Goal: Obtain resource: Download file/media

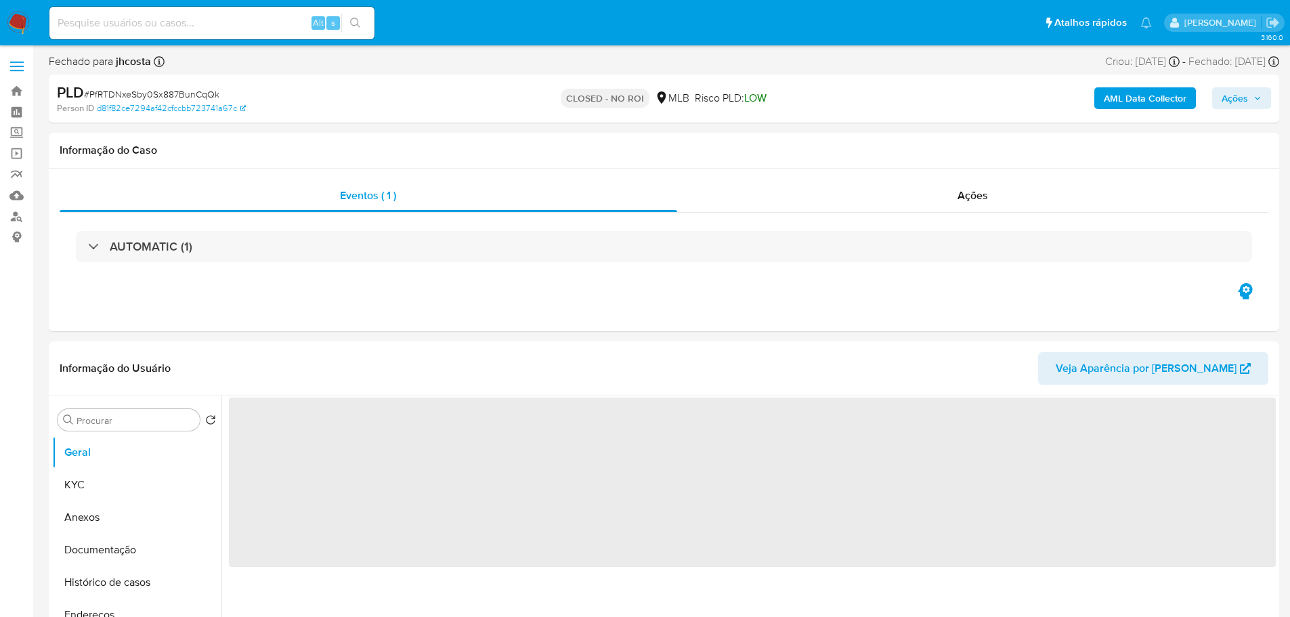
select select "10"
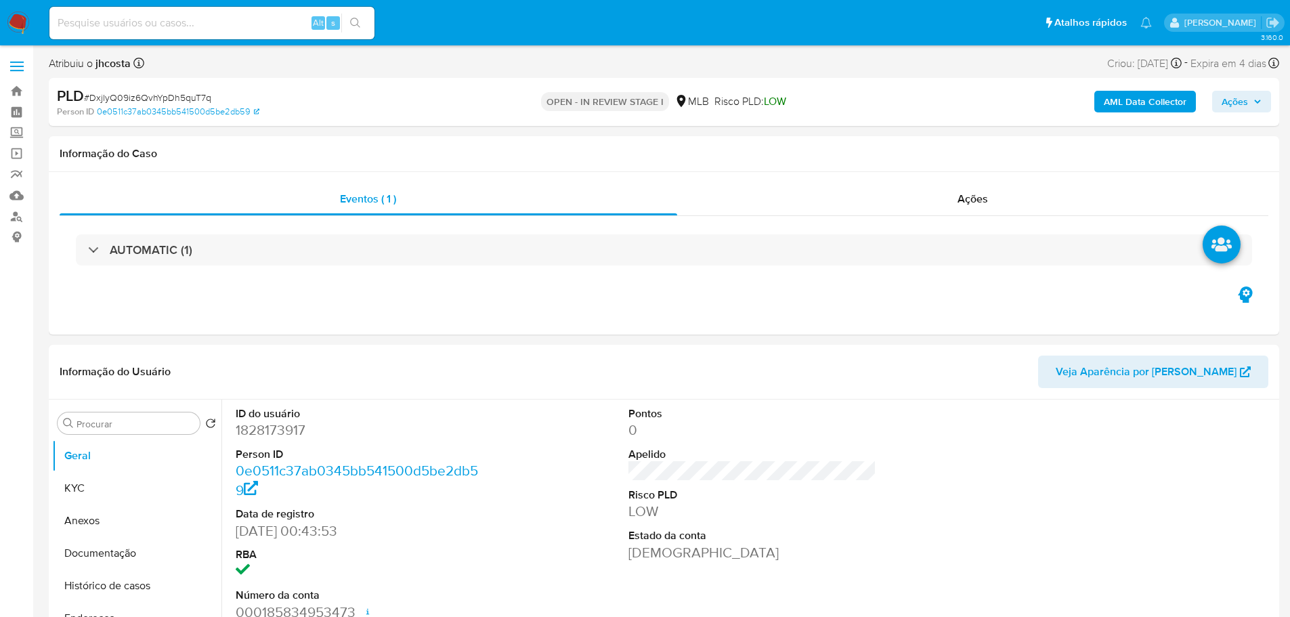
select select "10"
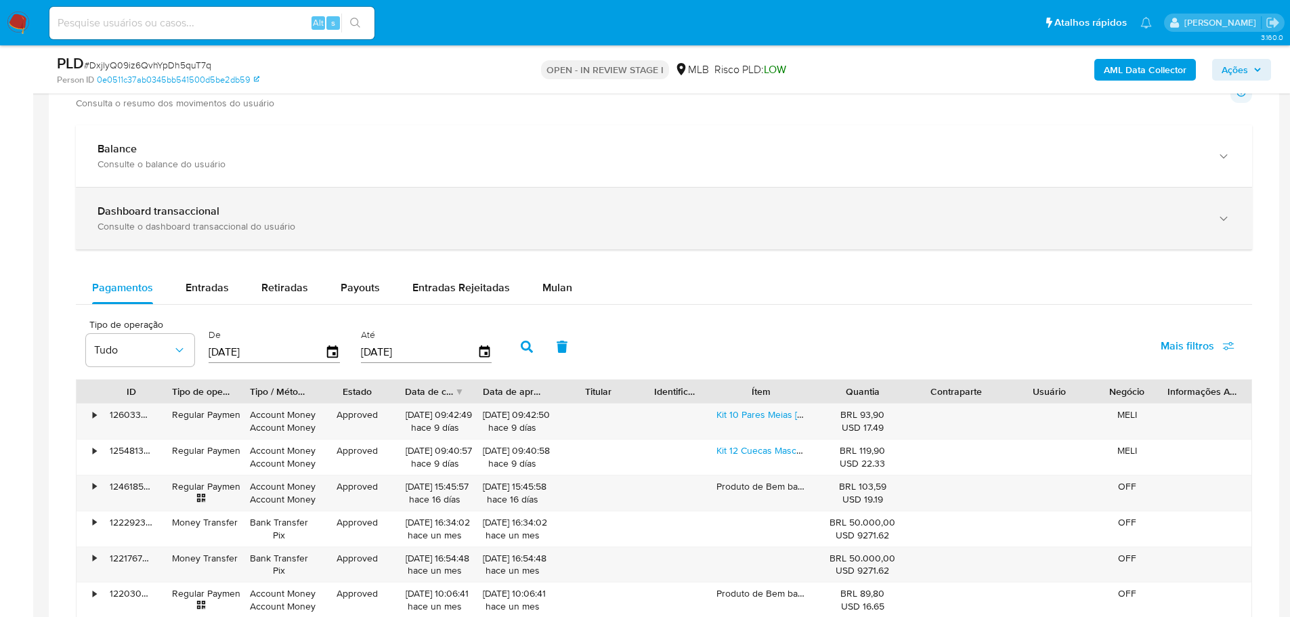
scroll to position [948, 0]
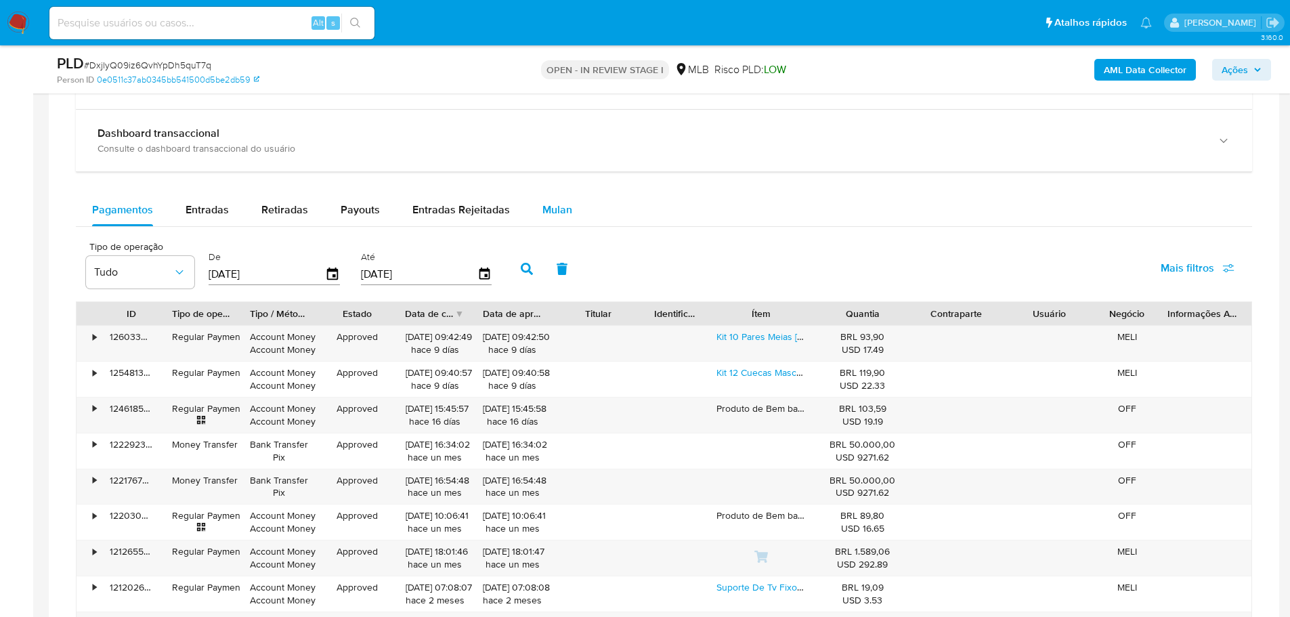
click at [553, 211] on span "Mulan" at bounding box center [557, 210] width 30 height 16
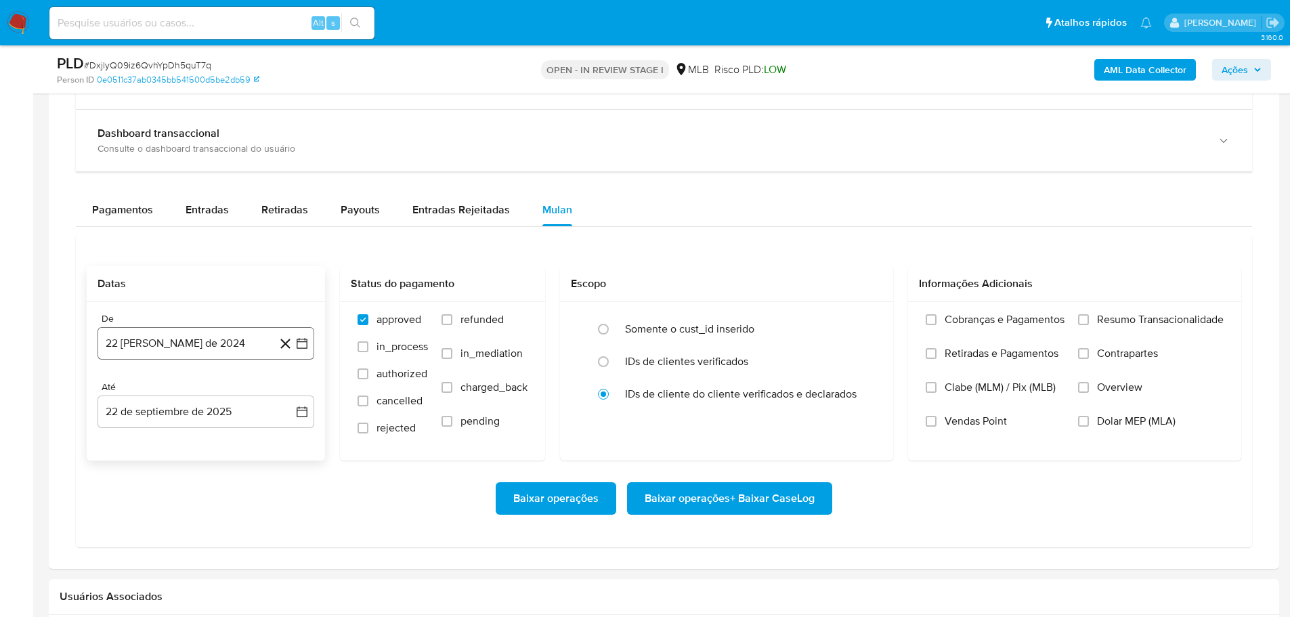
click at [228, 341] on button "22 de agosto de 2024" at bounding box center [206, 343] width 217 height 33
click at [225, 390] on span "agosto 2024" at bounding box center [200, 392] width 62 height 14
click at [284, 391] on icon "Año siguiente" at bounding box center [287, 392] width 16 height 16
click at [148, 517] on span "jul" at bounding box center [146, 517] width 30 height 11
click at [158, 440] on button "1" at bounding box center [152, 442] width 22 height 22
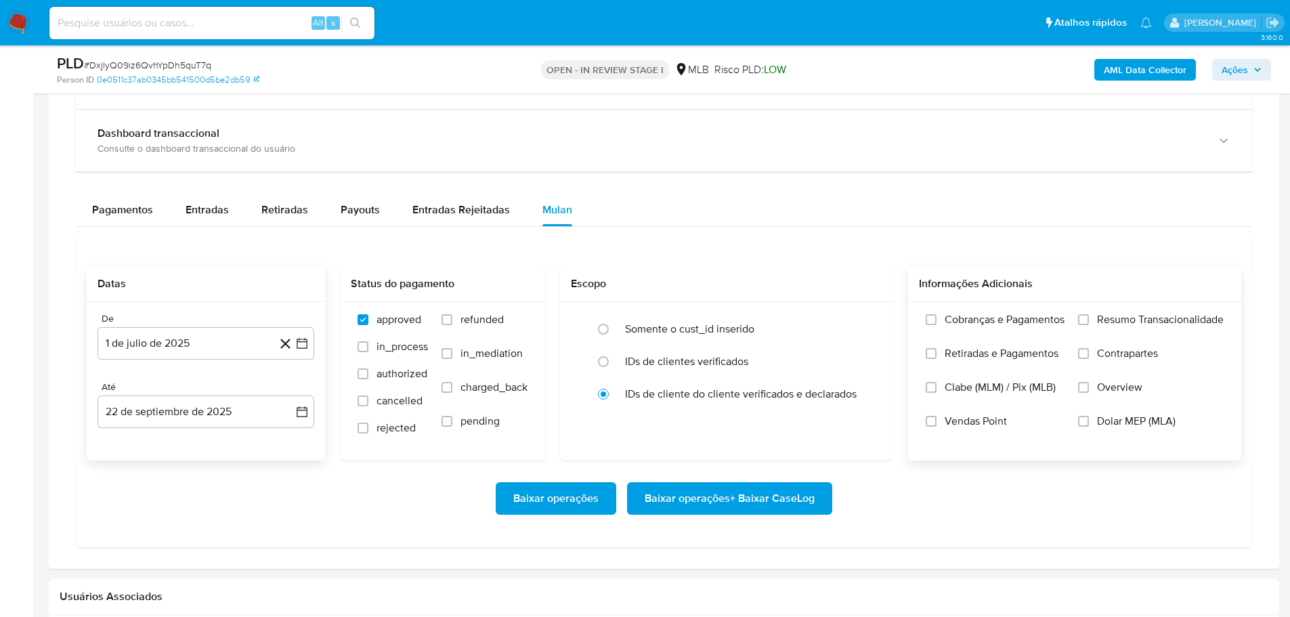
click at [1104, 319] on span "Resumo Transacionalidade" at bounding box center [1160, 320] width 127 height 14
click at [1089, 319] on input "Resumo Transacionalidade" at bounding box center [1083, 319] width 11 height 11
click at [766, 492] on span "Baixar operações + Baixar CaseLog" at bounding box center [730, 499] width 170 height 30
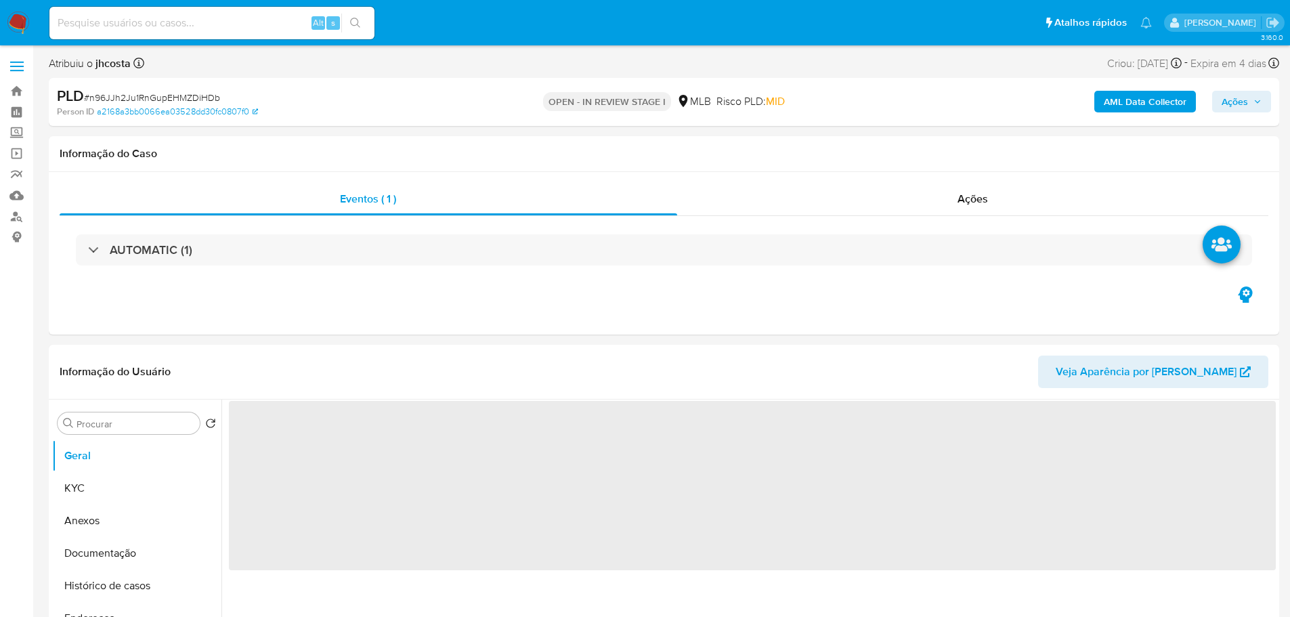
select select "10"
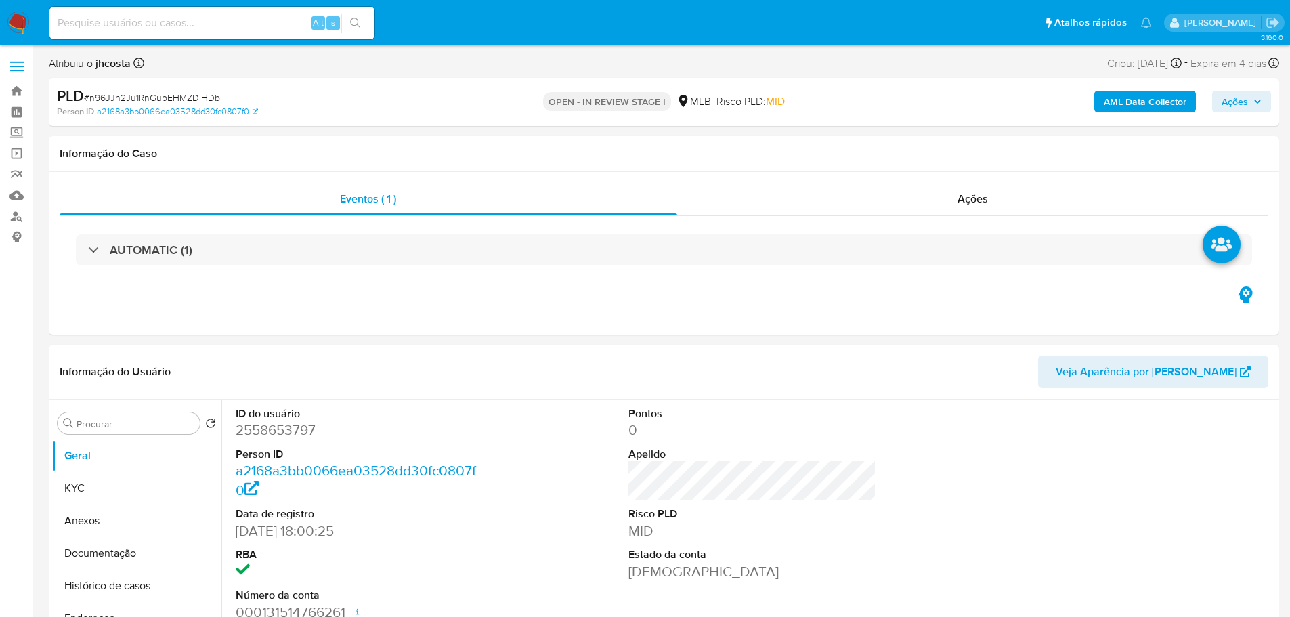
click at [183, 95] on span "# n96JJh2Ju1RnGupEHMZDiHDb" at bounding box center [152, 98] width 136 height 14
drag, startPoint x: 174, startPoint y: 103, endPoint x: 175, endPoint y: 114, distance: 10.9
click at [169, 105] on div "PLD # n96JJh2Ju1RnGupEHMZDiHDb Person ID a2168a3bb0066ea03528dd30fc0807f0" at bounding box center [257, 102] width 401 height 32
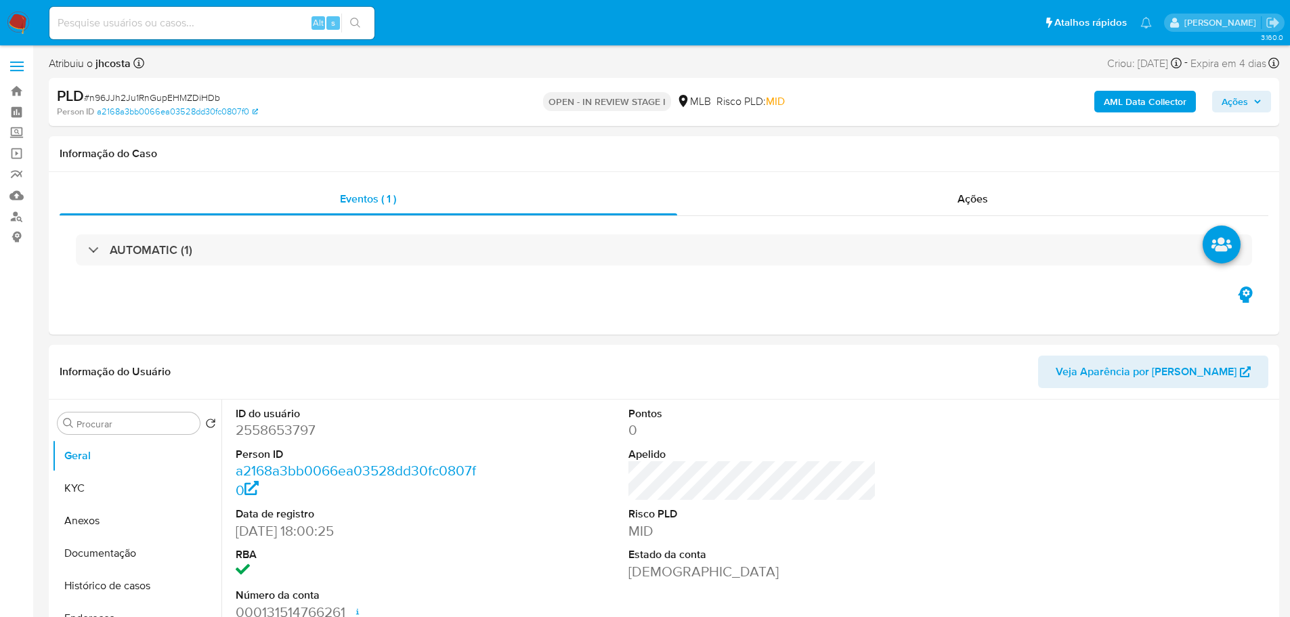
click at [194, 102] on span "# n96JJh2Ju1RnGupEHMZDiHDb" at bounding box center [152, 98] width 136 height 14
click at [193, 102] on span "# n96JJh2Ju1RnGupEHMZDiHDb" at bounding box center [152, 98] width 136 height 14
click at [190, 102] on span "# n96JJh2Ju1RnGupEHMZDiHDb" at bounding box center [152, 98] width 136 height 14
click at [188, 102] on span "# n96JJh2Ju1RnGupEHMZDiHDb" at bounding box center [152, 98] width 136 height 14
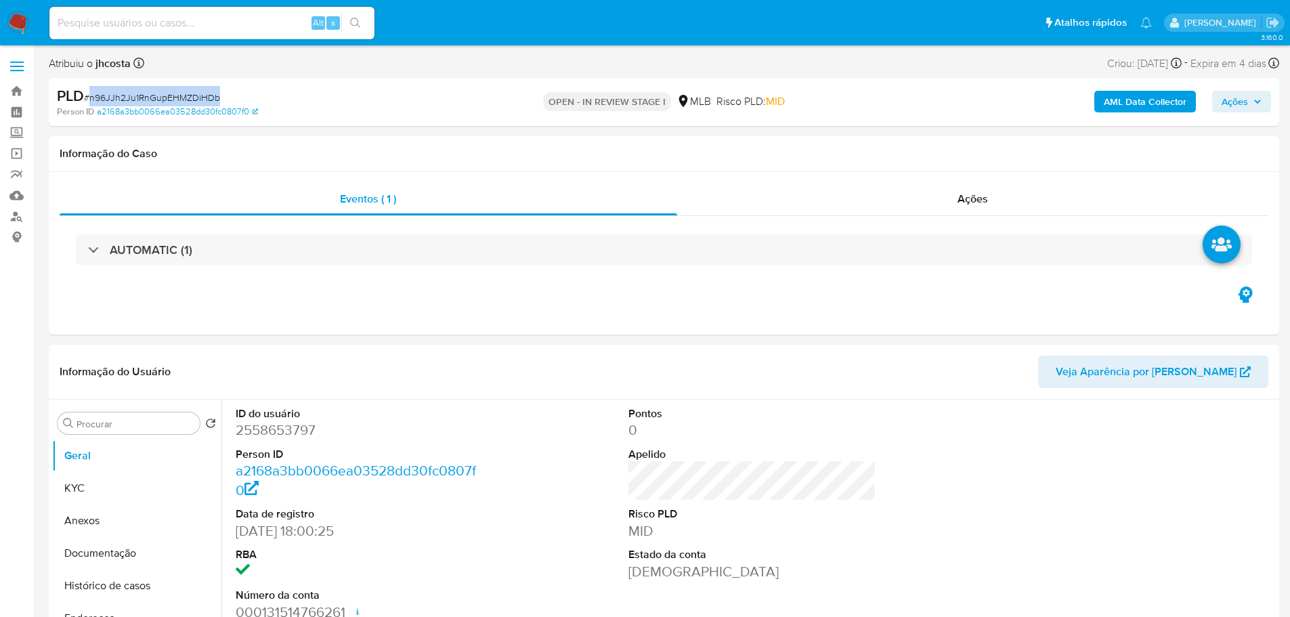
copy span "n96JJh2Ju1RnGupEHMZDiHDb"
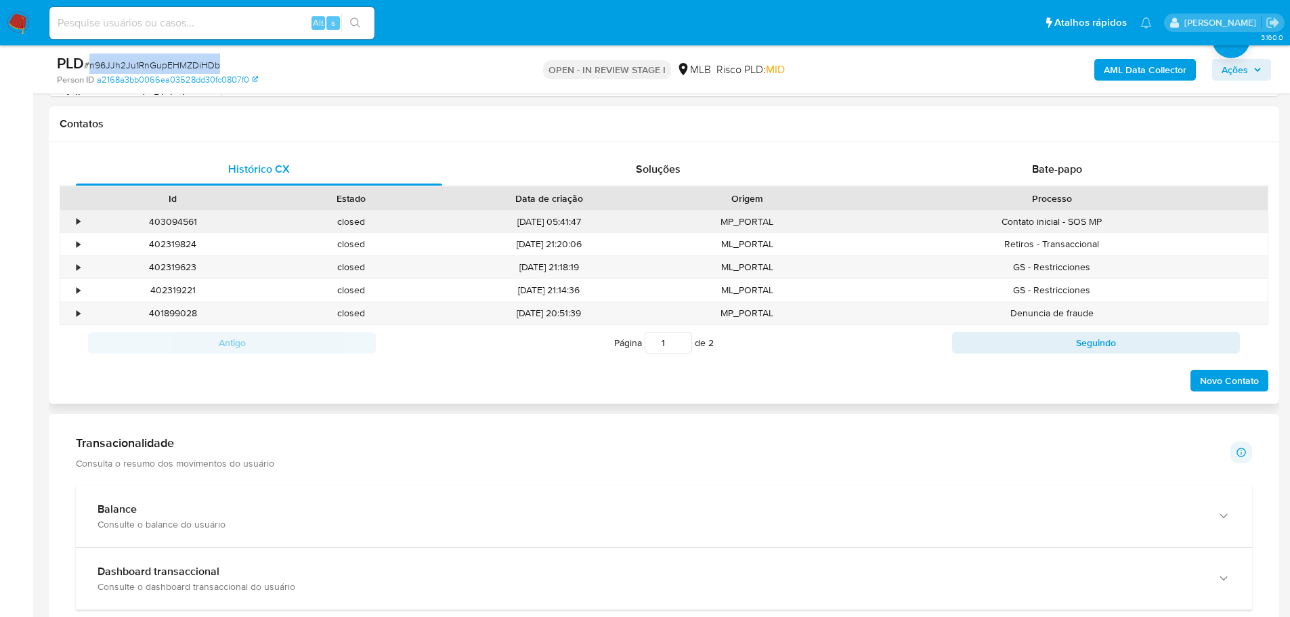
scroll to position [745, 0]
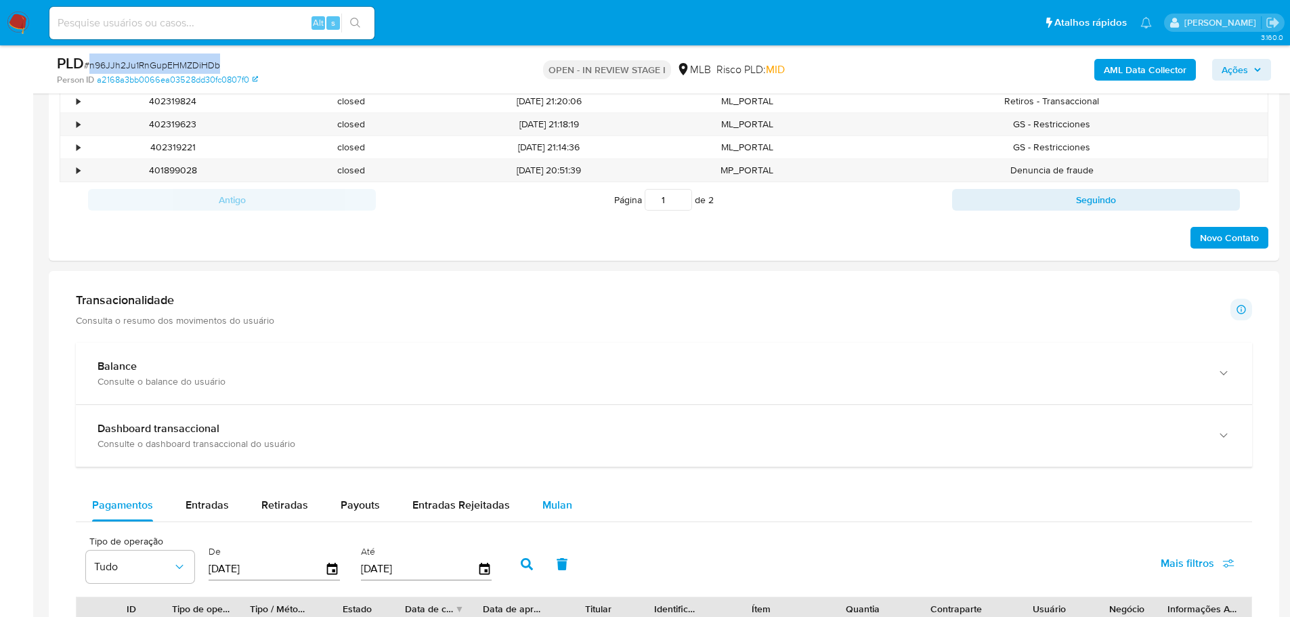
click at [579, 508] on button "Mulan" at bounding box center [557, 505] width 62 height 33
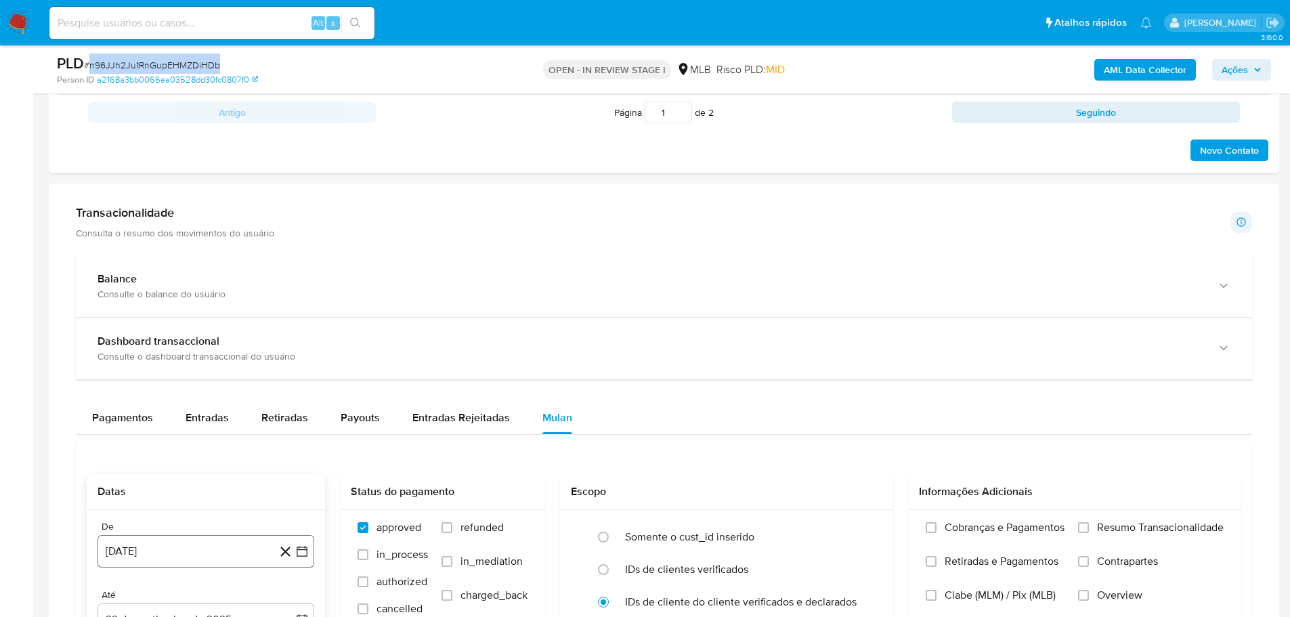
scroll to position [1083, 0]
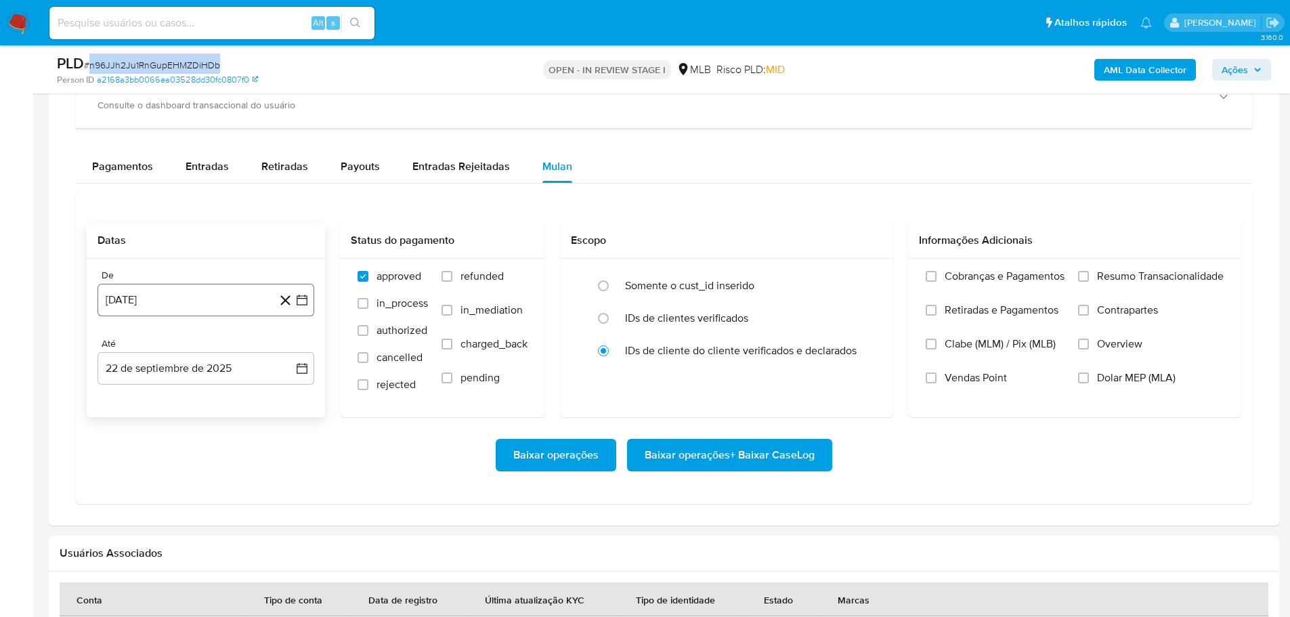
click at [142, 305] on button "22 [PERSON_NAME] de 2024" at bounding box center [206, 300] width 217 height 33
click at [185, 349] on span "agosto 2024" at bounding box center [200, 349] width 62 height 14
click at [284, 347] on icon "Año siguiente" at bounding box center [287, 349] width 16 height 16
click at [138, 476] on button "[DATE]" at bounding box center [146, 474] width 38 height 22
click at [160, 392] on button "1" at bounding box center [152, 399] width 22 height 22
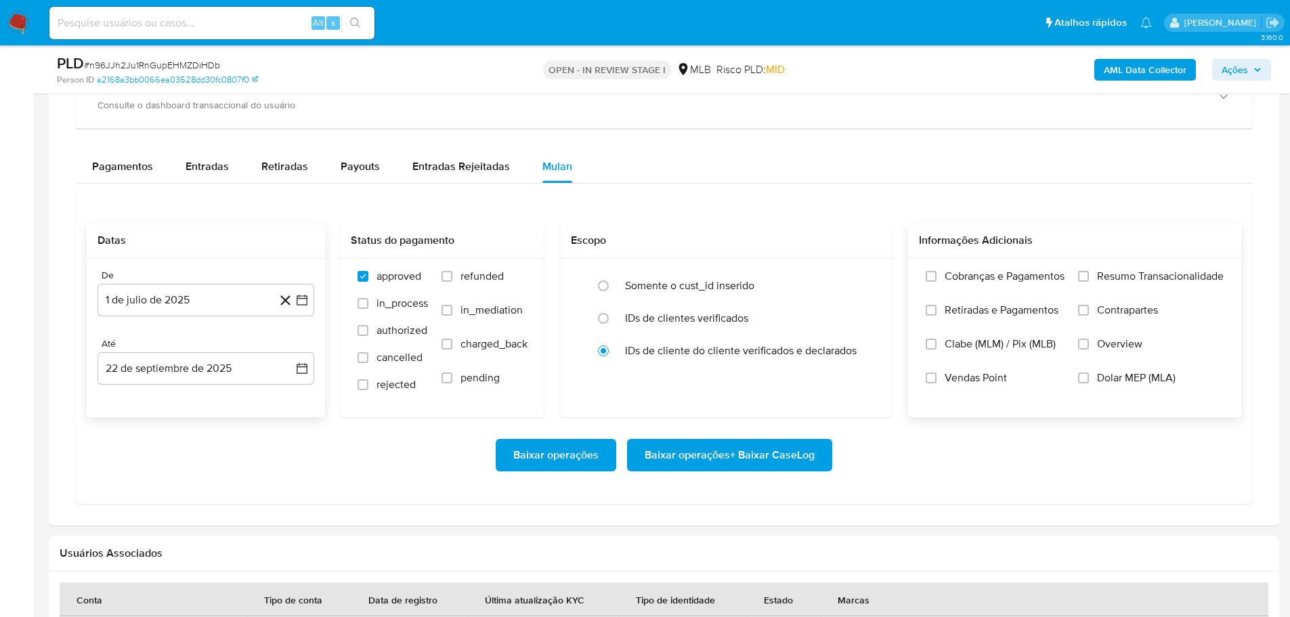
click at [1109, 274] on span "Resumo Transacionalidade" at bounding box center [1160, 277] width 127 height 14
click at [1089, 274] on input "Resumo Transacionalidade" at bounding box center [1083, 276] width 11 height 11
click at [748, 451] on span "Baixar operações + Baixar CaseLog" at bounding box center [730, 455] width 170 height 30
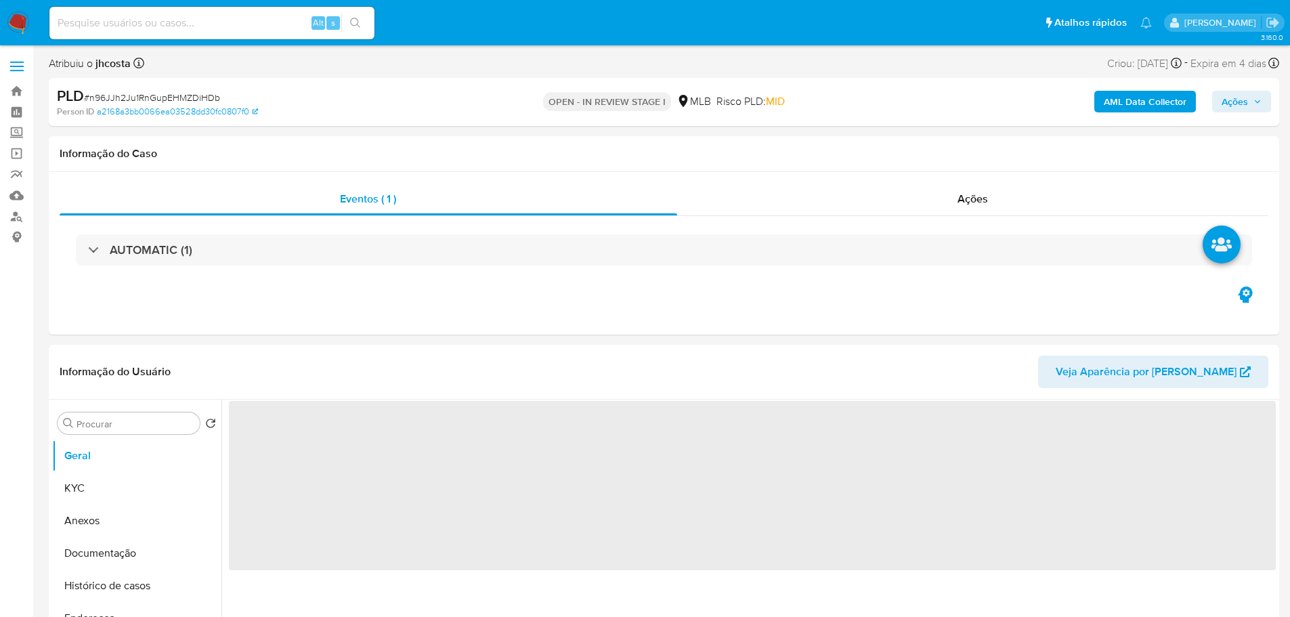
click at [23, 25] on img at bounding box center [18, 23] width 23 height 23
select select "10"
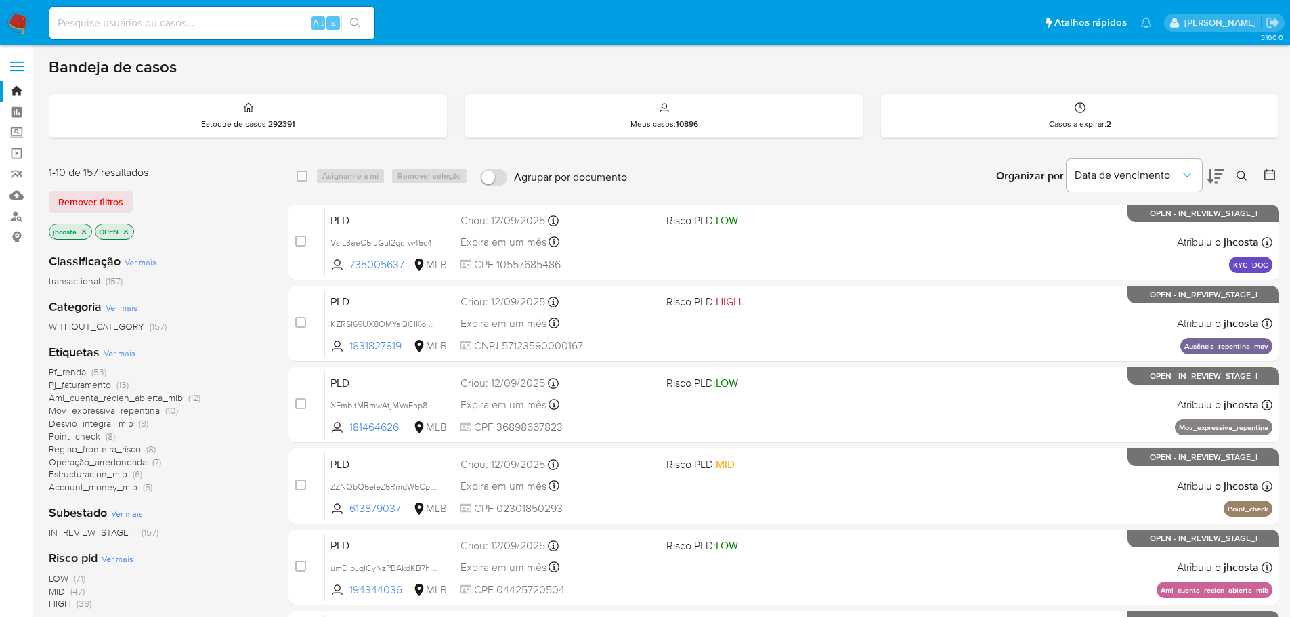
click at [1264, 174] on icon at bounding box center [1270, 175] width 14 height 14
click at [1270, 171] on icon at bounding box center [1270, 175] width 14 height 14
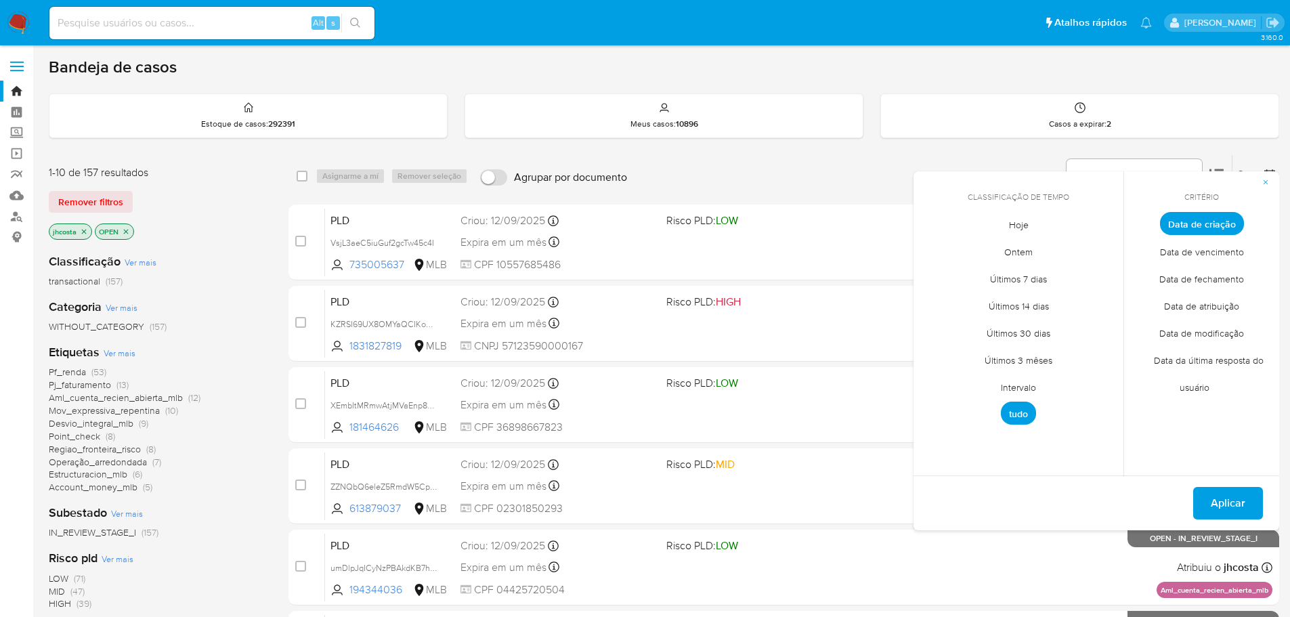
click at [1008, 390] on span "Intervalo" at bounding box center [1019, 387] width 64 height 28
click at [929, 250] on icon "Mes anterior" at bounding box center [934, 248] width 16 height 16
click at [1044, 294] on button "1" at bounding box center [1046, 299] width 22 height 22
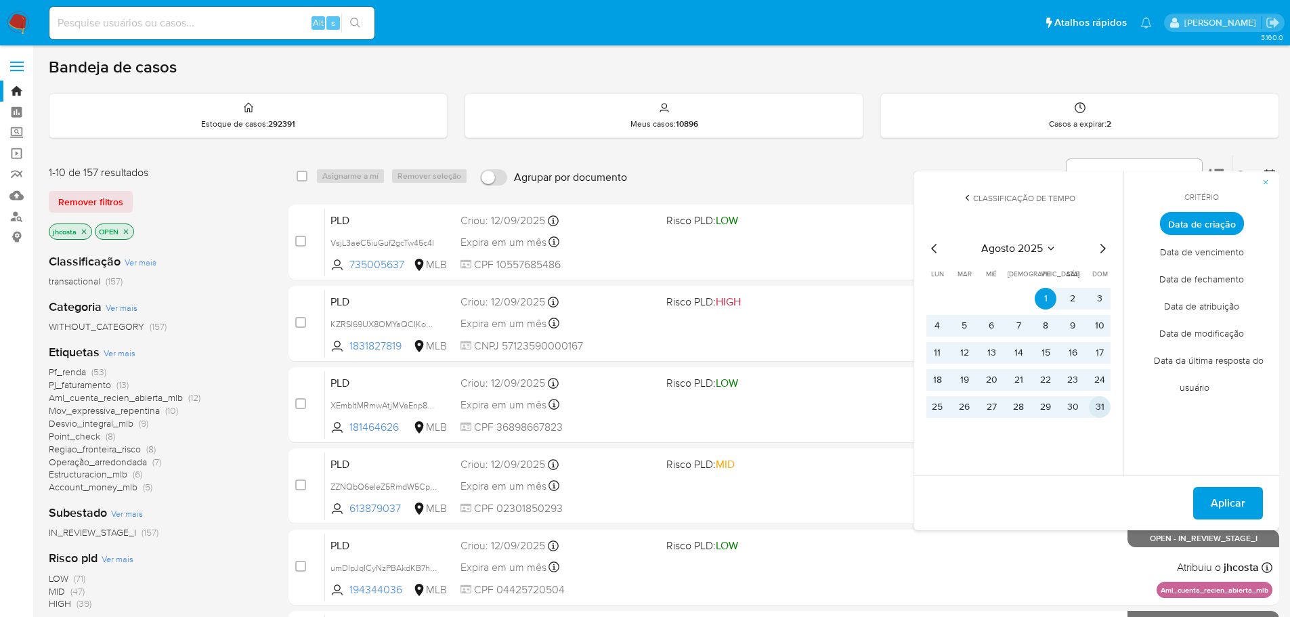
click at [1103, 406] on button "31" at bounding box center [1100, 407] width 22 height 22
click at [1220, 501] on span "Aplicar" at bounding box center [1228, 503] width 35 height 30
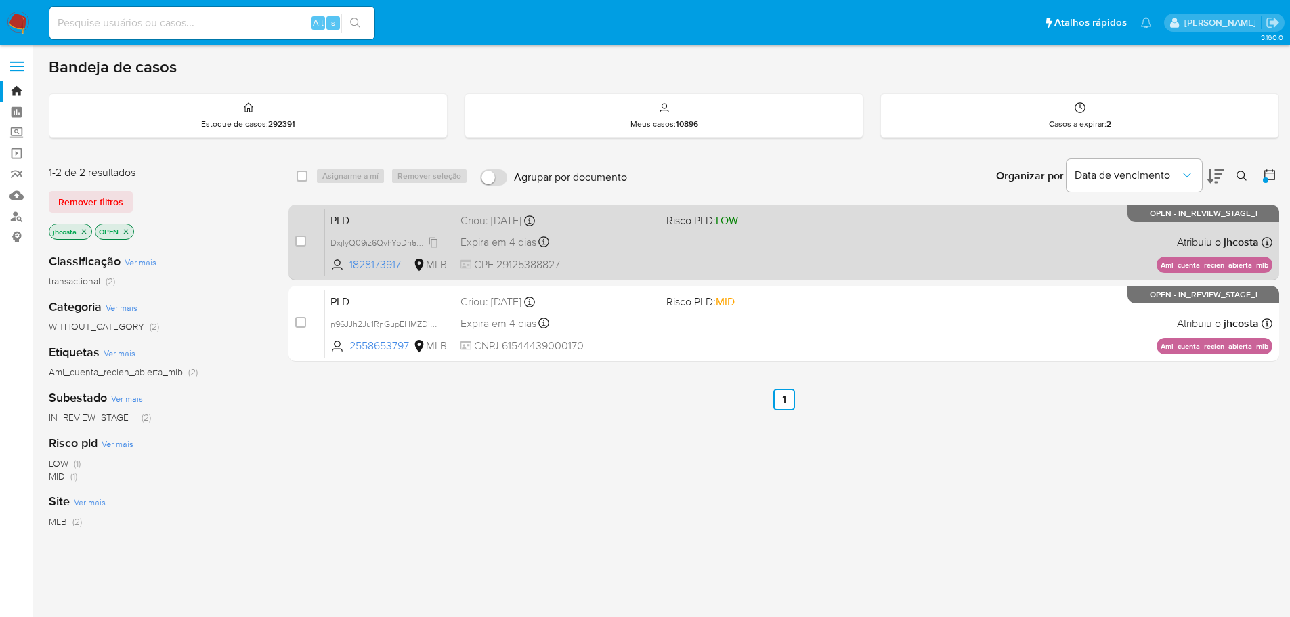
click at [432, 244] on span "DxjlyQ09iz6QvhYpDh5quT7q" at bounding box center [384, 241] width 108 height 15
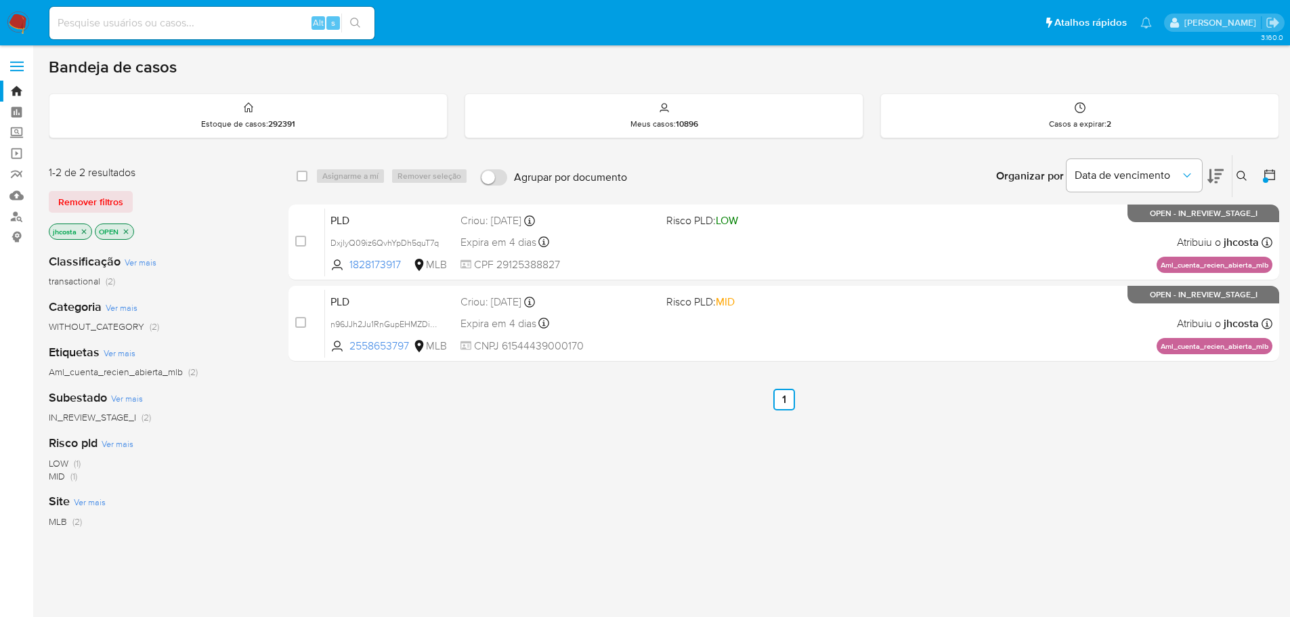
click at [1269, 175] on icon at bounding box center [1270, 175] width 14 height 14
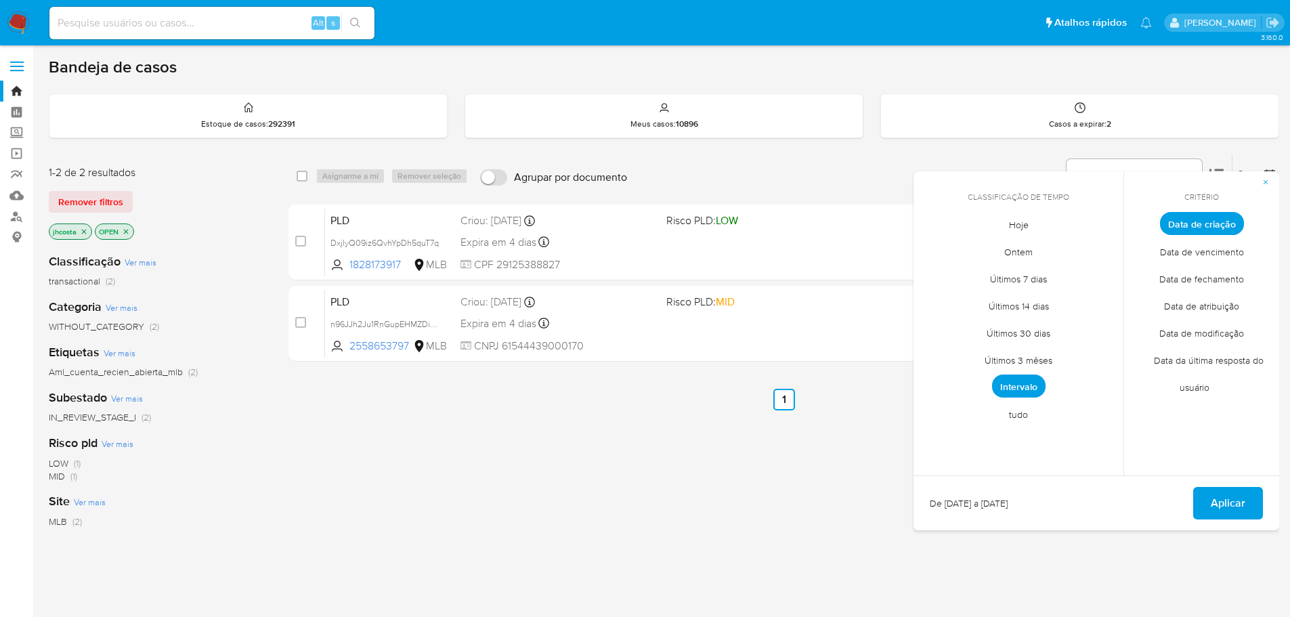
click at [1016, 408] on span "tudo" at bounding box center [1018, 414] width 47 height 28
click at [1219, 502] on span "Aplicar" at bounding box center [1228, 503] width 35 height 30
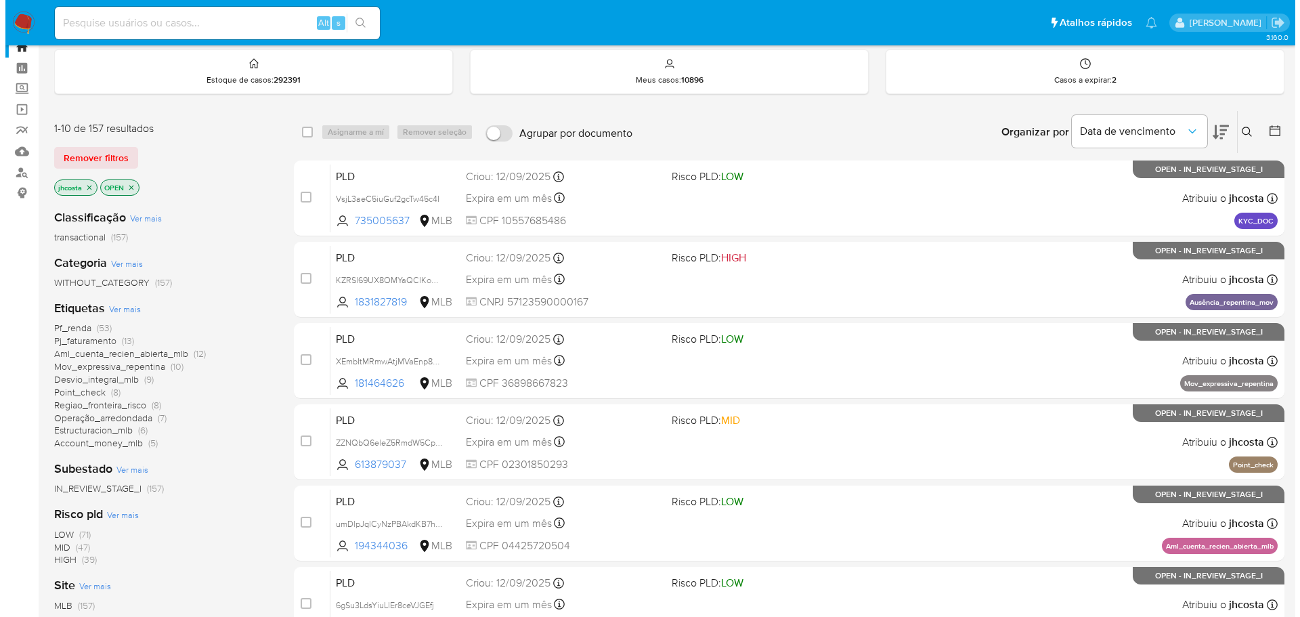
scroll to position [68, 0]
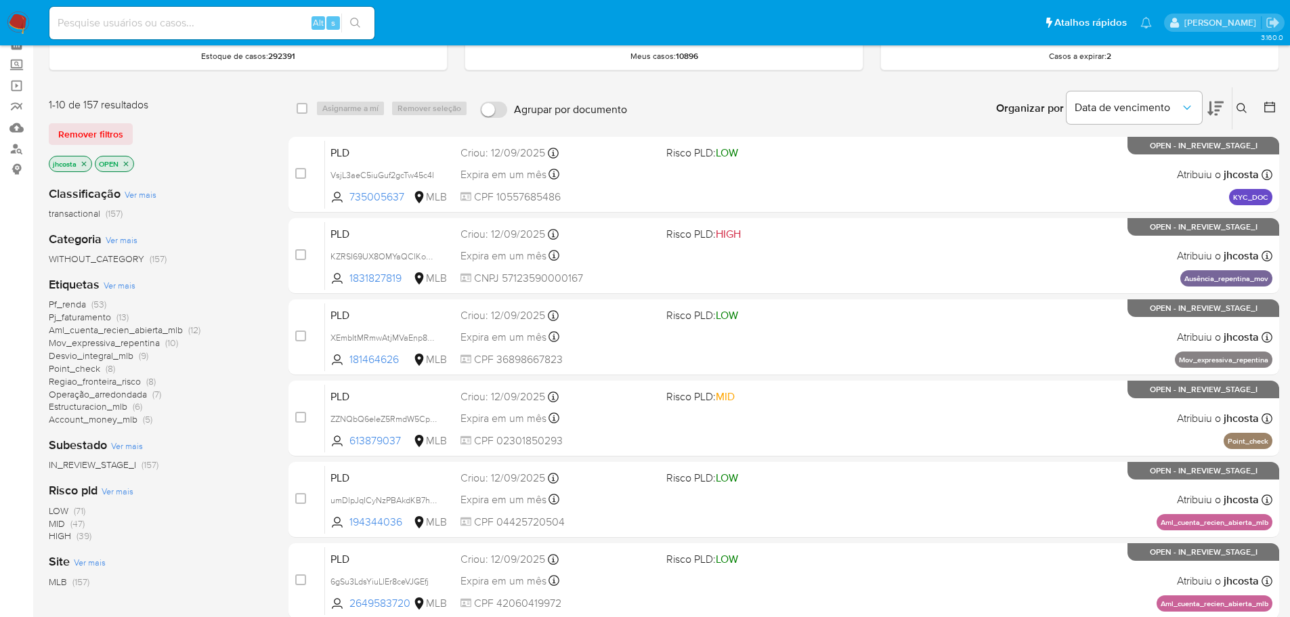
click at [129, 286] on span "Ver mais" at bounding box center [120, 285] width 32 height 12
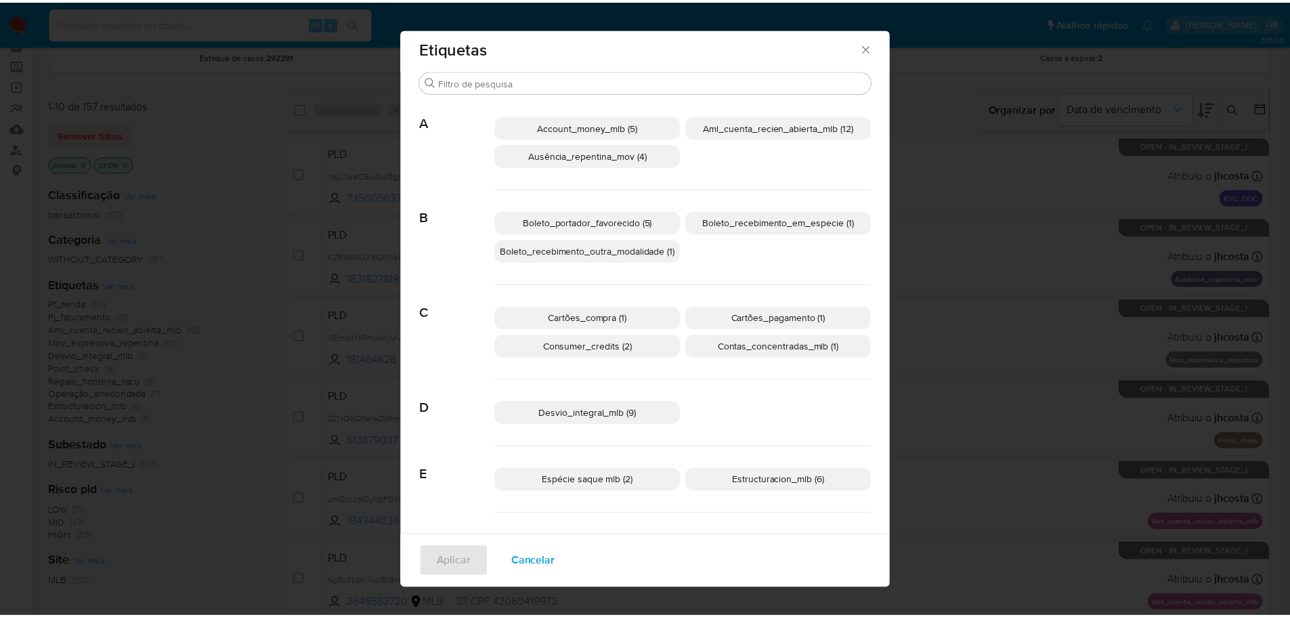
scroll to position [0, 0]
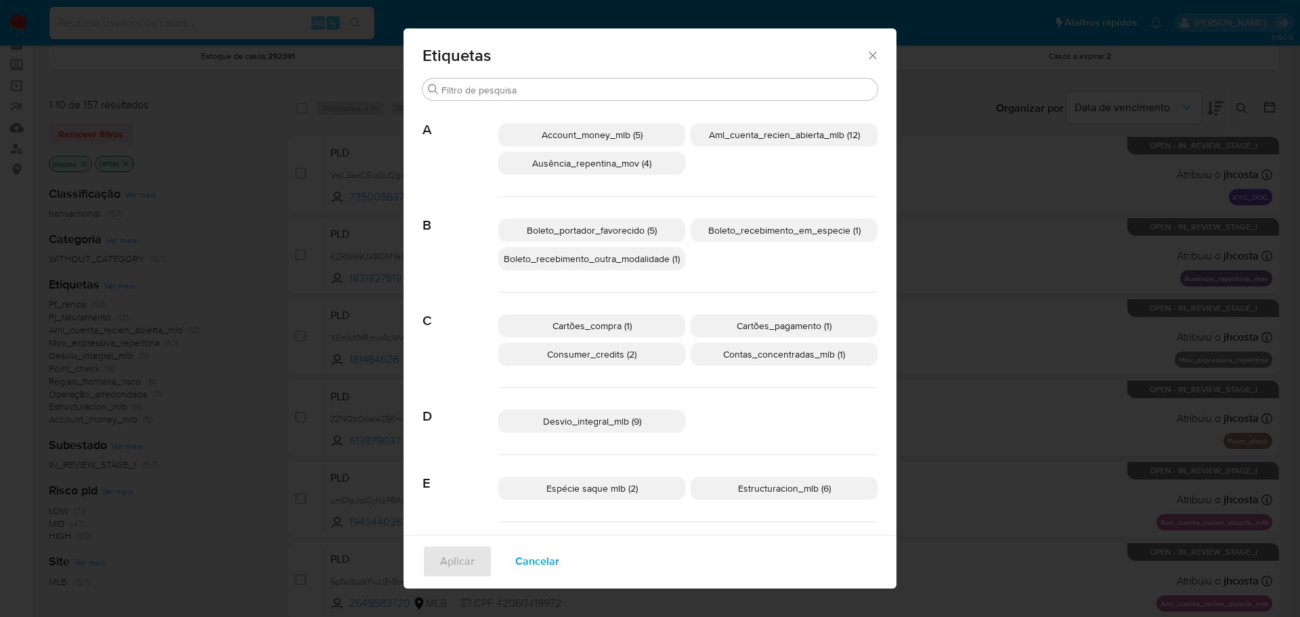
click at [866, 53] on icon "Fechar" at bounding box center [873, 56] width 14 height 14
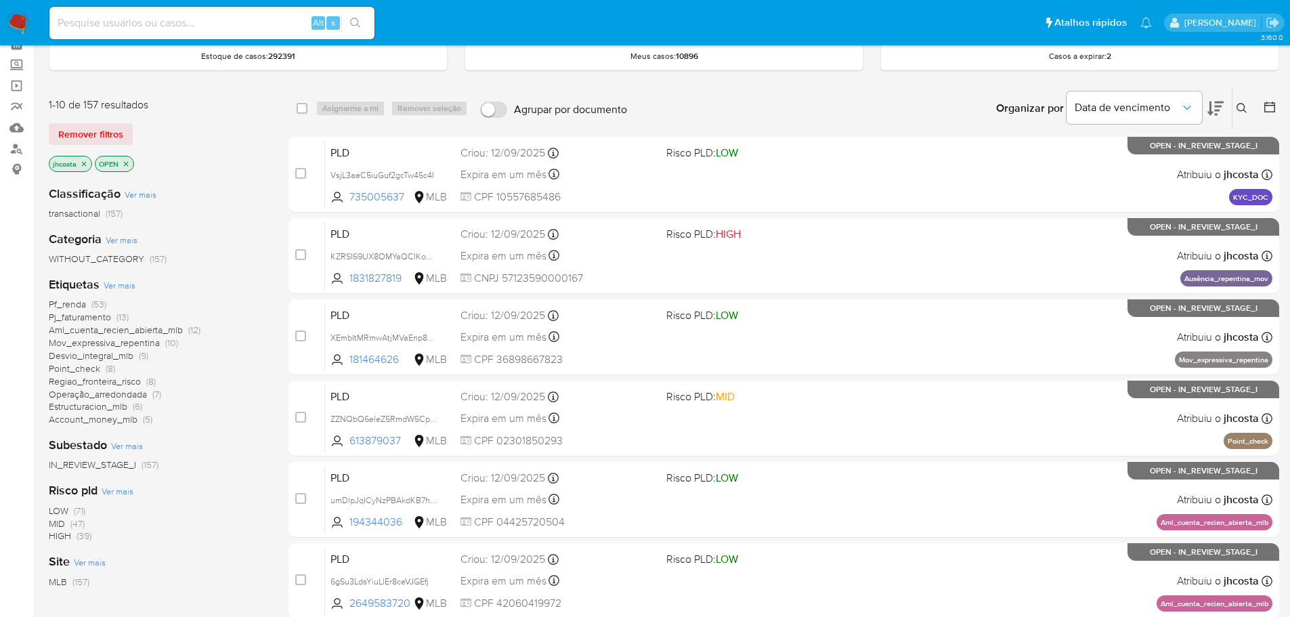
click at [59, 305] on span "Pf_renda" at bounding box center [67, 304] width 37 height 14
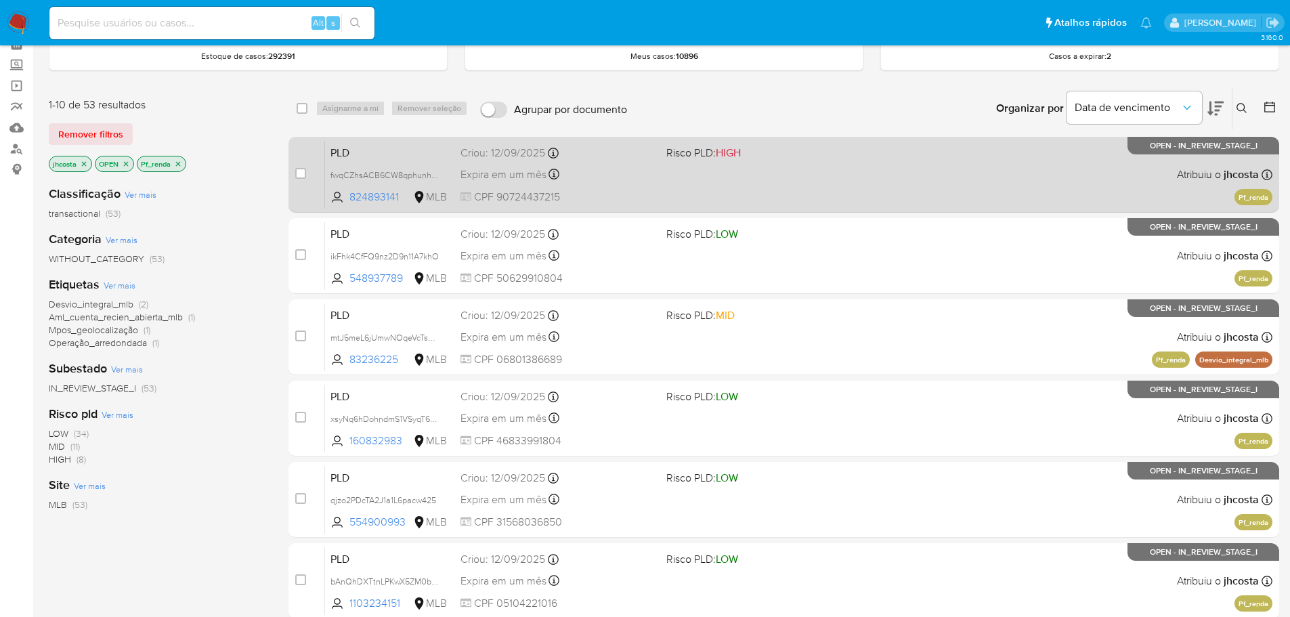
click at [607, 192] on span "CPF 90724437215" at bounding box center [557, 197] width 195 height 15
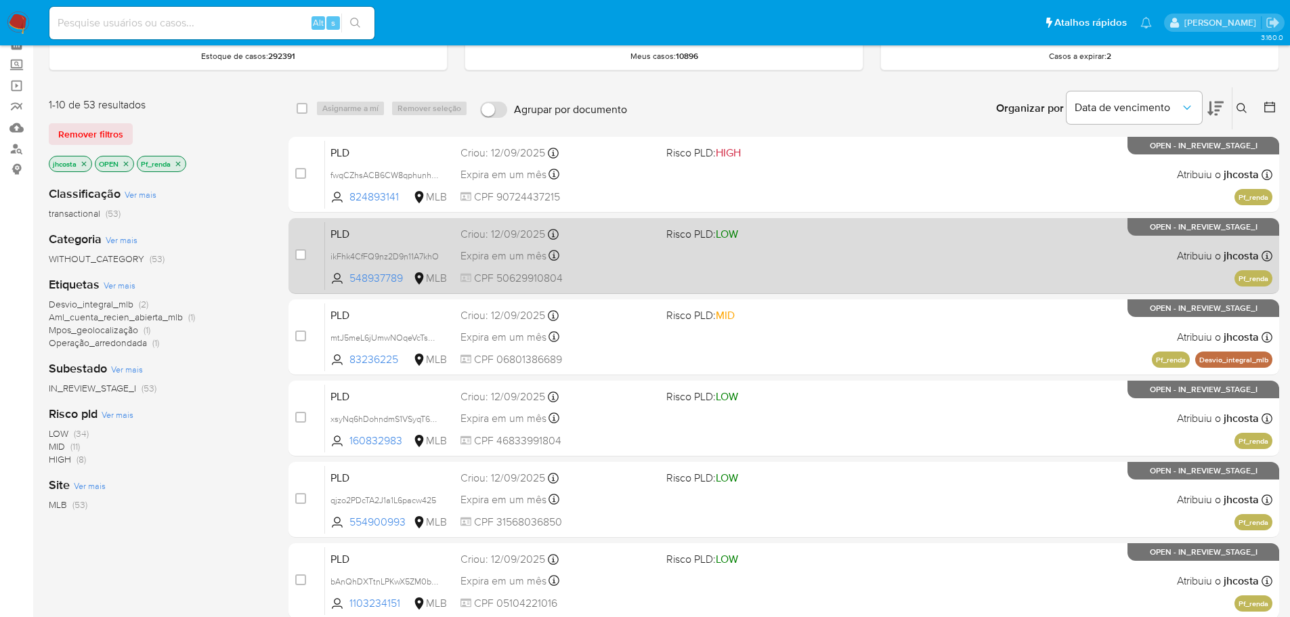
click at [651, 257] on div "Expira em um mês Expira em 27/10/2025 00:37:53" at bounding box center [557, 255] width 195 height 18
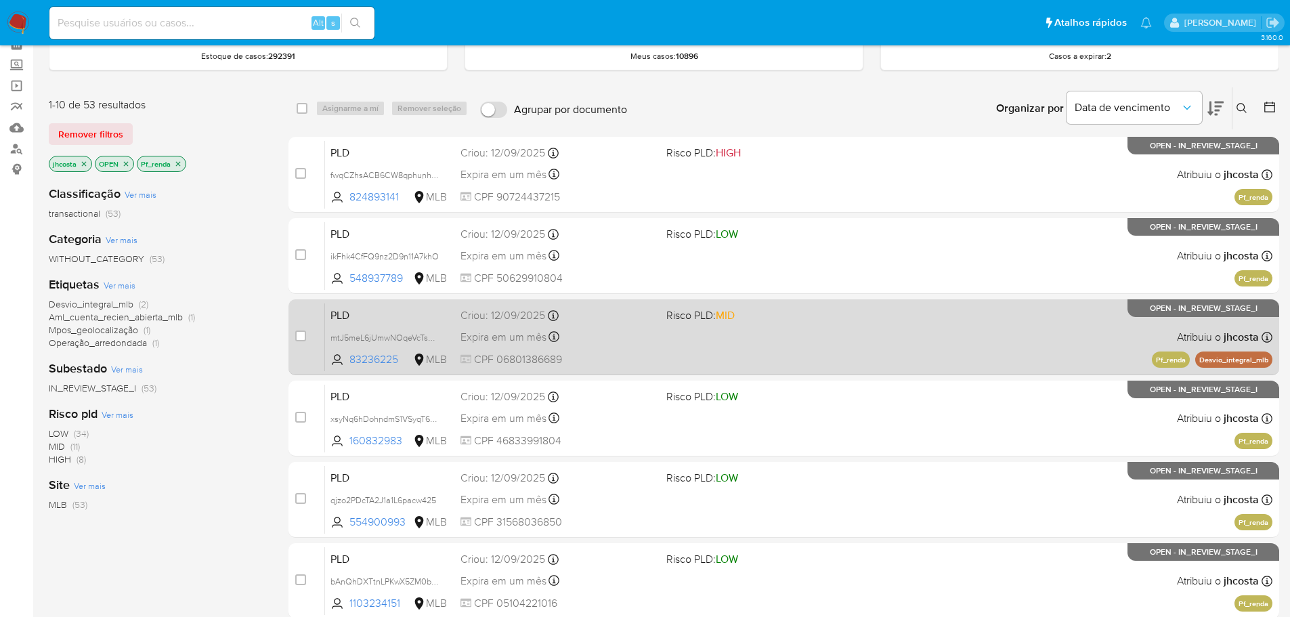
click at [577, 329] on div "Expira em um mês Expira em 27/10/2025 00:36:33" at bounding box center [557, 337] width 195 height 18
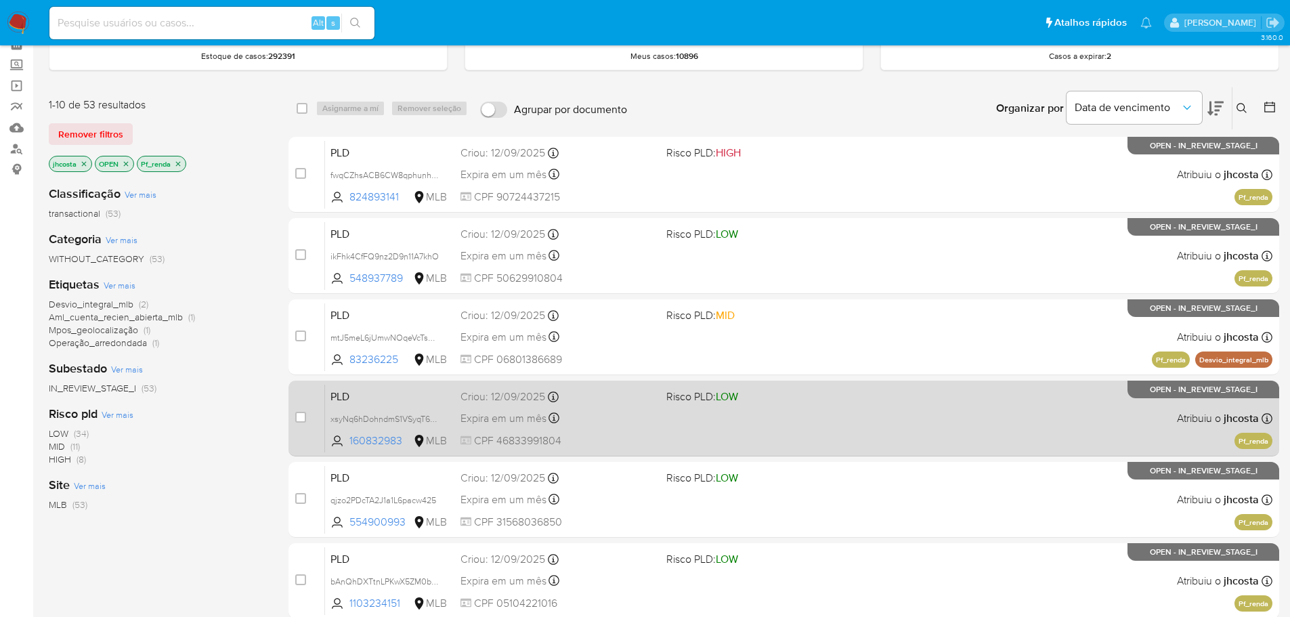
click at [590, 408] on div "PLD xsyNq6hDohndmS1VSyqT6RYI 160832983 MLB Risco PLD: LOW Criou: 12/09/2025 Cri…" at bounding box center [798, 418] width 947 height 68
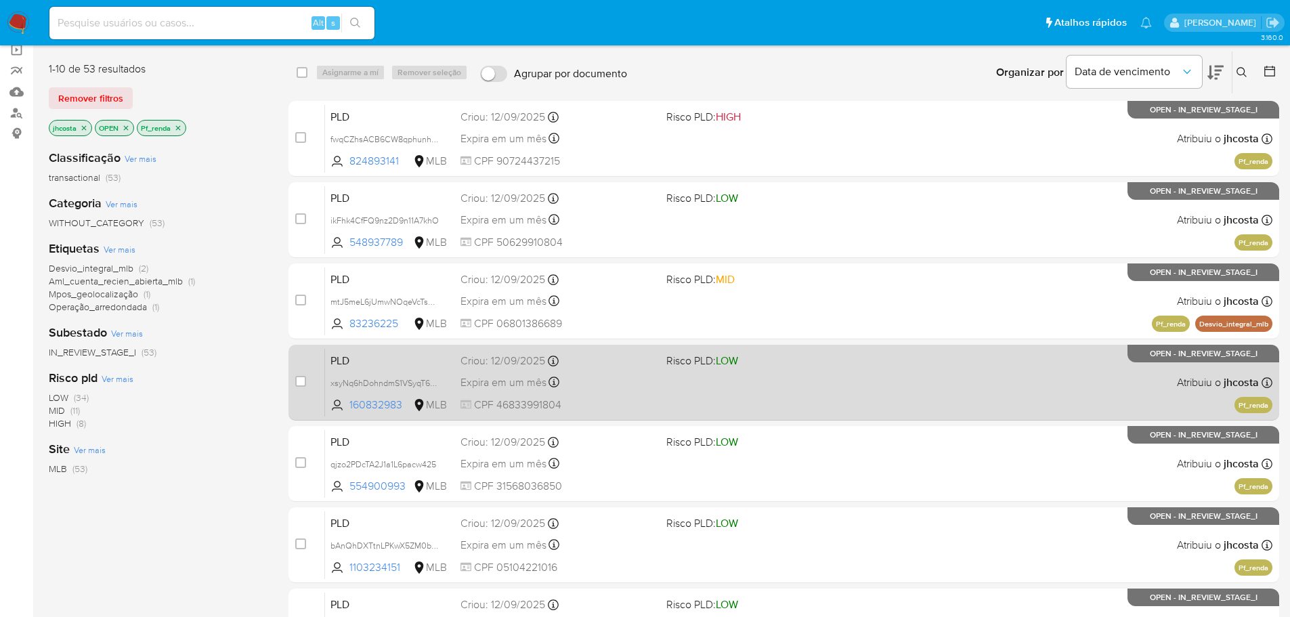
scroll to position [135, 0]
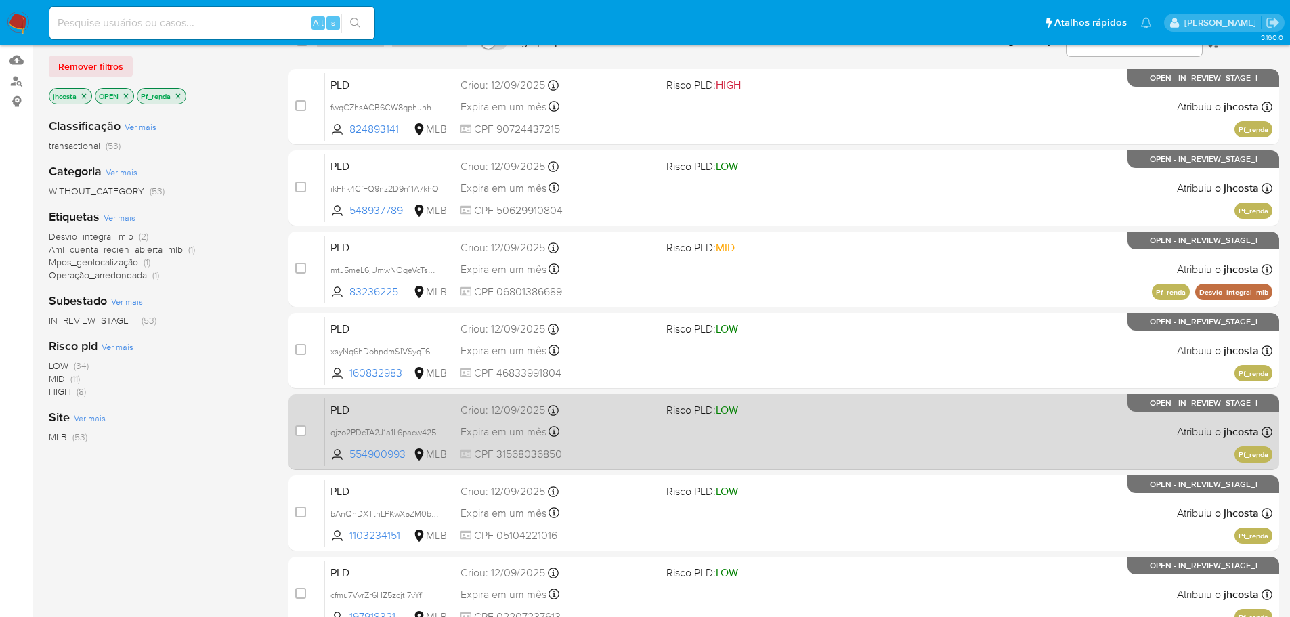
click at [583, 427] on div "Expira em um mês Expira em 27/10/2025 00:34:54" at bounding box center [557, 432] width 195 height 18
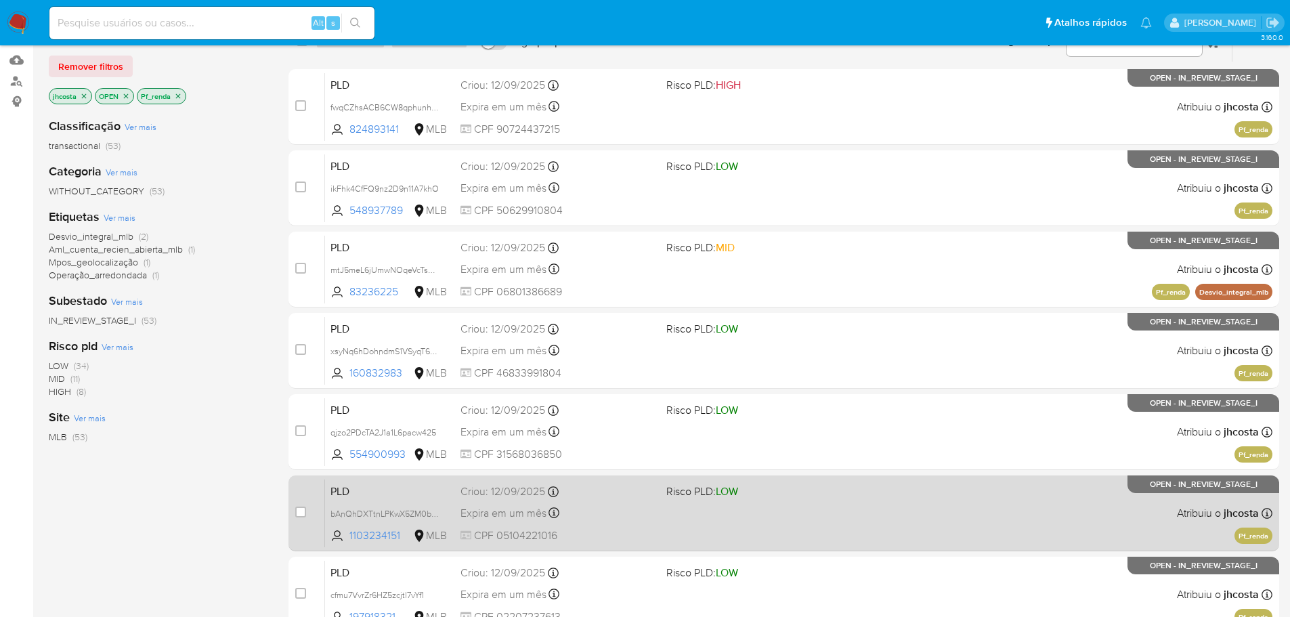
click at [628, 517] on div "Expira em um mês Expira em 27/10/2025 00:34:31" at bounding box center [557, 513] width 195 height 18
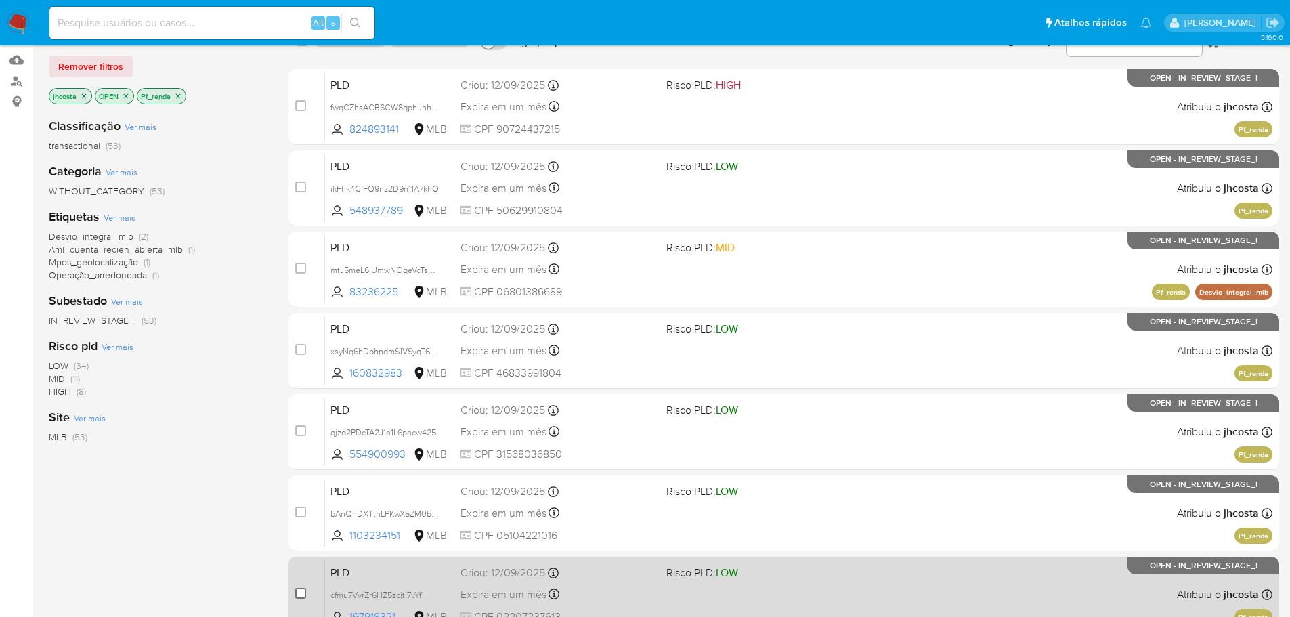
click at [298, 593] on input "checkbox" at bounding box center [300, 593] width 11 height 11
checkbox input "true"
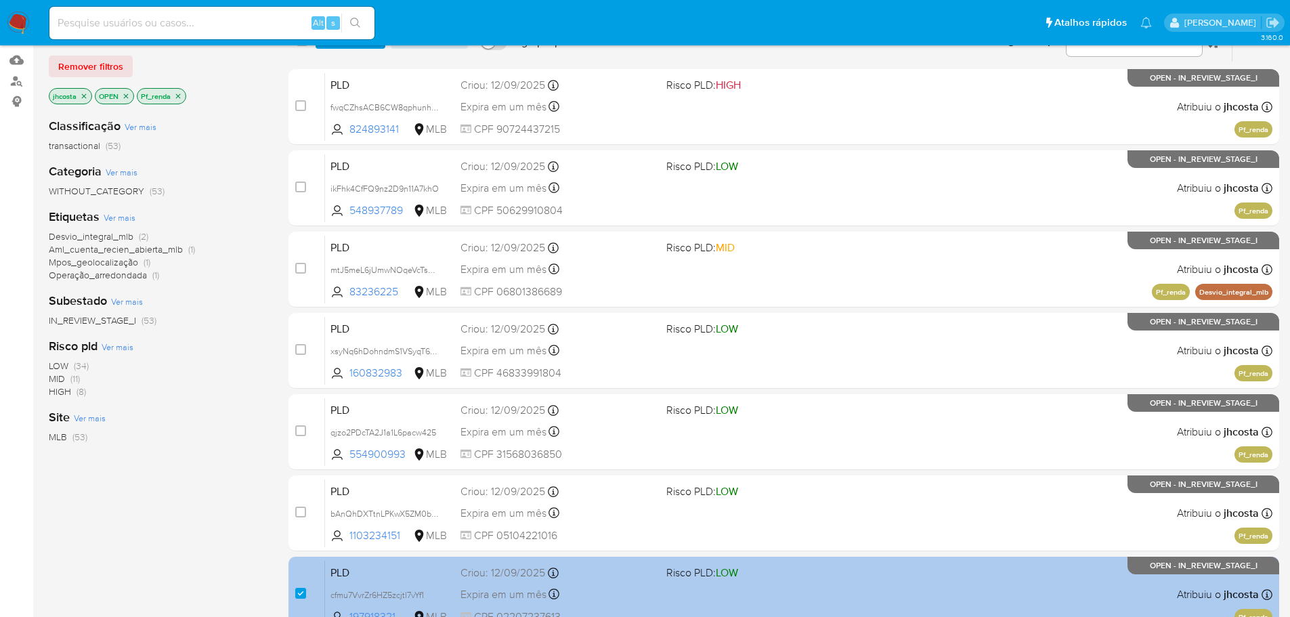
click at [618, 590] on div "Expira em um mês Expira em 27/10/2025 00:34:16" at bounding box center [557, 594] width 195 height 18
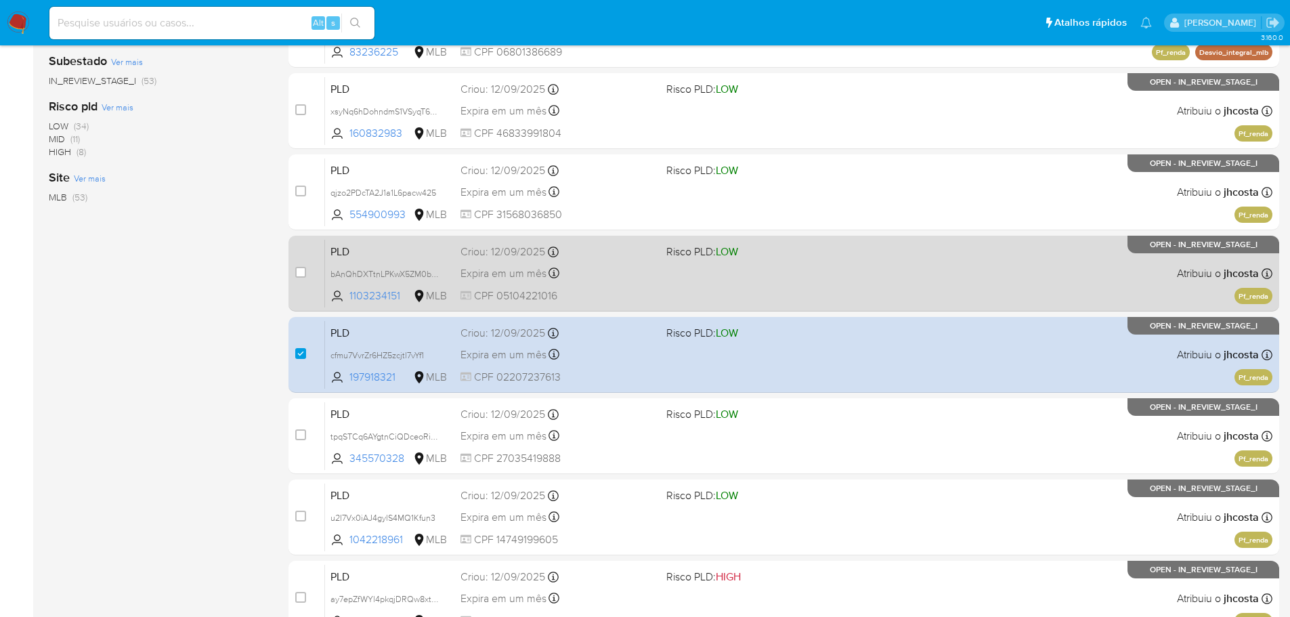
scroll to position [406, 0]
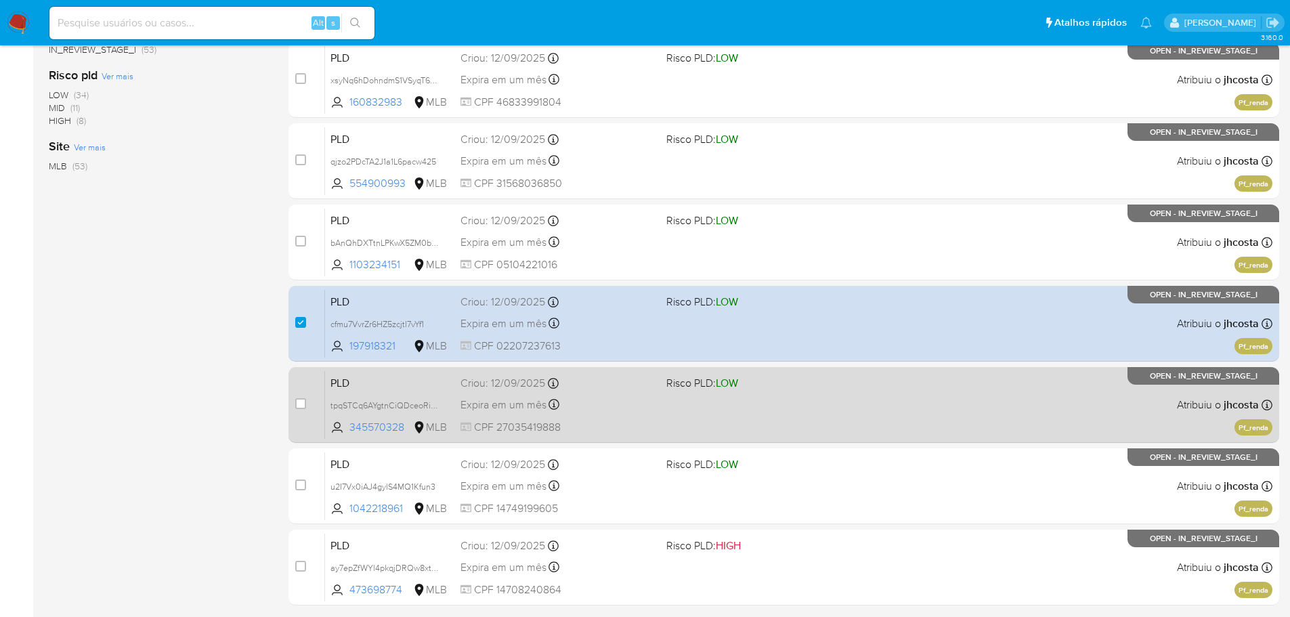
click at [613, 409] on div "Expira em um mês Expira em 27/10/2025 00:34:06" at bounding box center [557, 404] width 195 height 18
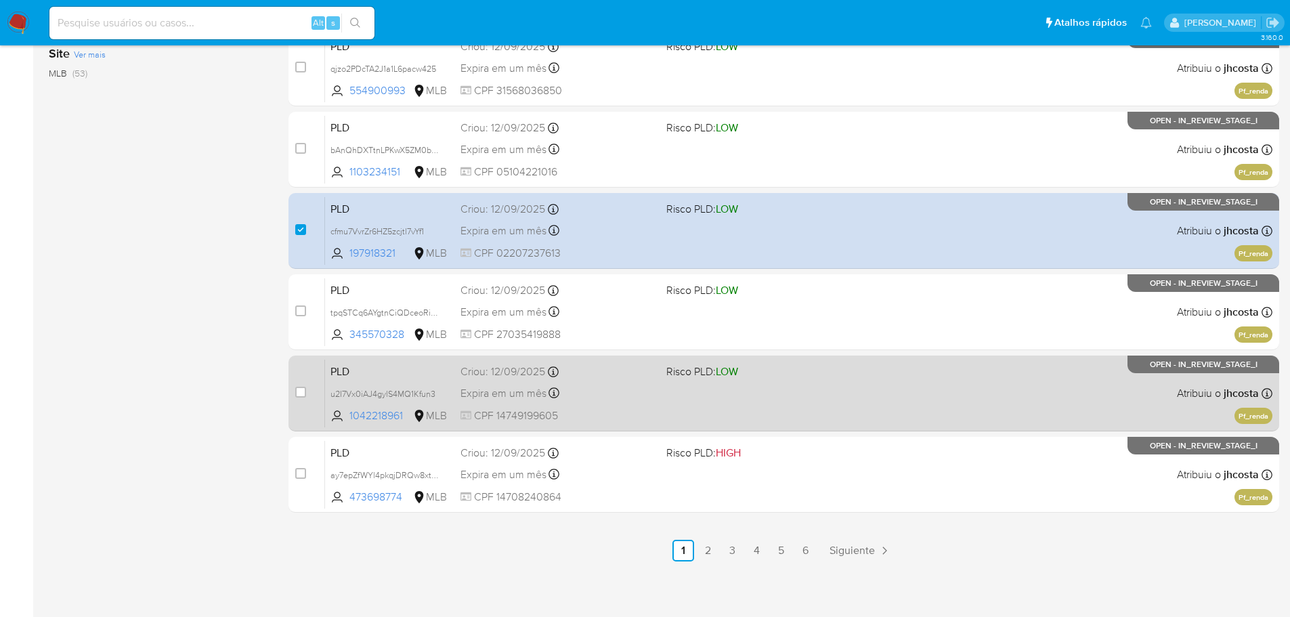
scroll to position [501, 0]
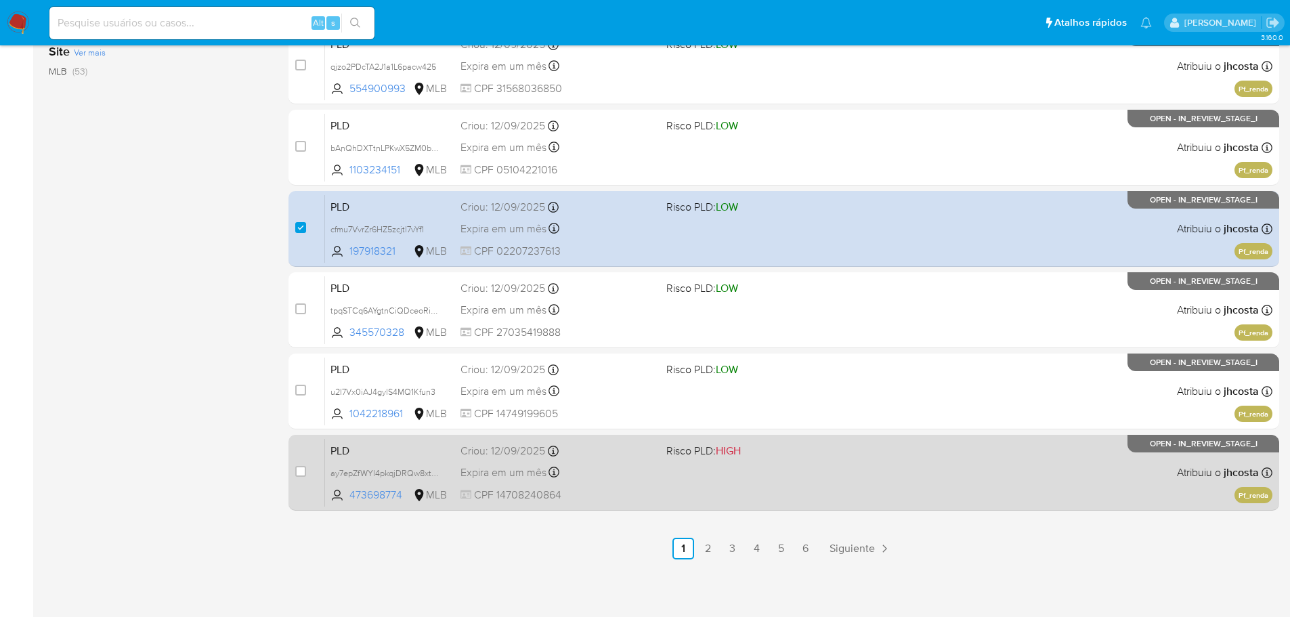
click at [622, 448] on div "Criou: 12/09/2025 Criou: 12/09/2025 00:33:57" at bounding box center [557, 451] width 195 height 15
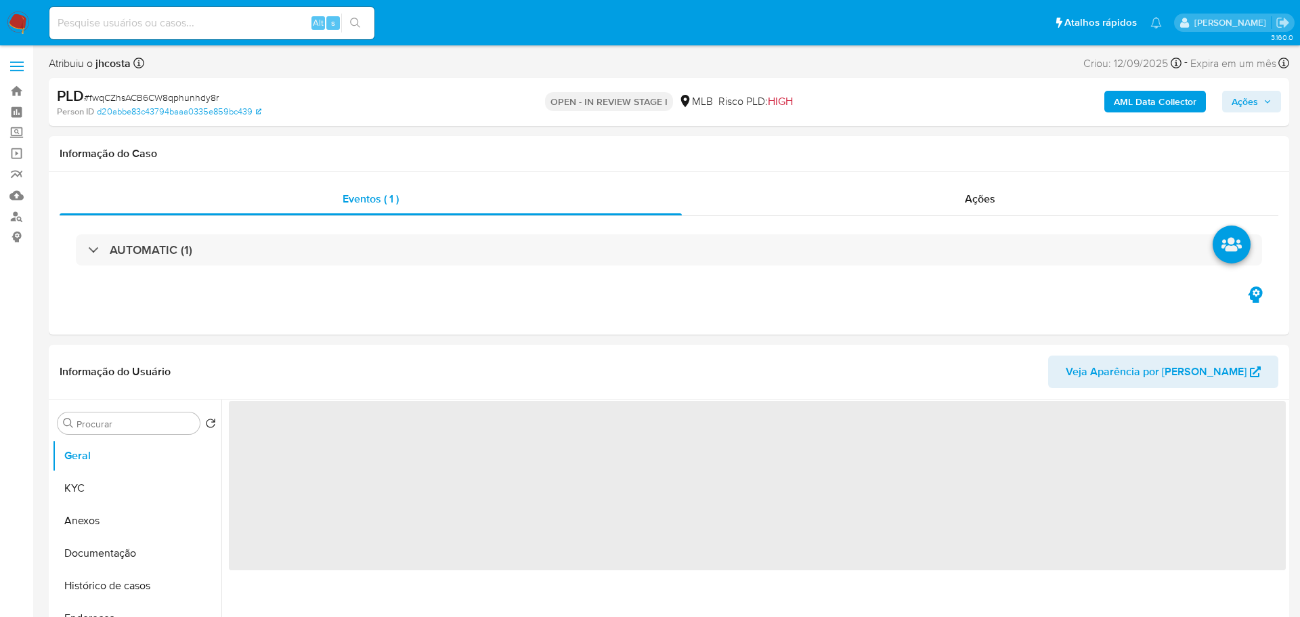
select select "10"
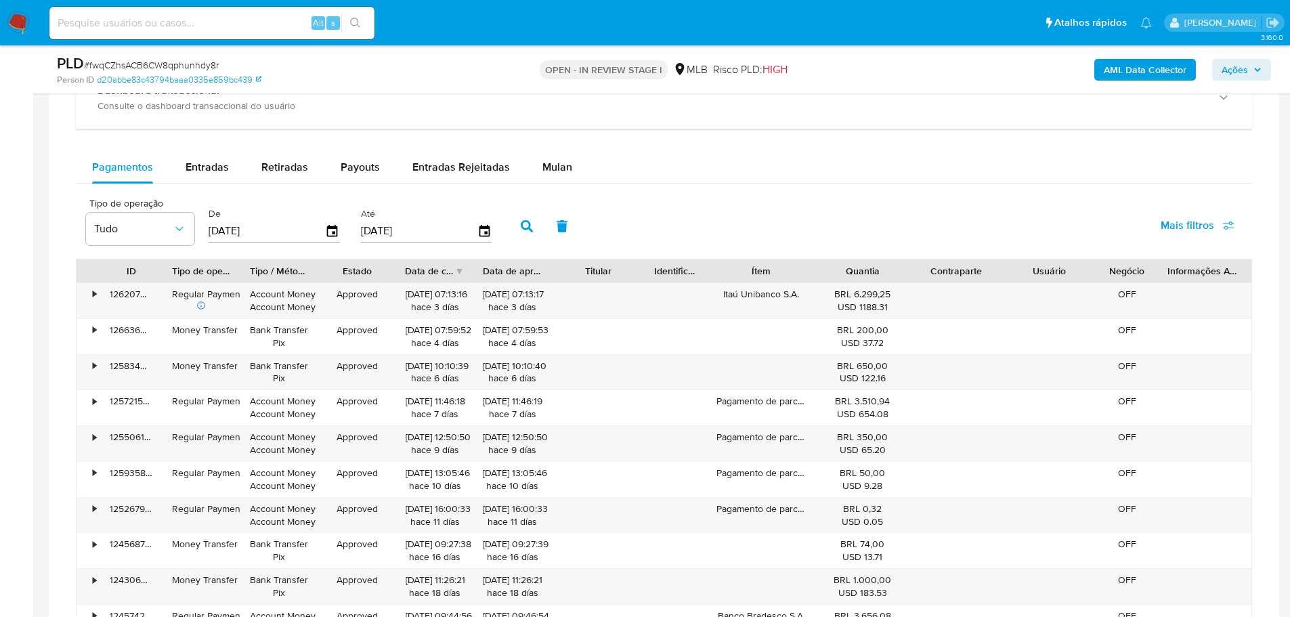
scroll to position [1083, 0]
click at [564, 163] on span "Mulan" at bounding box center [557, 166] width 30 height 16
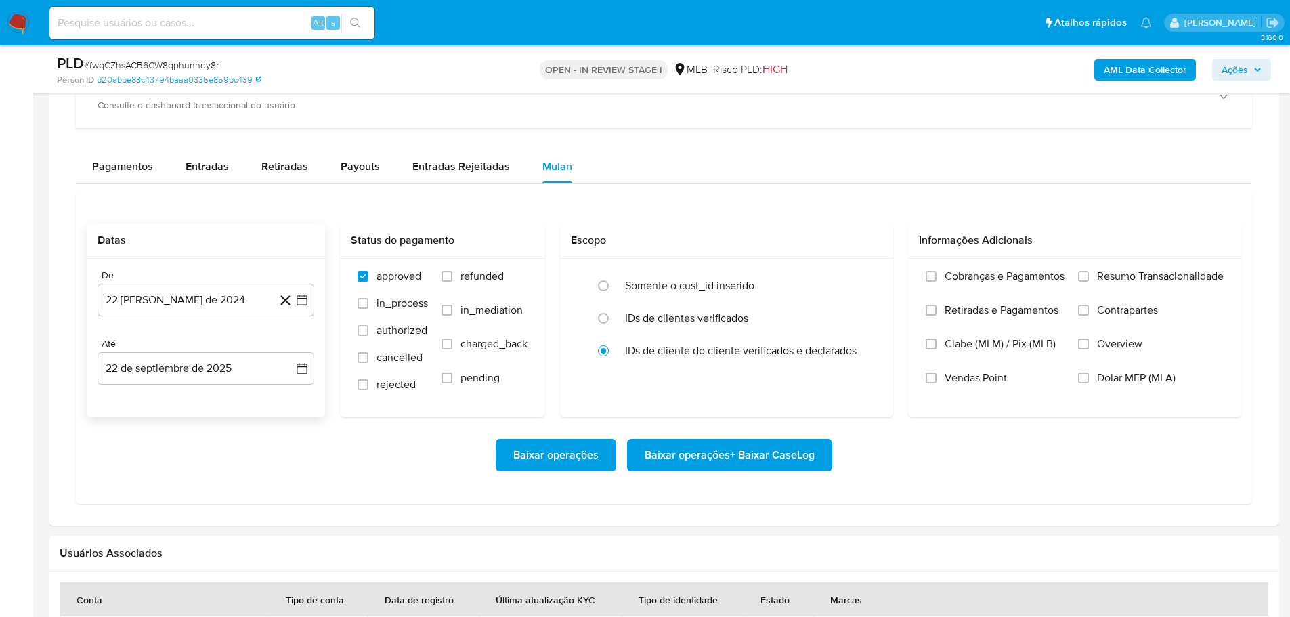
click at [166, 281] on div "De" at bounding box center [206, 276] width 217 height 12
click at [174, 291] on button "22 [PERSON_NAME] de 2024" at bounding box center [206, 300] width 217 height 33
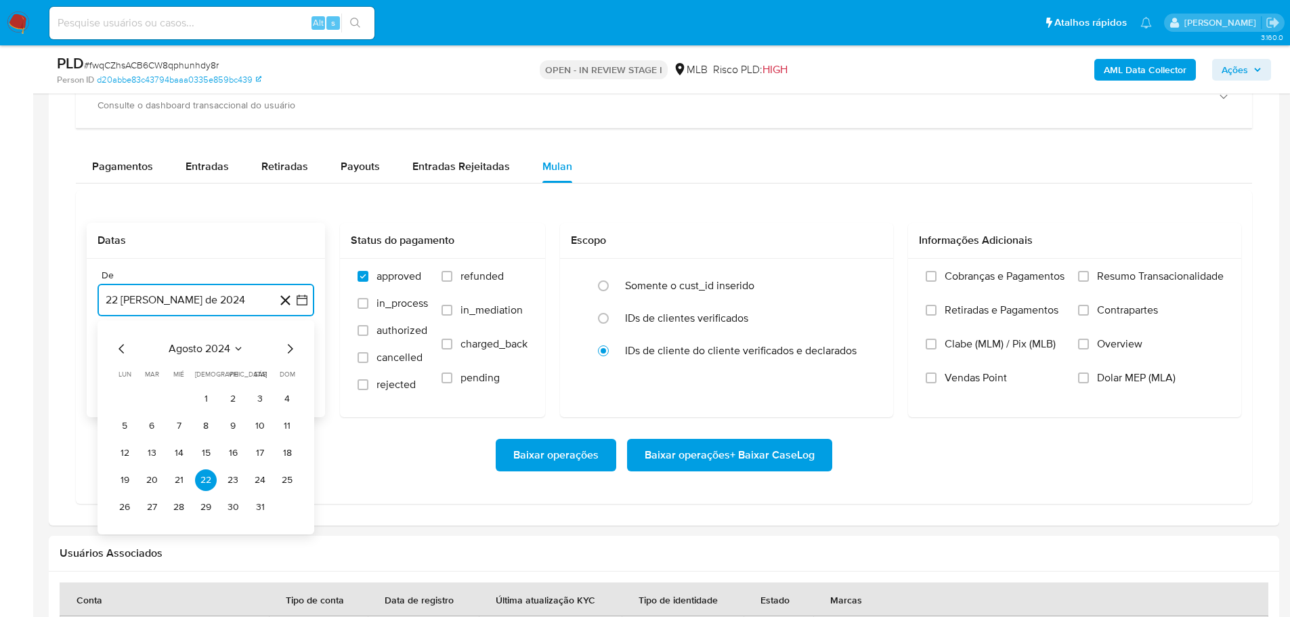
click at [214, 347] on span "agosto 2024" at bounding box center [200, 349] width 62 height 14
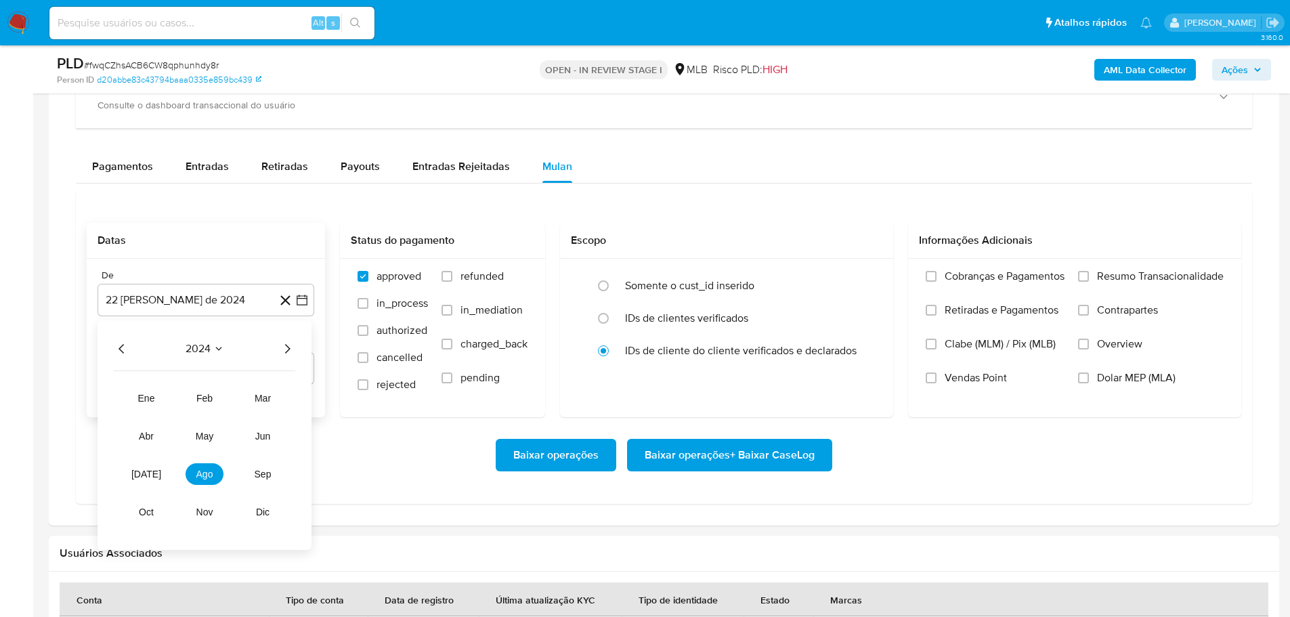
click at [285, 346] on icon "Año siguiente" at bounding box center [287, 349] width 16 height 16
click at [208, 477] on span "ago" at bounding box center [204, 474] width 17 height 11
click at [236, 399] on button "1" at bounding box center [233, 399] width 22 height 22
click at [1174, 272] on span "Resumo Transacionalidade" at bounding box center [1160, 277] width 127 height 14
click at [1089, 272] on input "Resumo Transacionalidade" at bounding box center [1083, 276] width 11 height 11
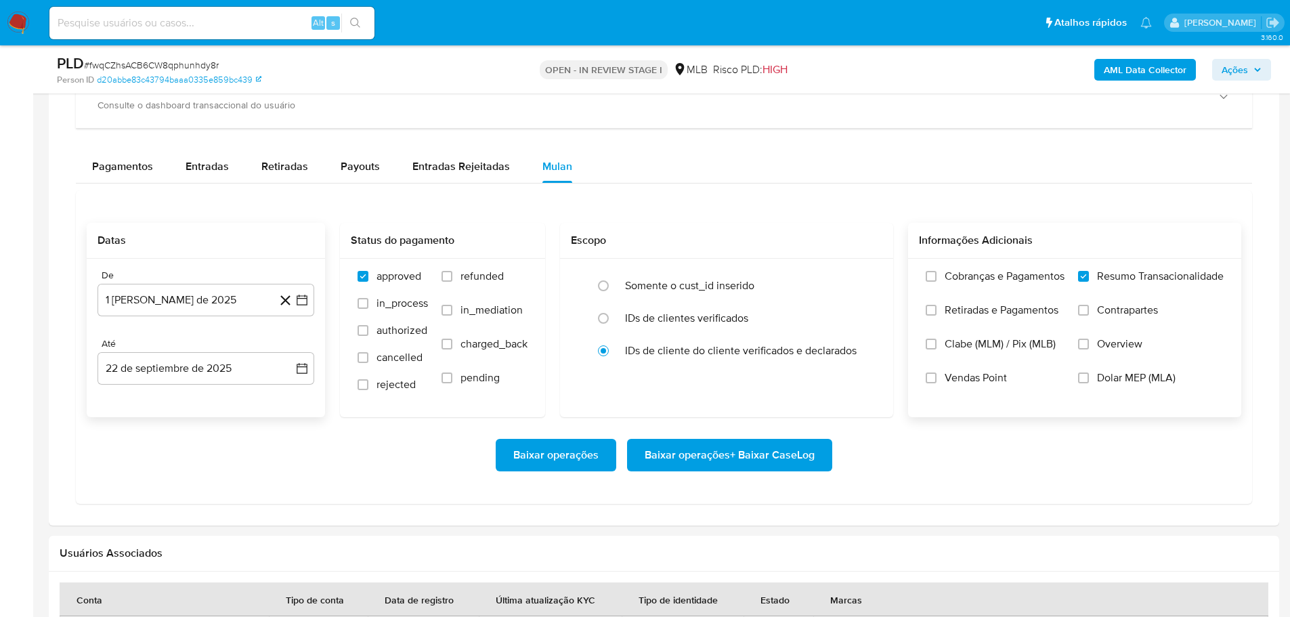
click at [727, 454] on span "Baixar operações + Baixar CaseLog" at bounding box center [730, 455] width 170 height 30
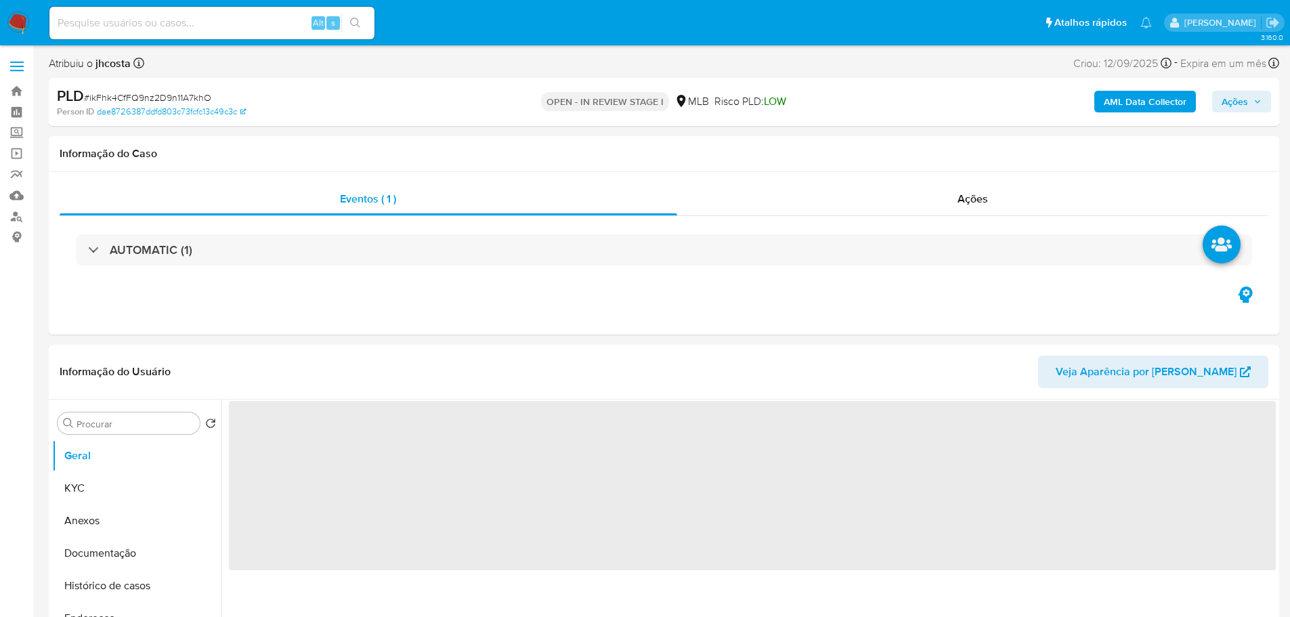
select select "10"
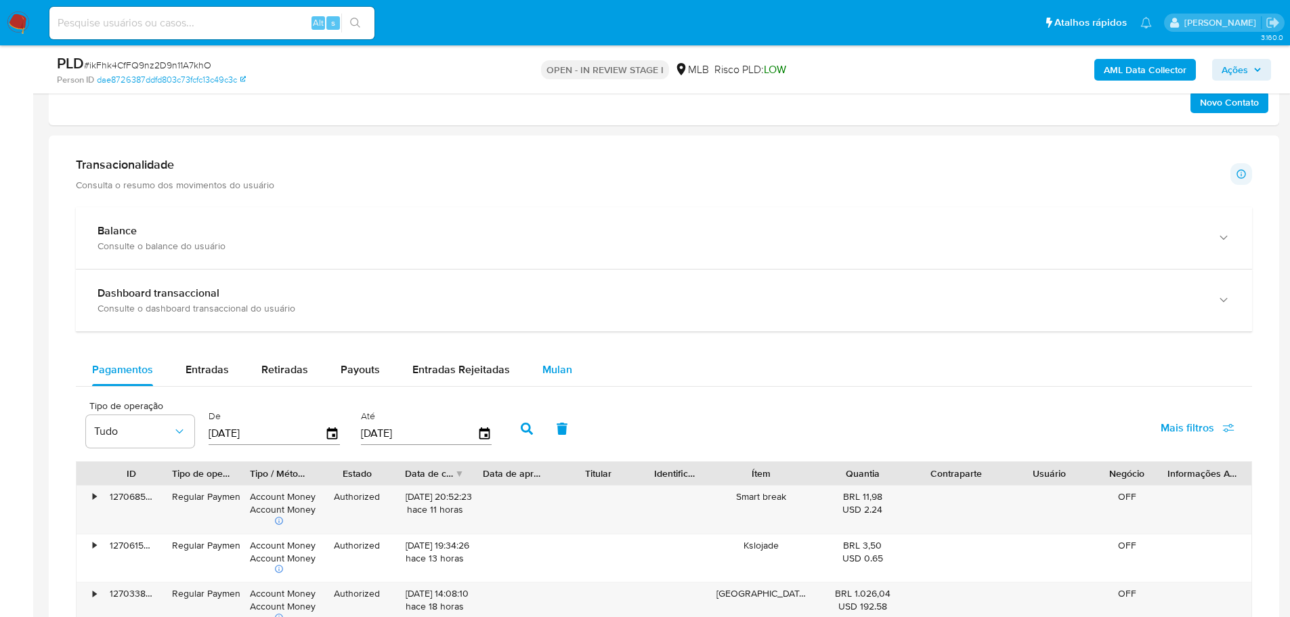
click at [574, 372] on button "Mulan" at bounding box center [557, 369] width 62 height 33
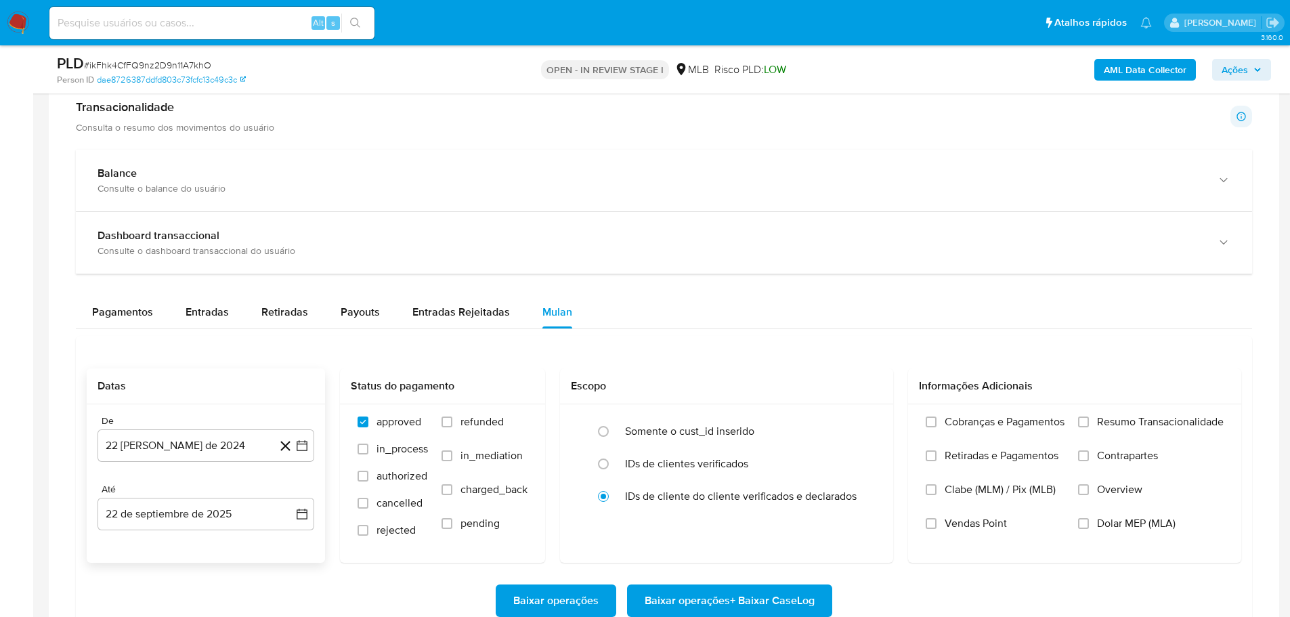
scroll to position [1016, 0]
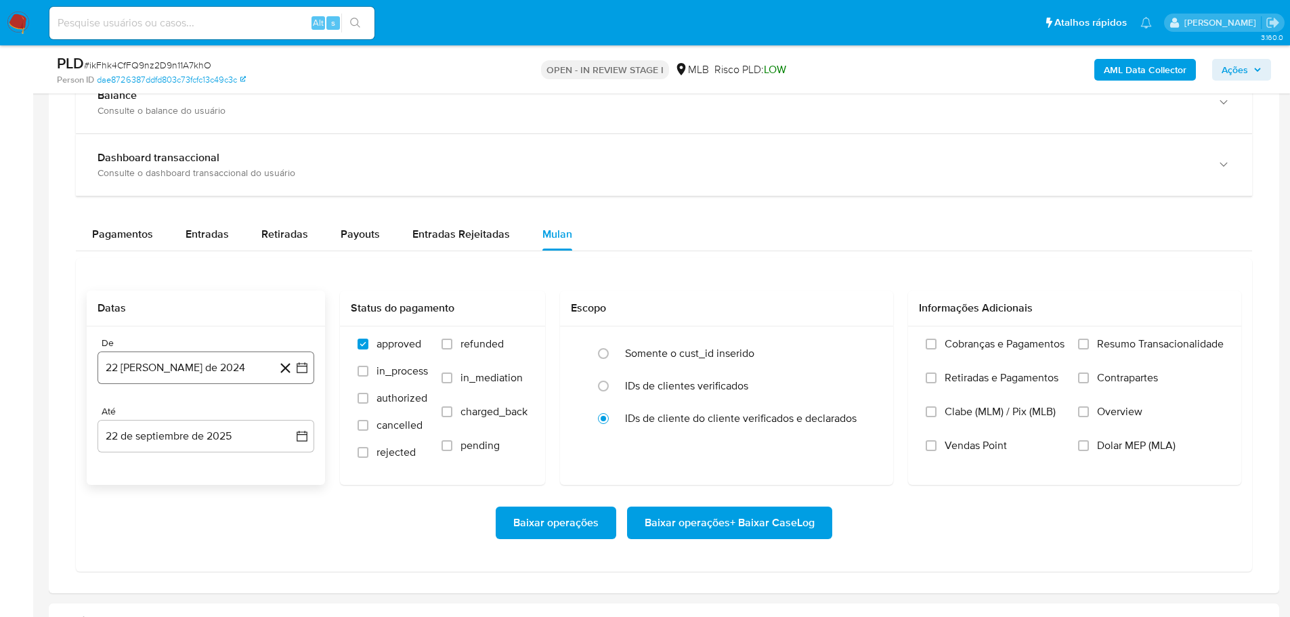
click at [194, 369] on button "22 [PERSON_NAME] de 2024" at bounding box center [206, 367] width 217 height 33
click at [228, 417] on span "agosto 2024" at bounding box center [200, 417] width 62 height 14
click at [288, 417] on icon "Año siguiente" at bounding box center [287, 416] width 16 height 16
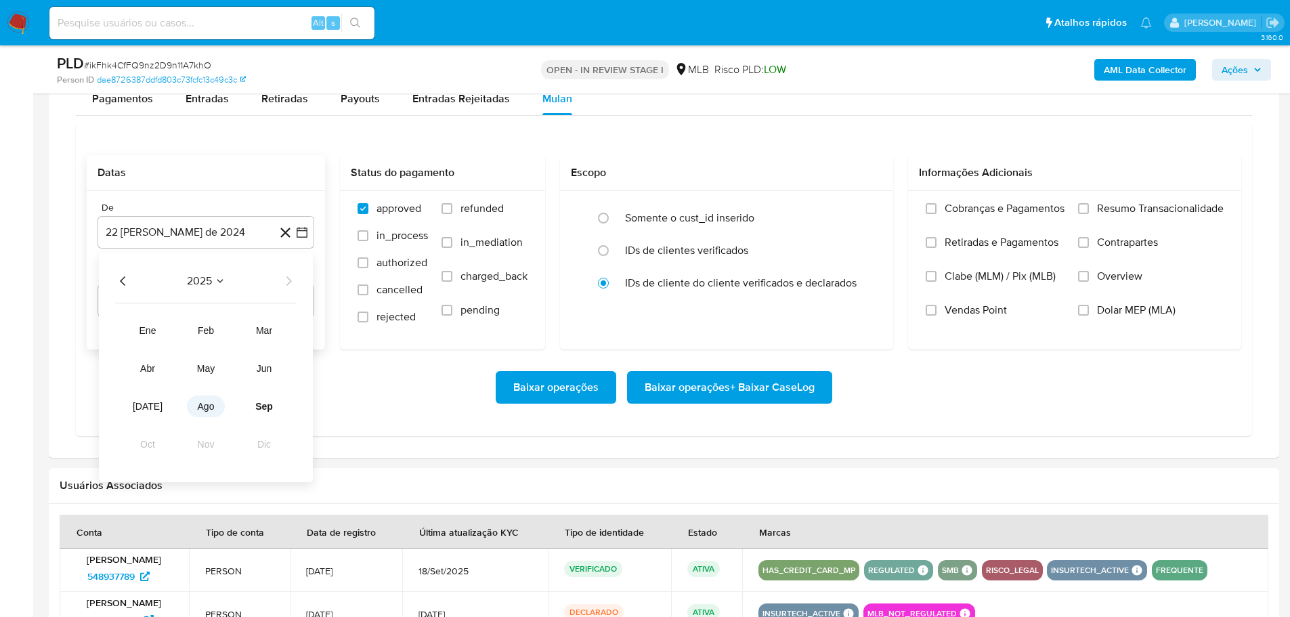
click at [217, 401] on button "ago" at bounding box center [206, 406] width 38 height 22
click at [228, 328] on button "1" at bounding box center [233, 331] width 22 height 22
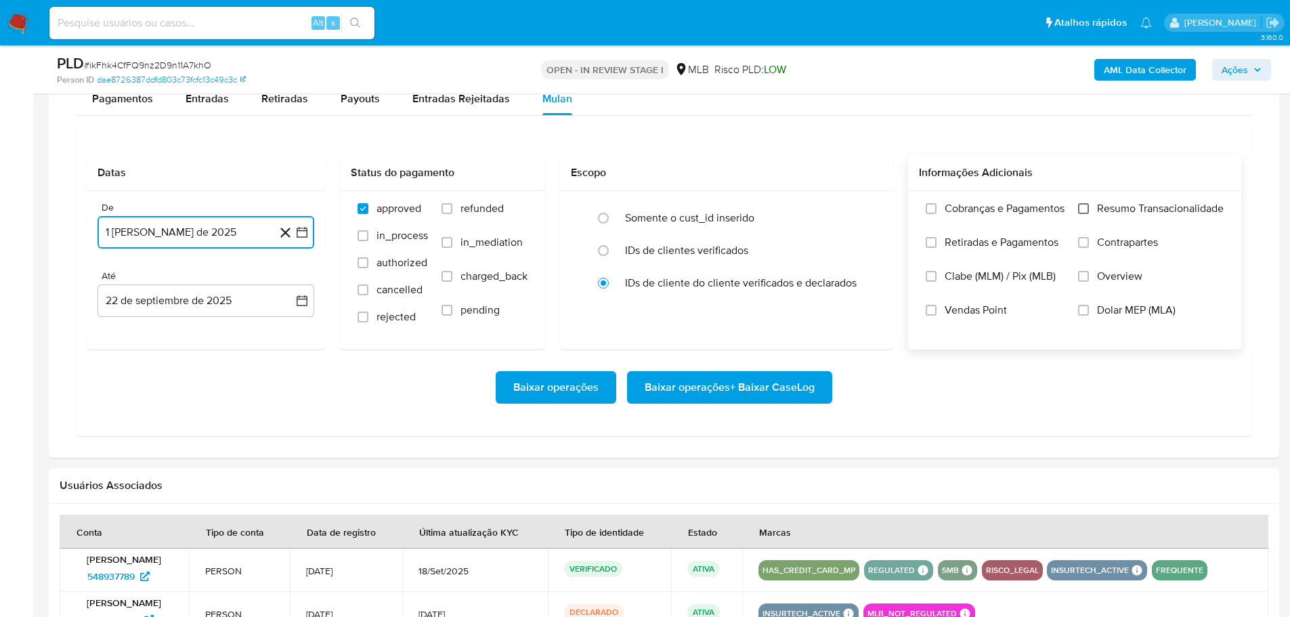
click at [1084, 211] on input "Resumo Transacionalidade" at bounding box center [1083, 208] width 11 height 11
click at [781, 385] on span "Baixar operações + Baixar CaseLog" at bounding box center [730, 387] width 170 height 30
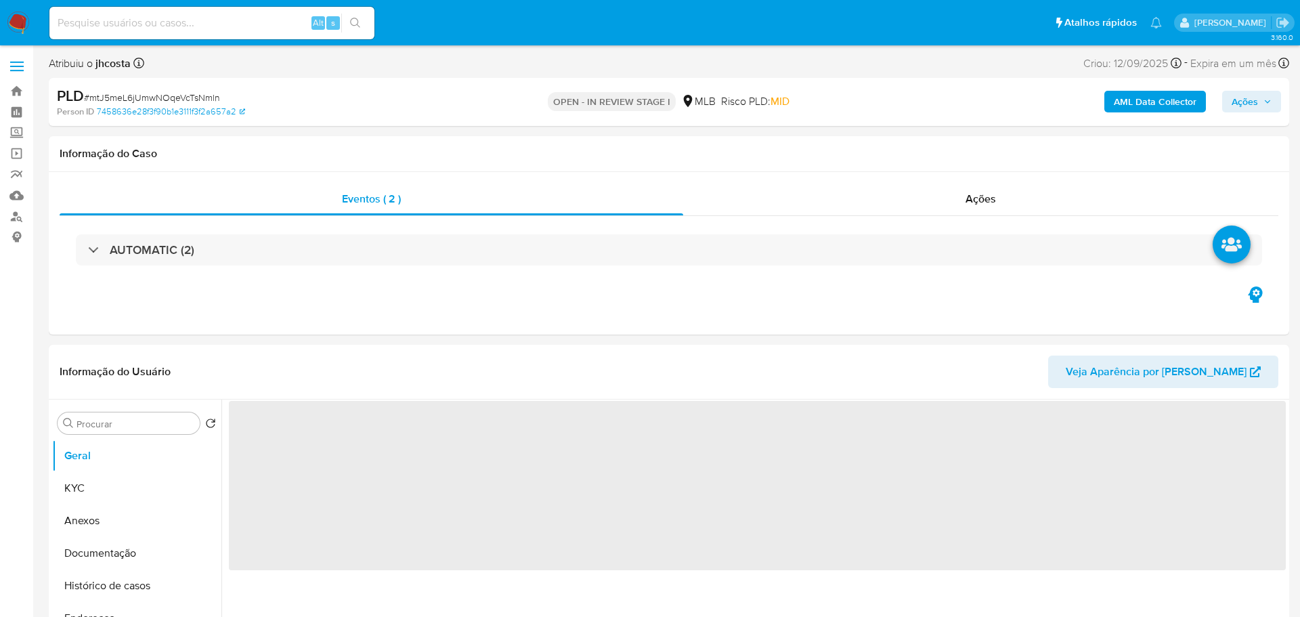
select select "10"
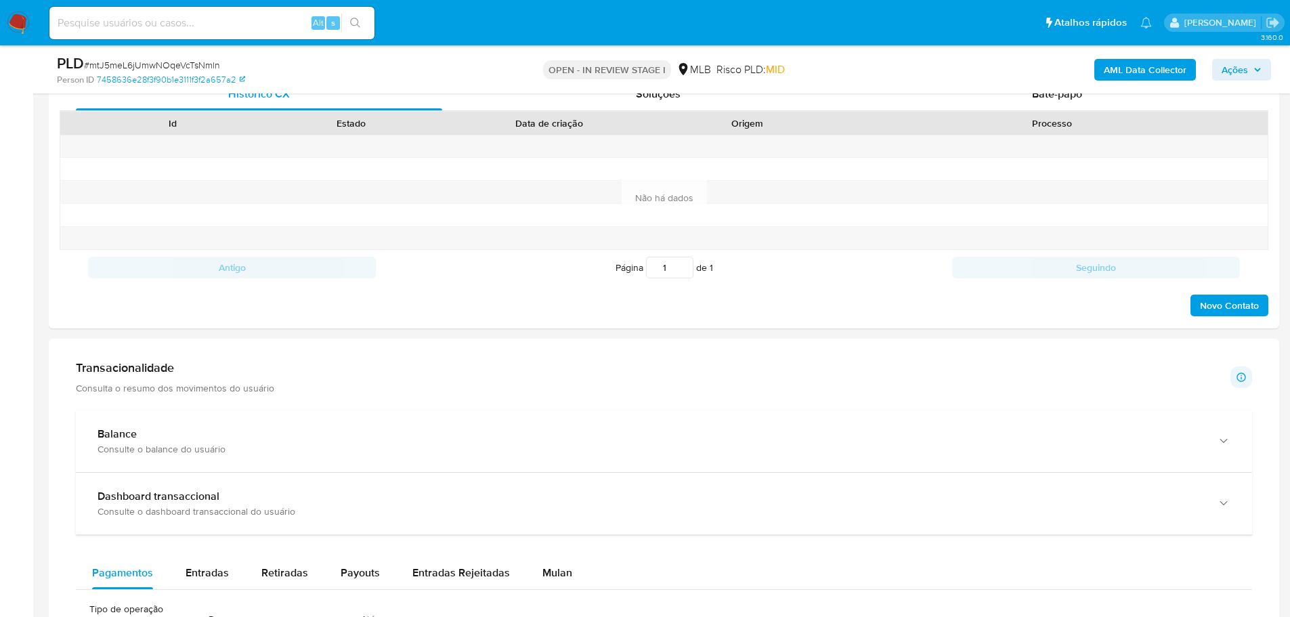
scroll to position [948, 0]
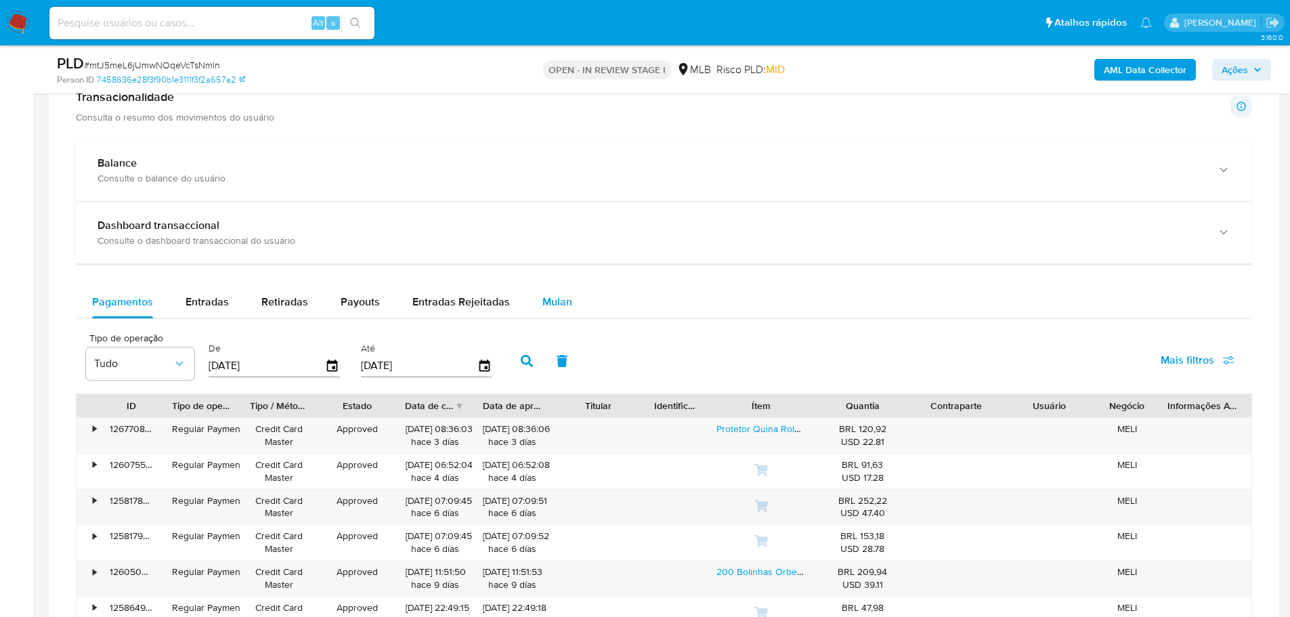
click at [543, 288] on div "Mulan" at bounding box center [557, 302] width 30 height 33
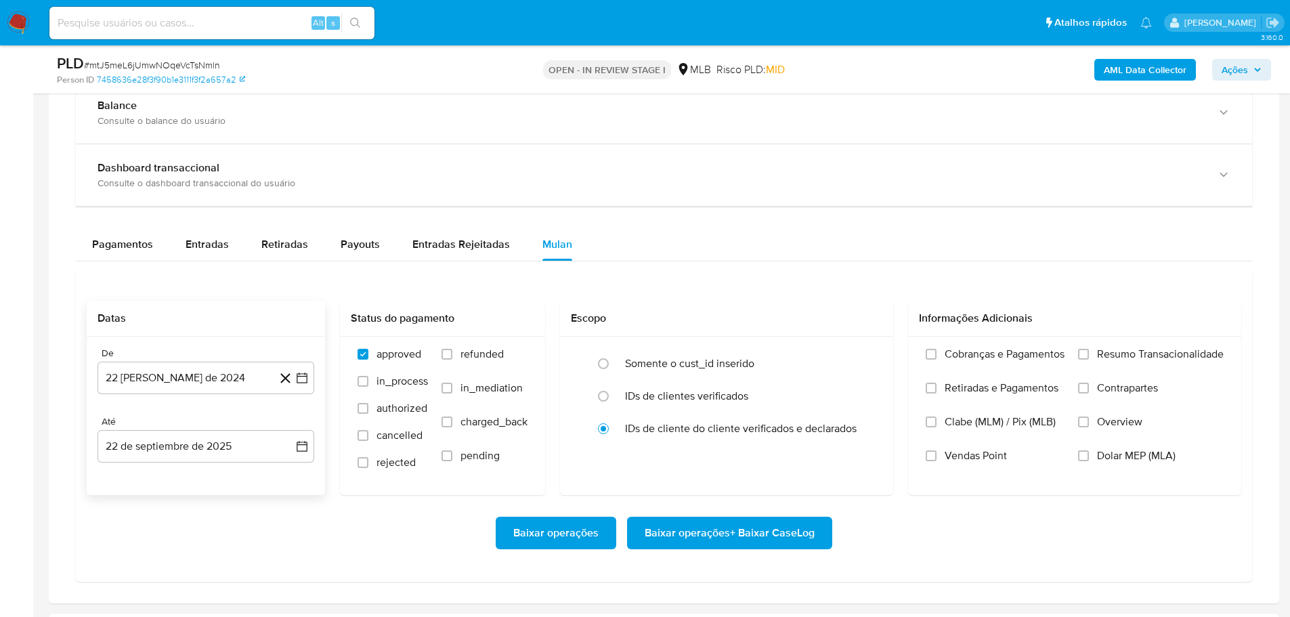
scroll to position [1083, 0]
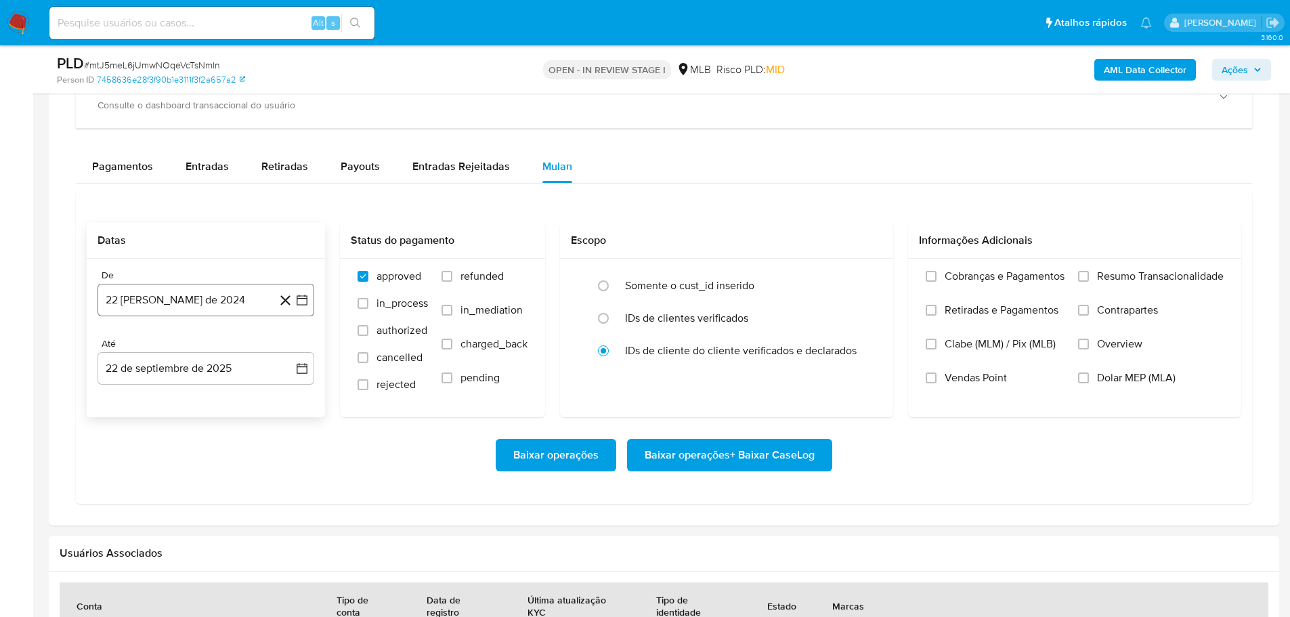
click at [213, 285] on button "22 [PERSON_NAME] de 2024" at bounding box center [206, 300] width 217 height 33
click at [231, 346] on button "agosto 2024" at bounding box center [206, 349] width 75 height 14
click at [289, 346] on icon "Año siguiente" at bounding box center [287, 349] width 16 height 16
click at [207, 473] on span "ago" at bounding box center [204, 474] width 17 height 11
click at [234, 400] on button "1" at bounding box center [233, 399] width 22 height 22
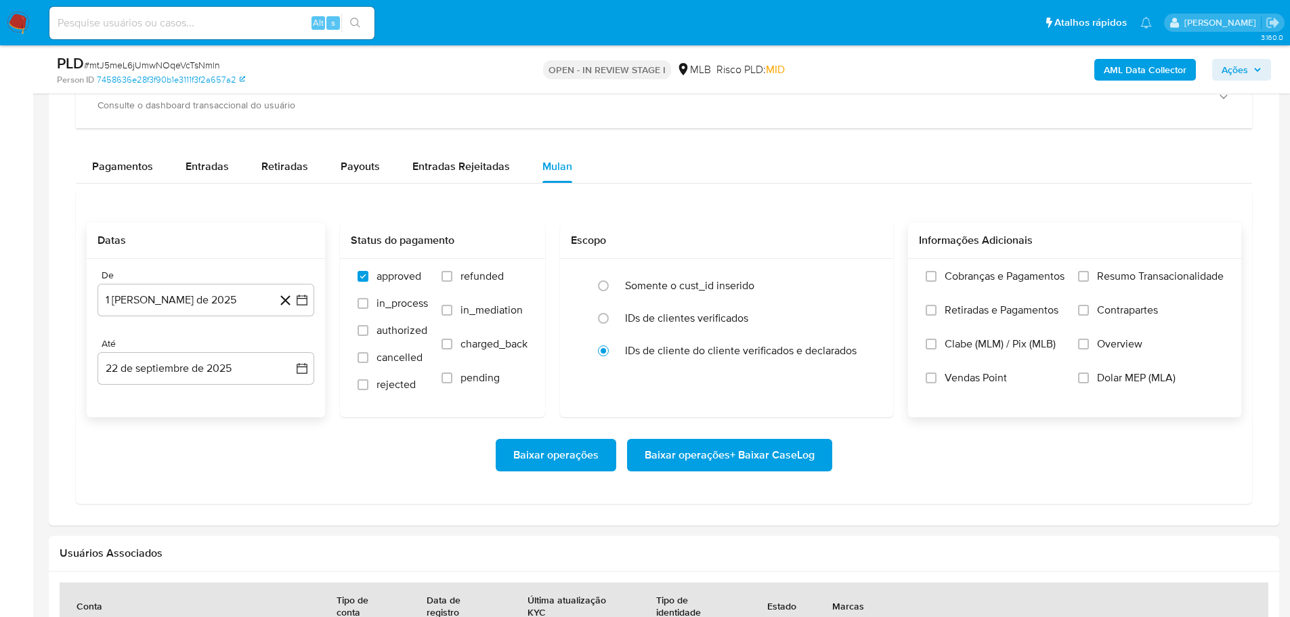
click at [1139, 274] on span "Resumo Transacionalidade" at bounding box center [1160, 277] width 127 height 14
click at [1089, 274] on input "Resumo Transacionalidade" at bounding box center [1083, 276] width 11 height 11
click at [785, 450] on span "Baixar operações + Baixar CaseLog" at bounding box center [730, 455] width 170 height 30
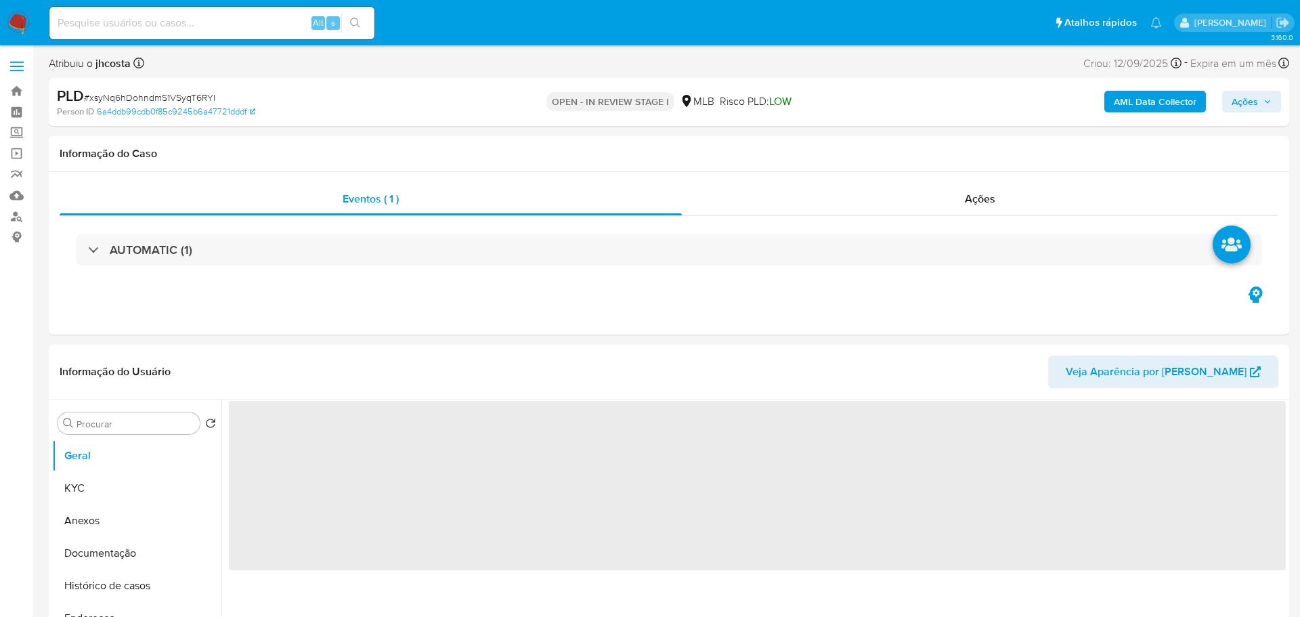
select select "10"
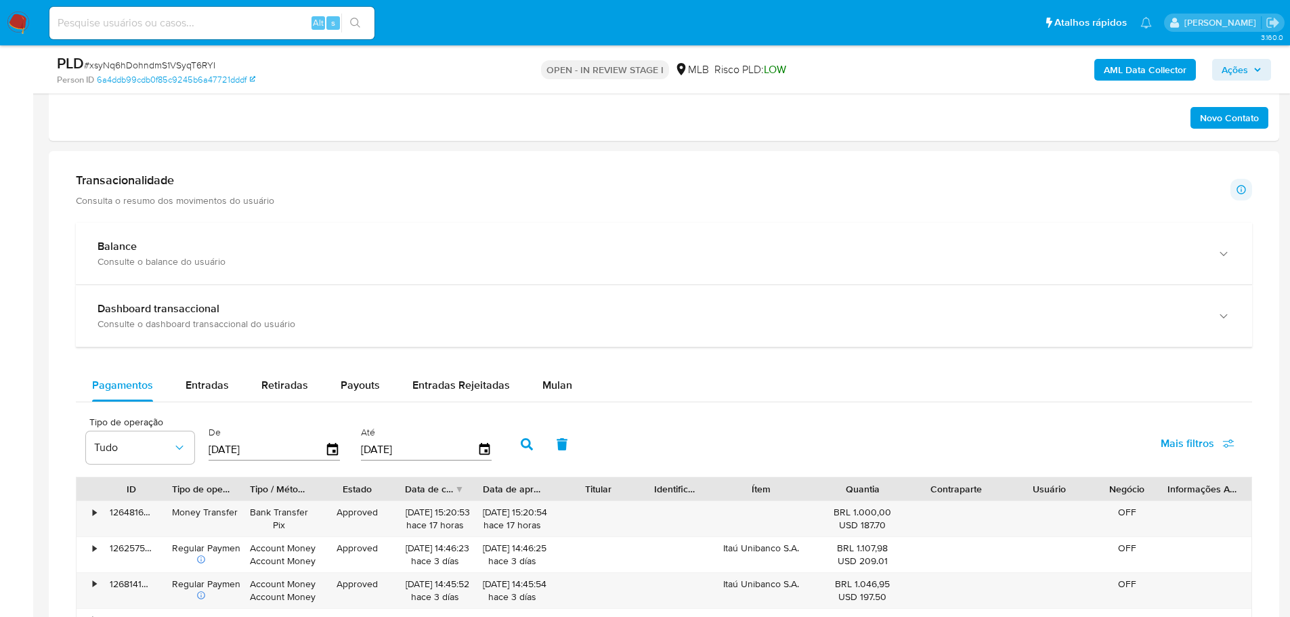
scroll to position [1016, 0]
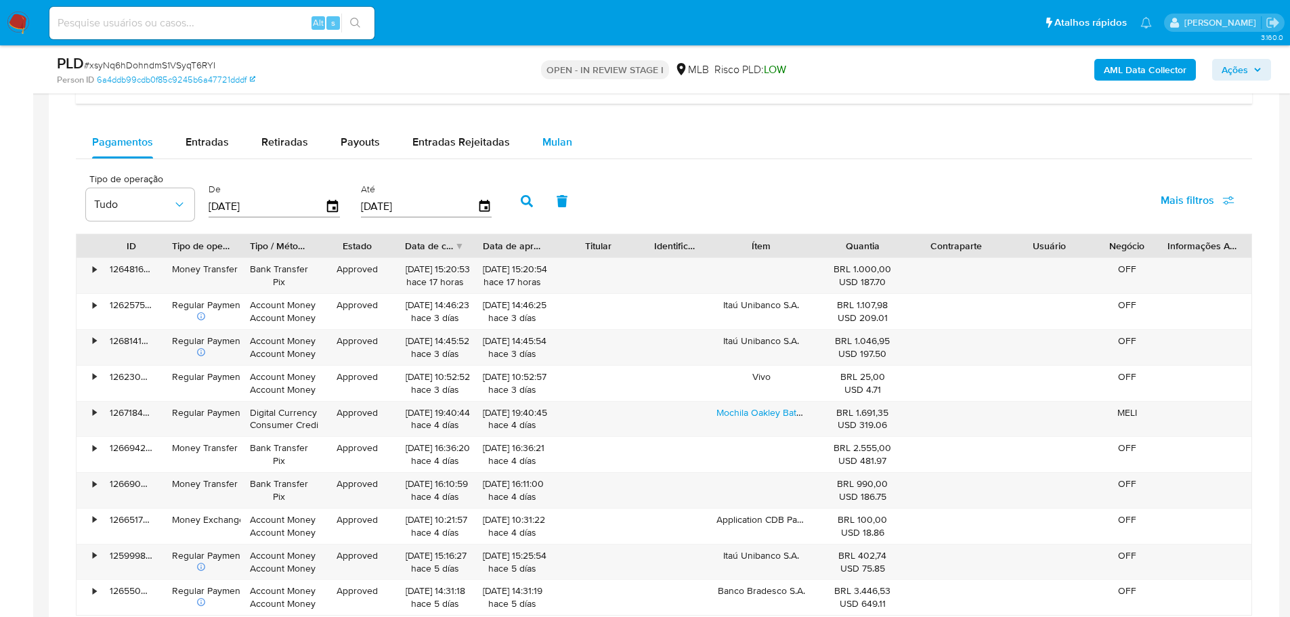
click at [567, 137] on span "Mulan" at bounding box center [557, 142] width 30 height 16
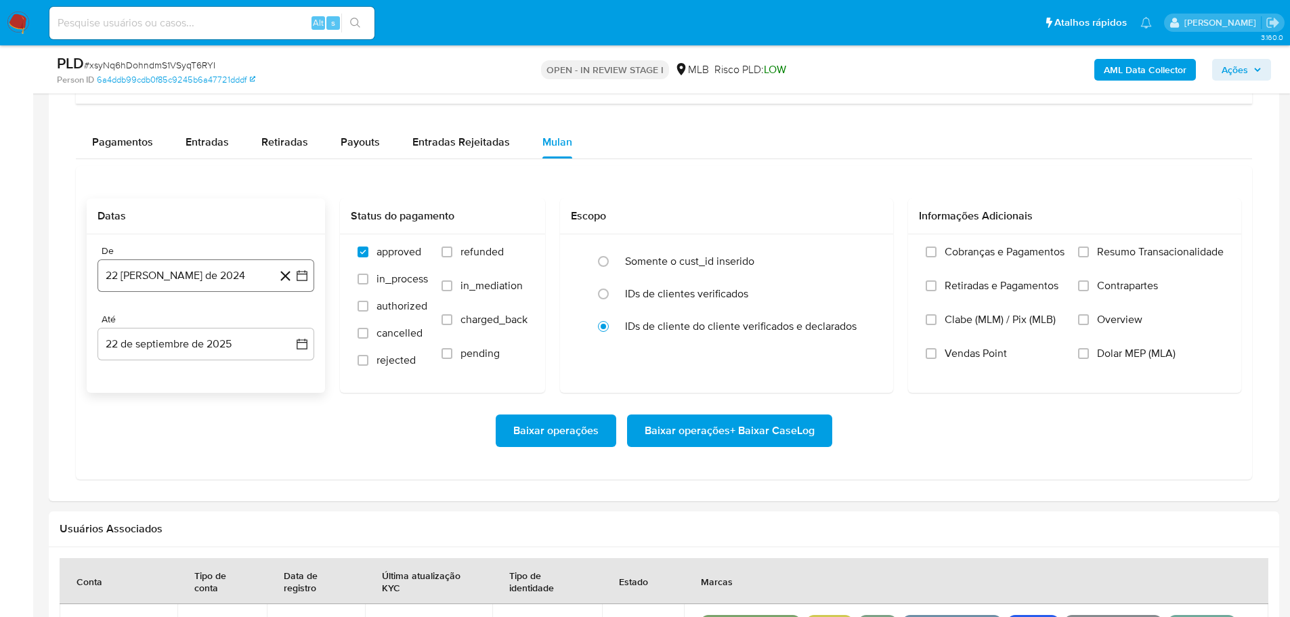
click at [190, 267] on button "22 [PERSON_NAME] de 2024" at bounding box center [206, 275] width 217 height 33
click at [225, 318] on span "agosto 2024" at bounding box center [200, 325] width 62 height 14
click at [288, 324] on icon "Año siguiente" at bounding box center [287, 324] width 16 height 16
click at [209, 450] on span "ago" at bounding box center [204, 449] width 17 height 11
click at [231, 372] on button "1" at bounding box center [233, 375] width 22 height 22
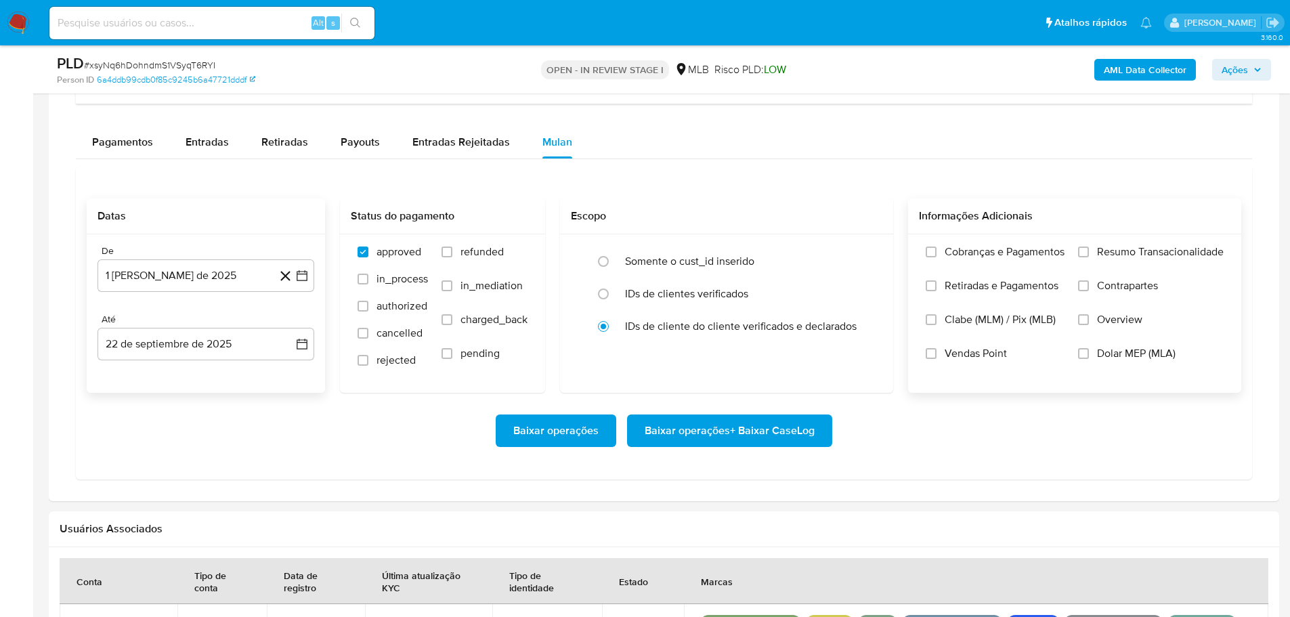
click at [1090, 245] on label "Resumo Transacionalidade" at bounding box center [1151, 262] width 146 height 34
click at [1089, 246] on input "Resumo Transacionalidade" at bounding box center [1083, 251] width 11 height 11
click at [746, 429] on span "Baixar operações + Baixar CaseLog" at bounding box center [730, 431] width 170 height 30
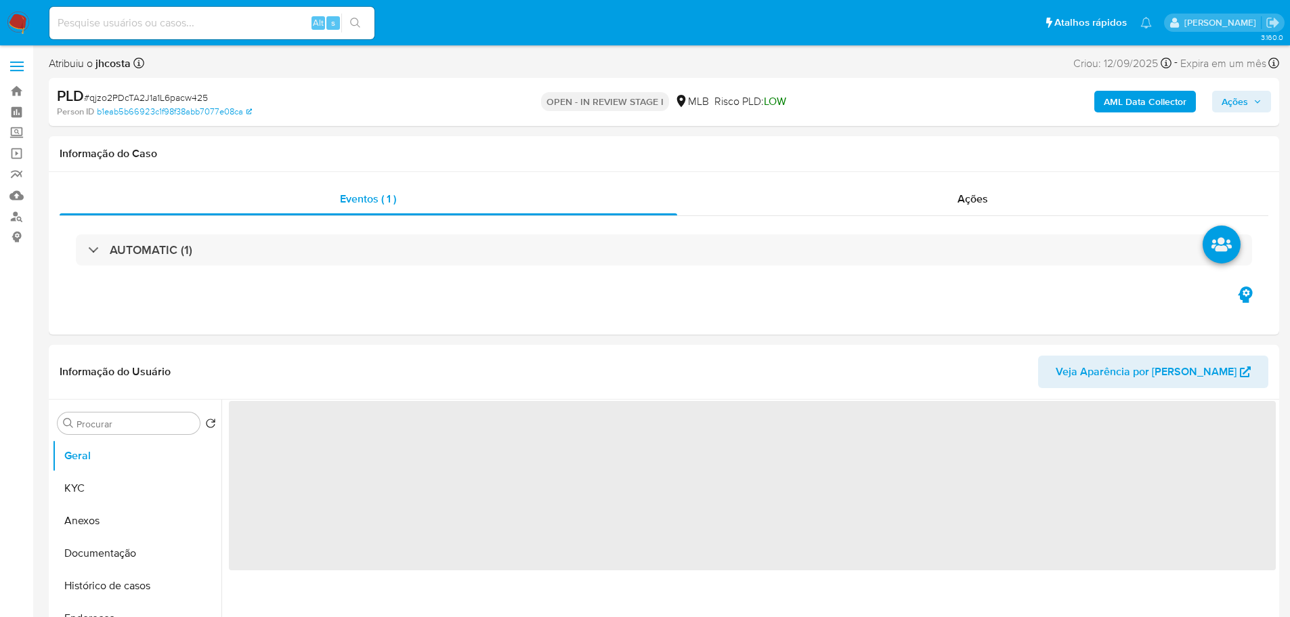
select select "10"
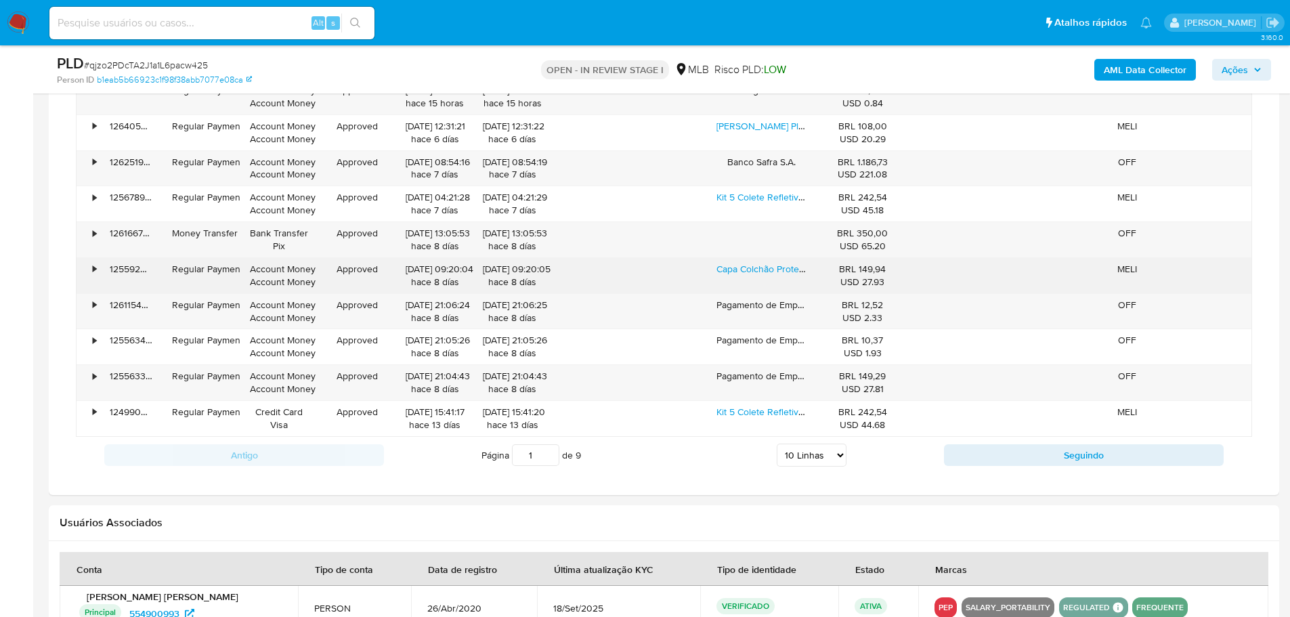
scroll to position [948, 0]
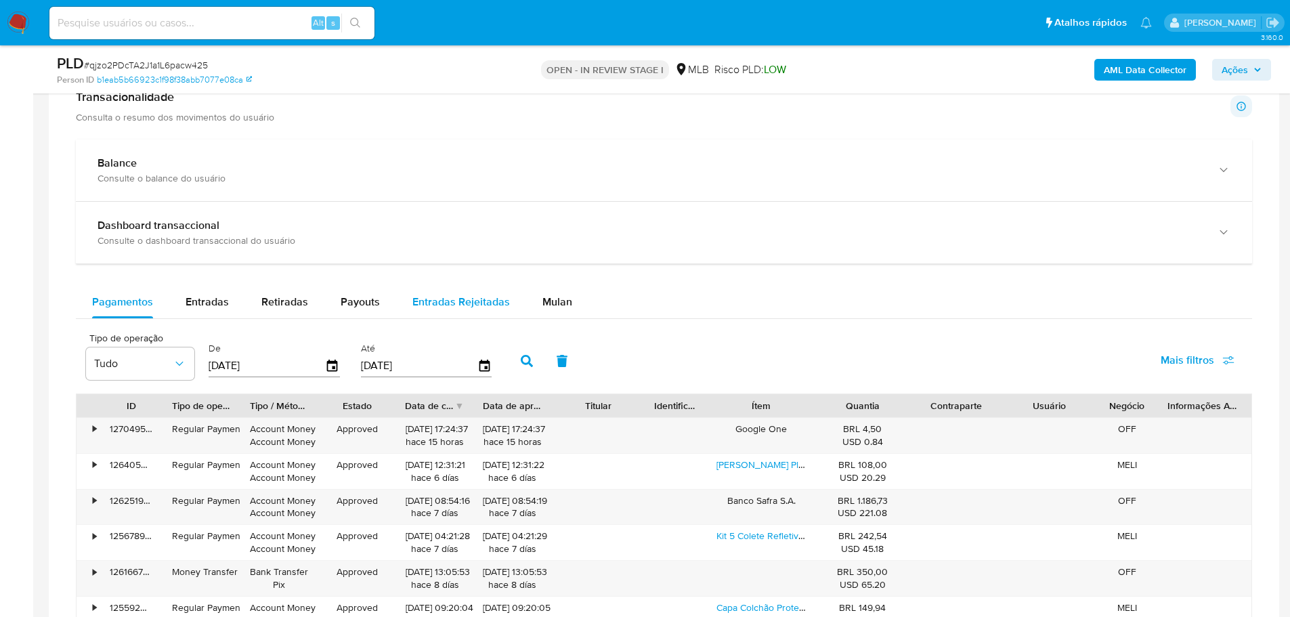
click at [561, 304] on span "Mulan" at bounding box center [557, 302] width 30 height 16
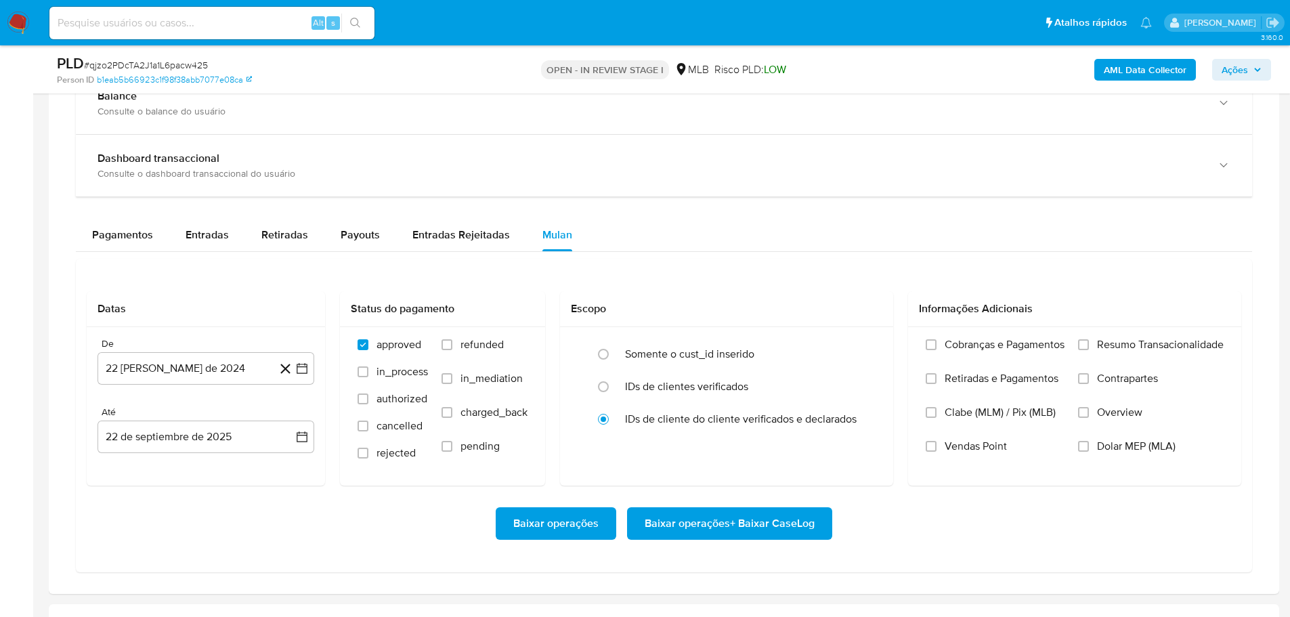
scroll to position [1151, 0]
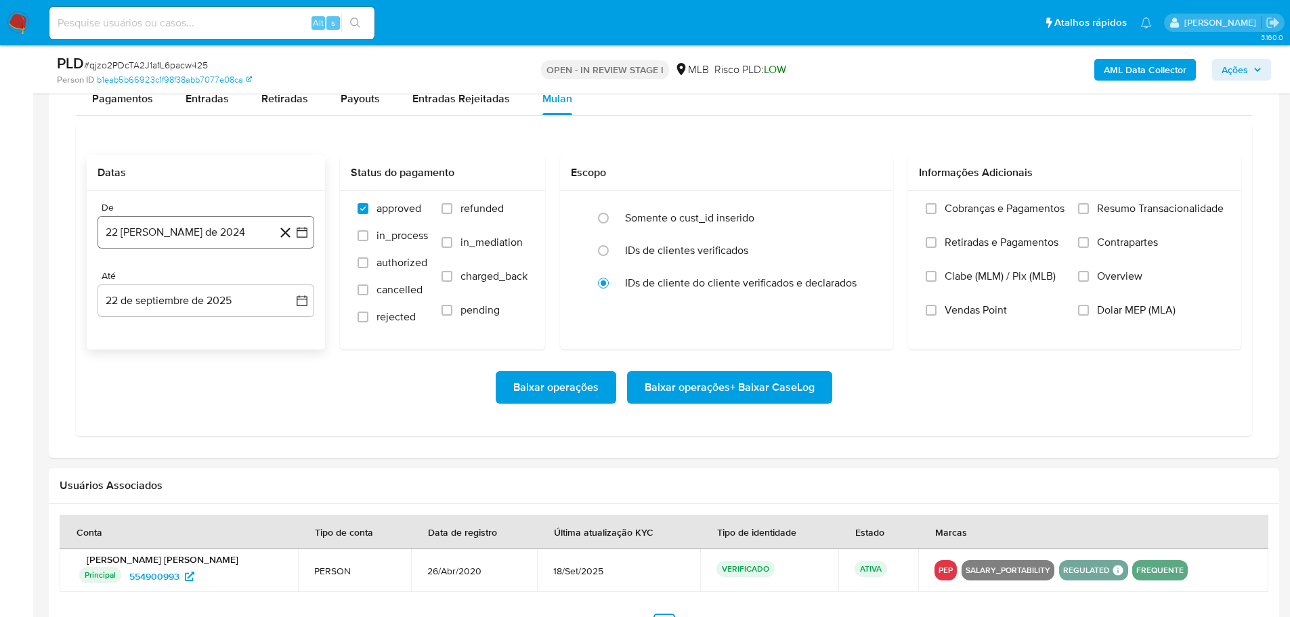
click at [214, 240] on button "22 [PERSON_NAME] de 2024" at bounding box center [206, 232] width 217 height 33
click at [241, 276] on icon "Seleccionar mes y año" at bounding box center [238, 281] width 11 height 11
click at [290, 276] on icon "Año siguiente" at bounding box center [287, 281] width 16 height 16
click at [203, 409] on span "ago" at bounding box center [204, 406] width 17 height 11
click at [234, 332] on button "1" at bounding box center [233, 331] width 22 height 22
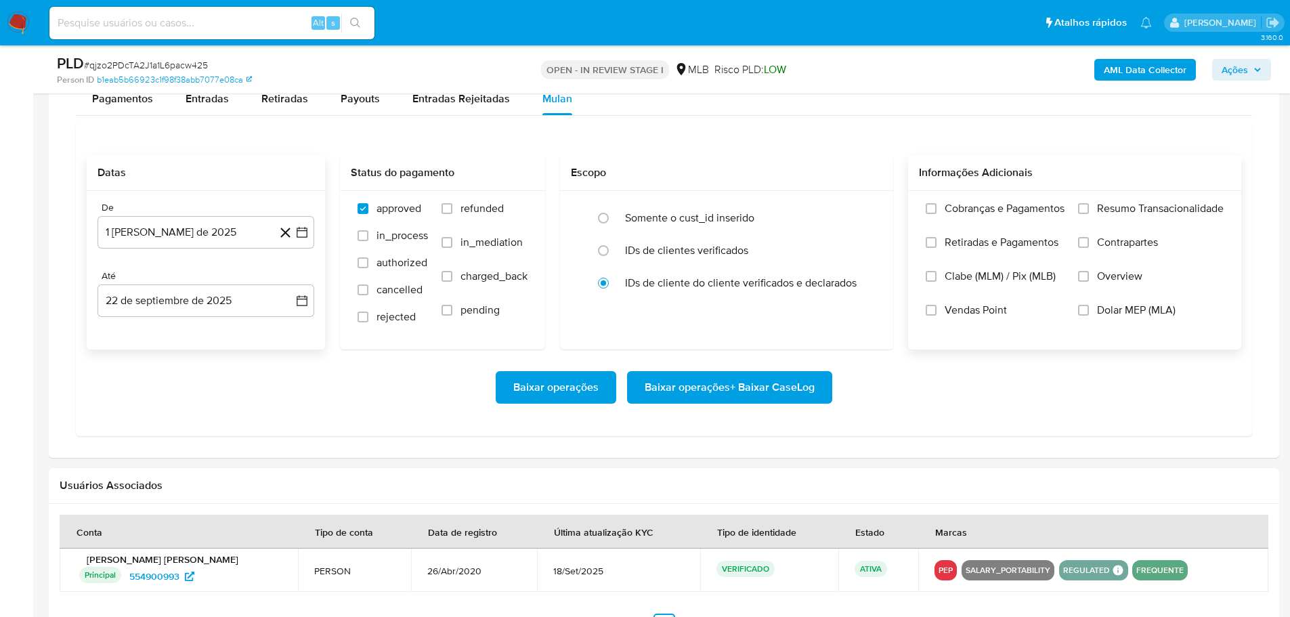
click at [1165, 207] on span "Resumo Transacionalidade" at bounding box center [1160, 209] width 127 height 14
click at [1089, 207] on input "Resumo Transacionalidade" at bounding box center [1083, 208] width 11 height 11
click at [741, 383] on span "Baixar operações + Baixar CaseLog" at bounding box center [730, 387] width 170 height 30
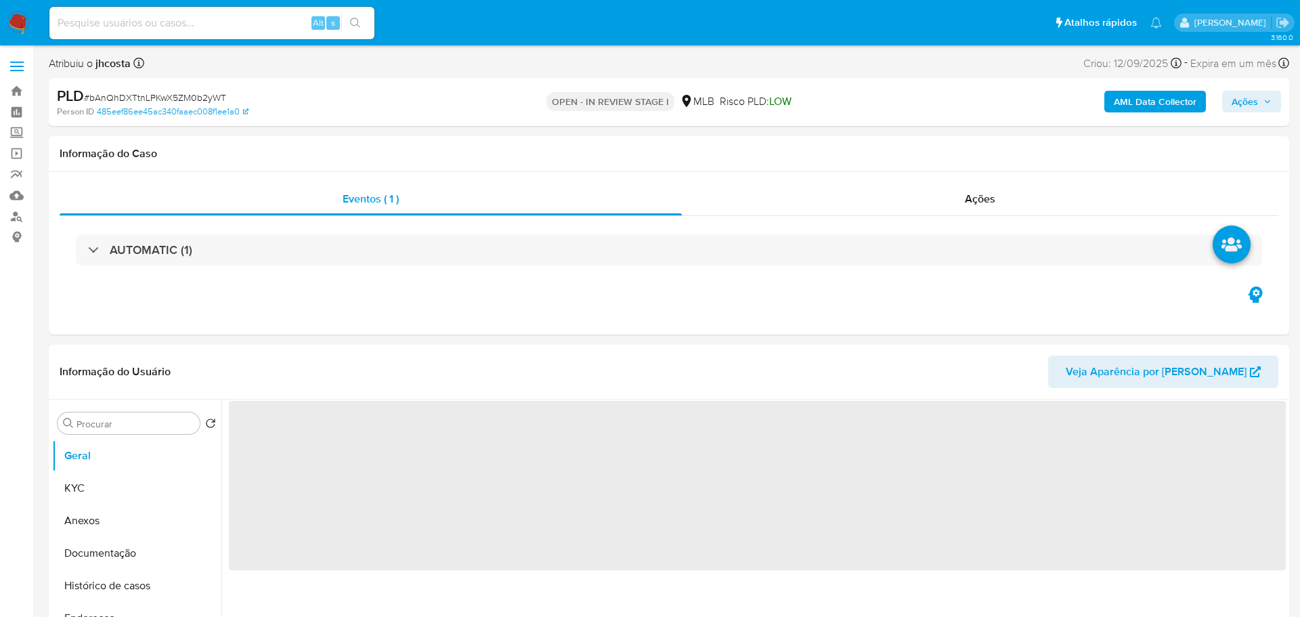
select select "10"
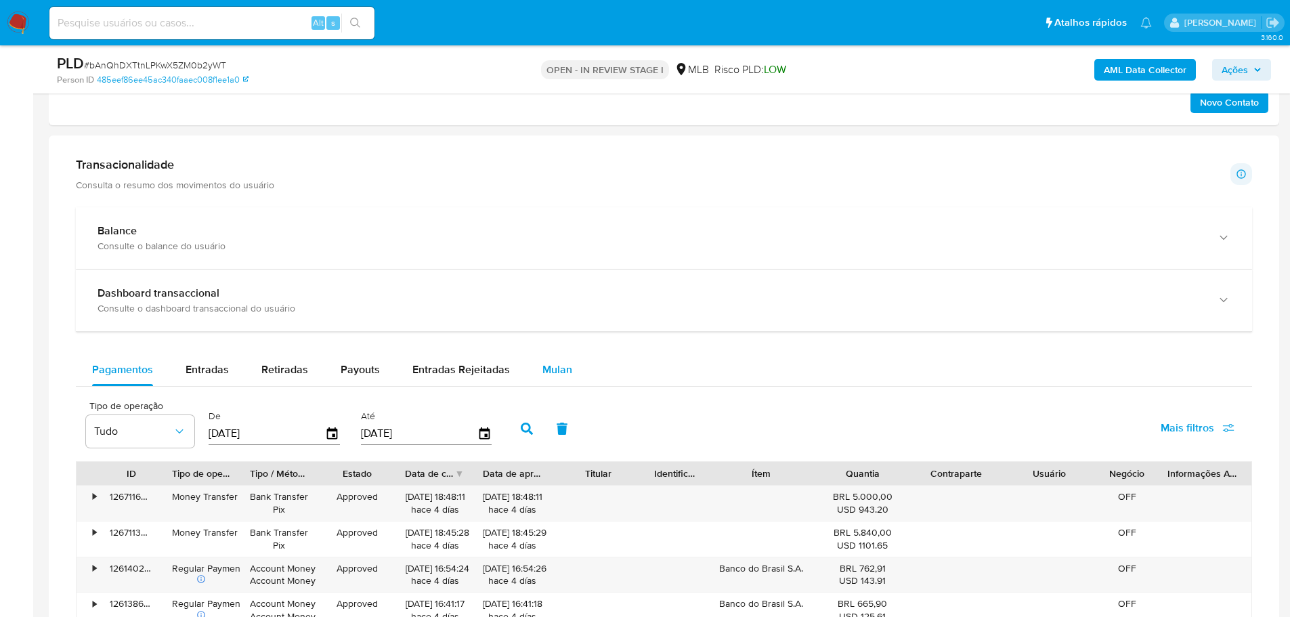
click at [551, 381] on div "Mulan" at bounding box center [557, 369] width 30 height 33
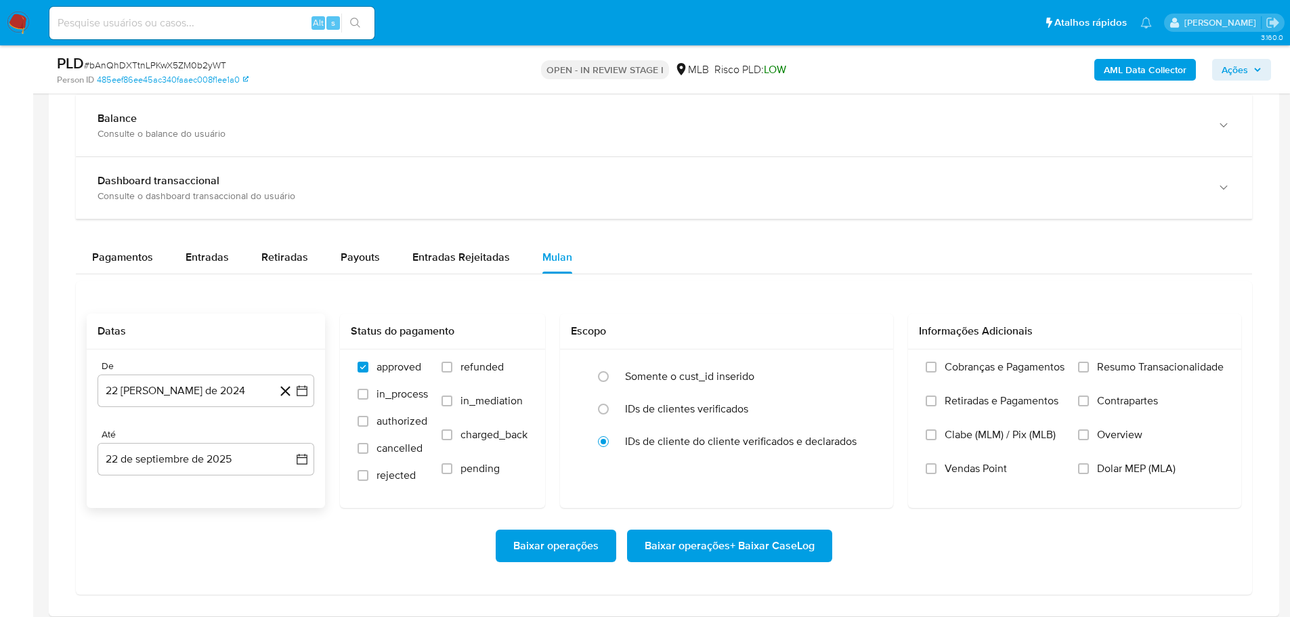
scroll to position [1151, 0]
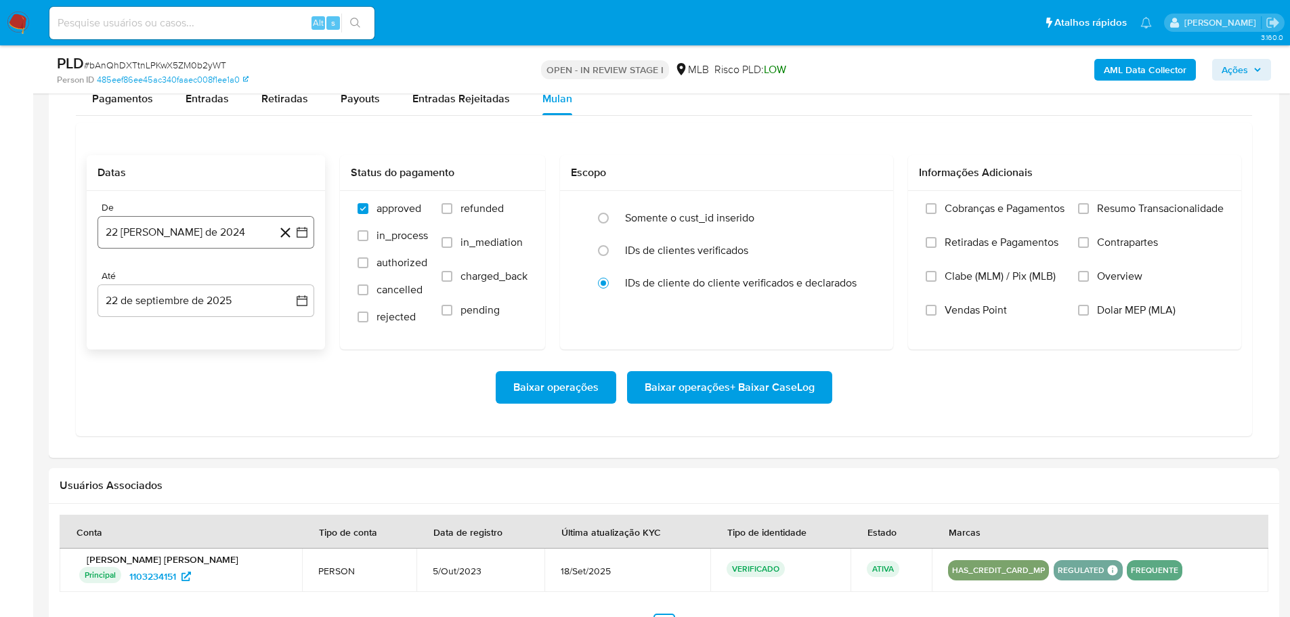
click at [182, 221] on button "22 [PERSON_NAME] de 2024" at bounding box center [206, 232] width 217 height 33
click at [194, 278] on span "agosto 2024" at bounding box center [200, 281] width 62 height 14
click at [286, 279] on icon "Año siguiente" at bounding box center [287, 281] width 16 height 16
click at [207, 416] on button "ago" at bounding box center [205, 406] width 38 height 22
click at [237, 328] on button "1" at bounding box center [233, 331] width 22 height 22
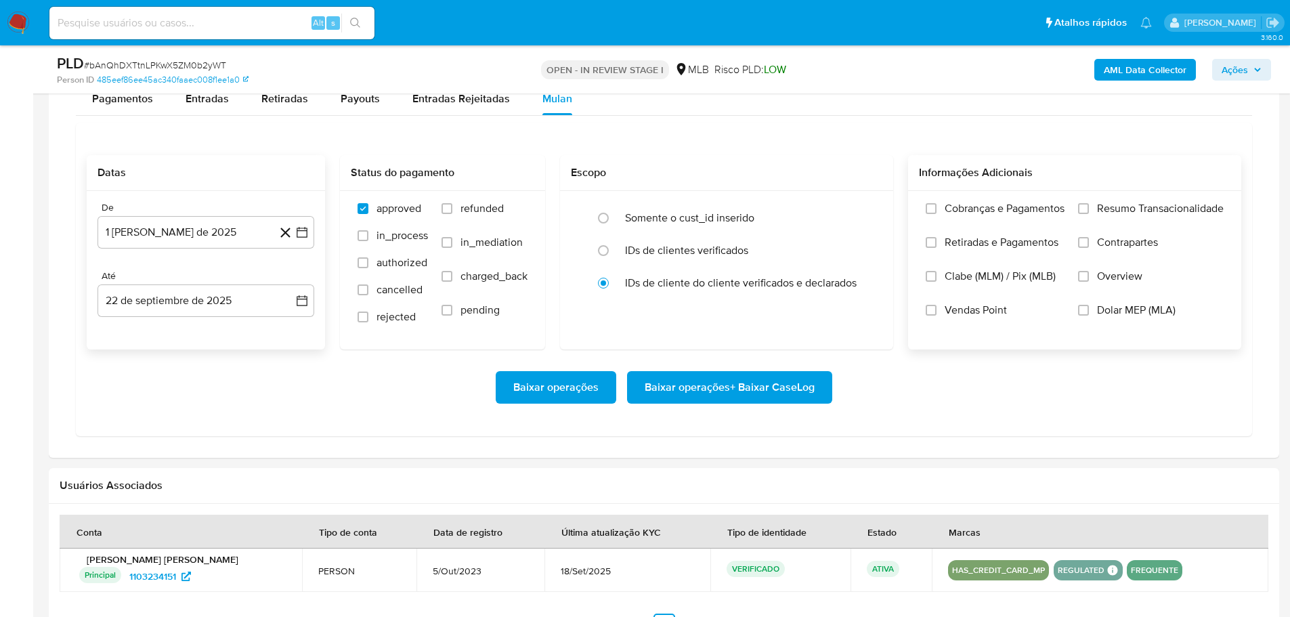
click at [1155, 207] on span "Resumo Transacionalidade" at bounding box center [1160, 209] width 127 height 14
click at [1089, 207] on input "Resumo Transacionalidade" at bounding box center [1083, 208] width 11 height 11
click at [821, 383] on button "Baixar operações + Baixar CaseLog" at bounding box center [729, 387] width 205 height 33
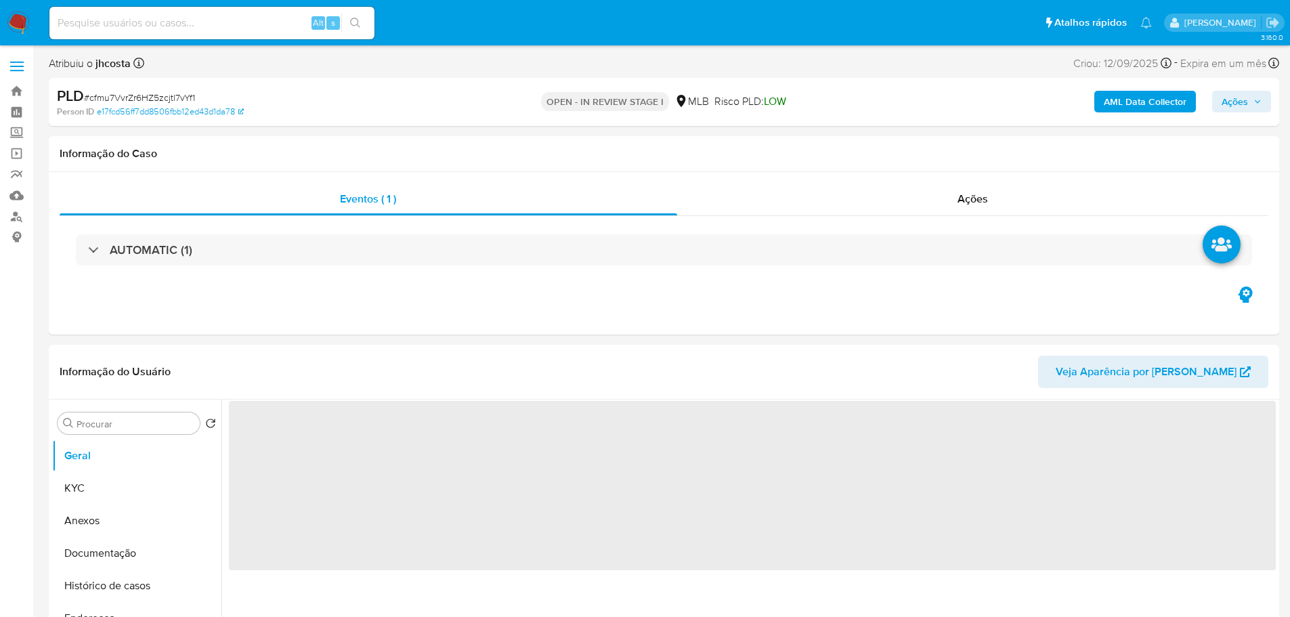
select select "10"
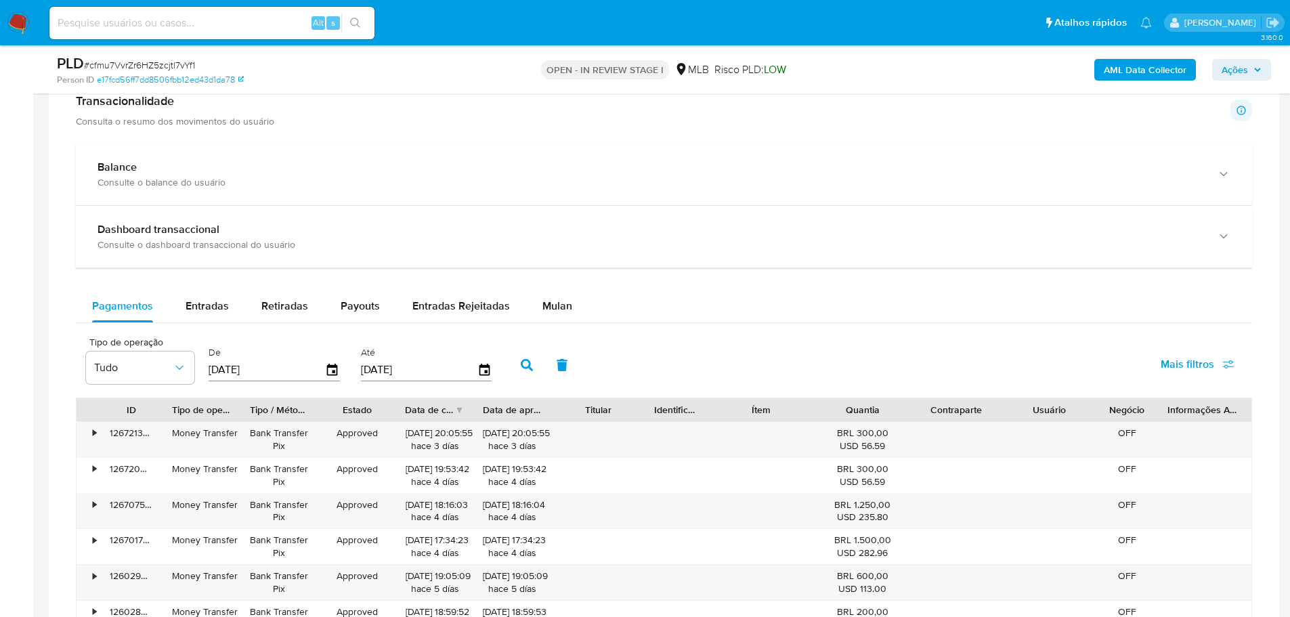
scroll to position [1083, 0]
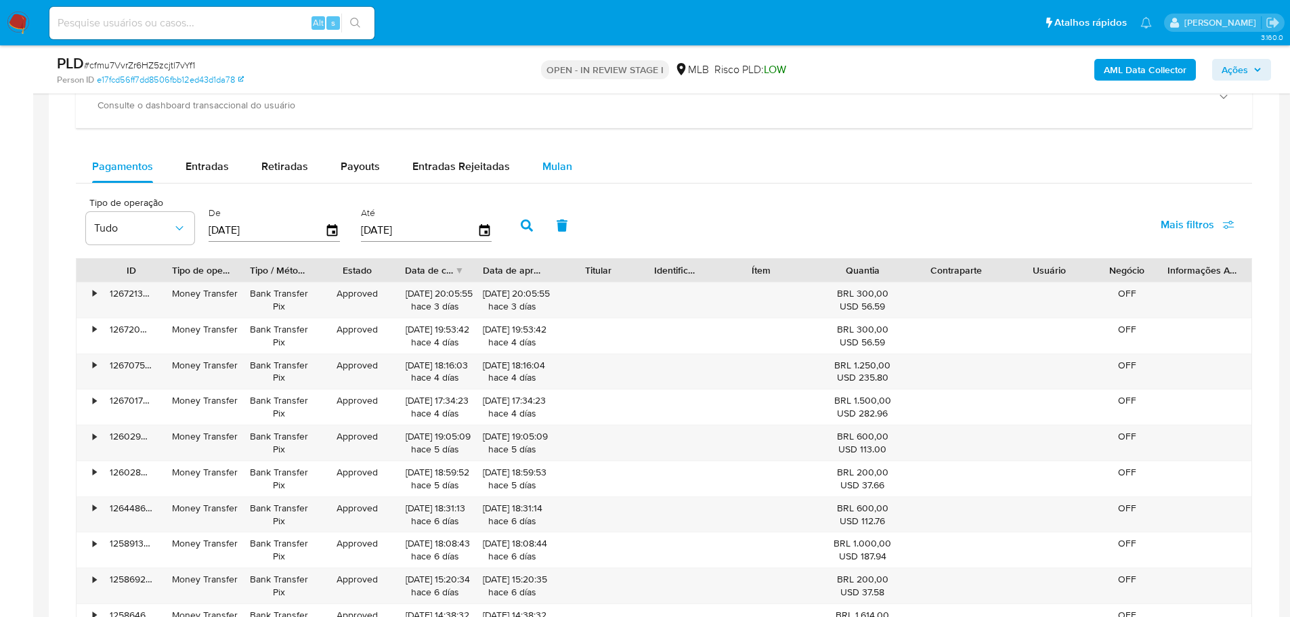
click at [569, 154] on button "Mulan" at bounding box center [557, 166] width 62 height 33
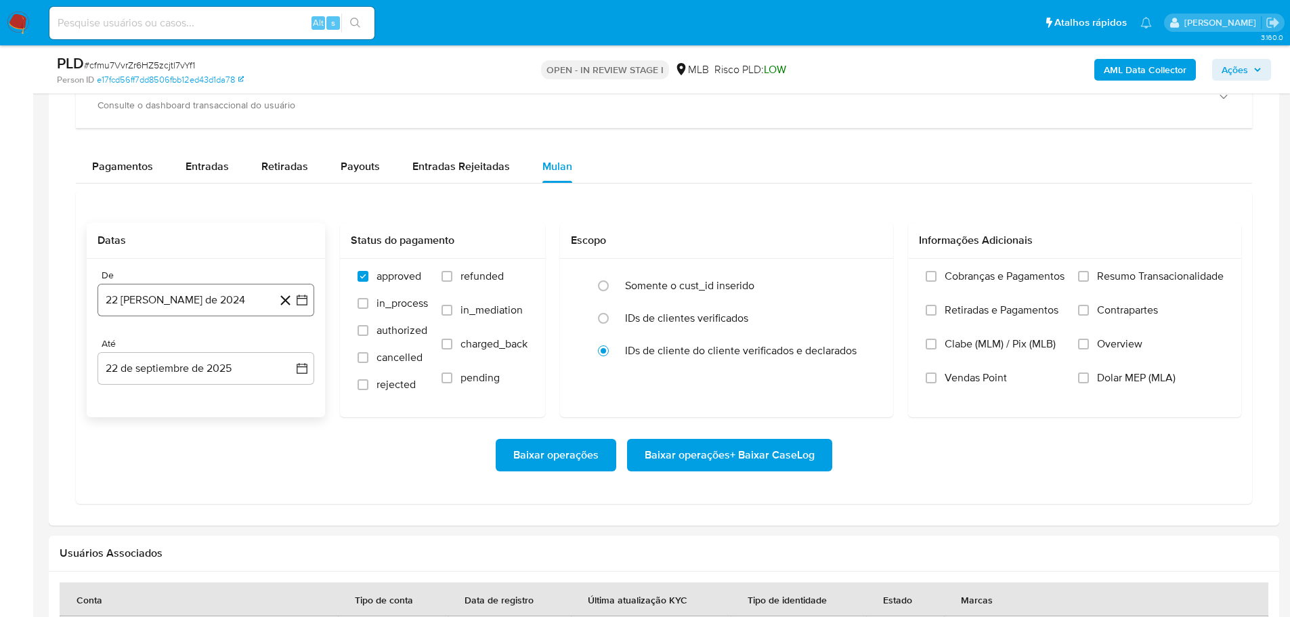
click at [201, 303] on button "22 [PERSON_NAME] de 2024" at bounding box center [206, 300] width 217 height 33
click at [236, 345] on icon "Seleccionar mes y año" at bounding box center [238, 348] width 11 height 11
click at [289, 347] on icon "Año siguiente" at bounding box center [287, 349] width 16 height 16
click at [200, 477] on span "ago" at bounding box center [204, 474] width 17 height 11
click at [232, 400] on button "1" at bounding box center [233, 399] width 22 height 22
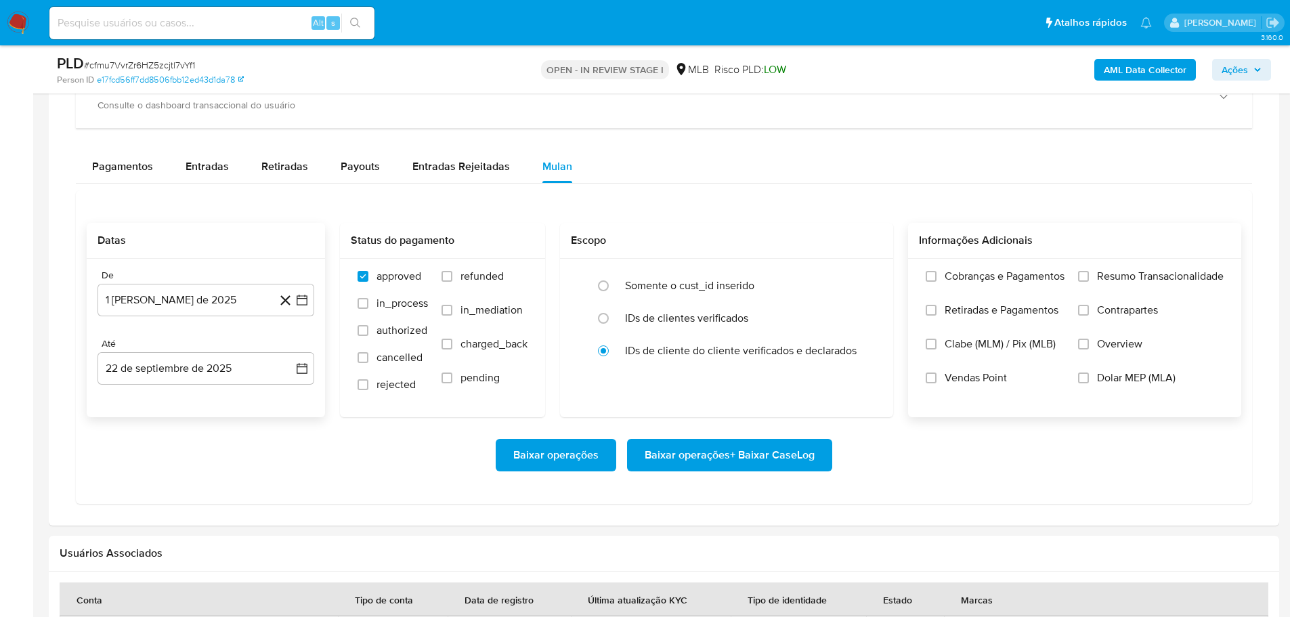
click at [1190, 272] on span "Resumo Transacionalidade" at bounding box center [1160, 277] width 127 height 14
click at [1089, 272] on input "Resumo Transacionalidade" at bounding box center [1083, 276] width 11 height 11
click at [698, 452] on span "Baixar operações + Baixar CaseLog" at bounding box center [730, 455] width 170 height 30
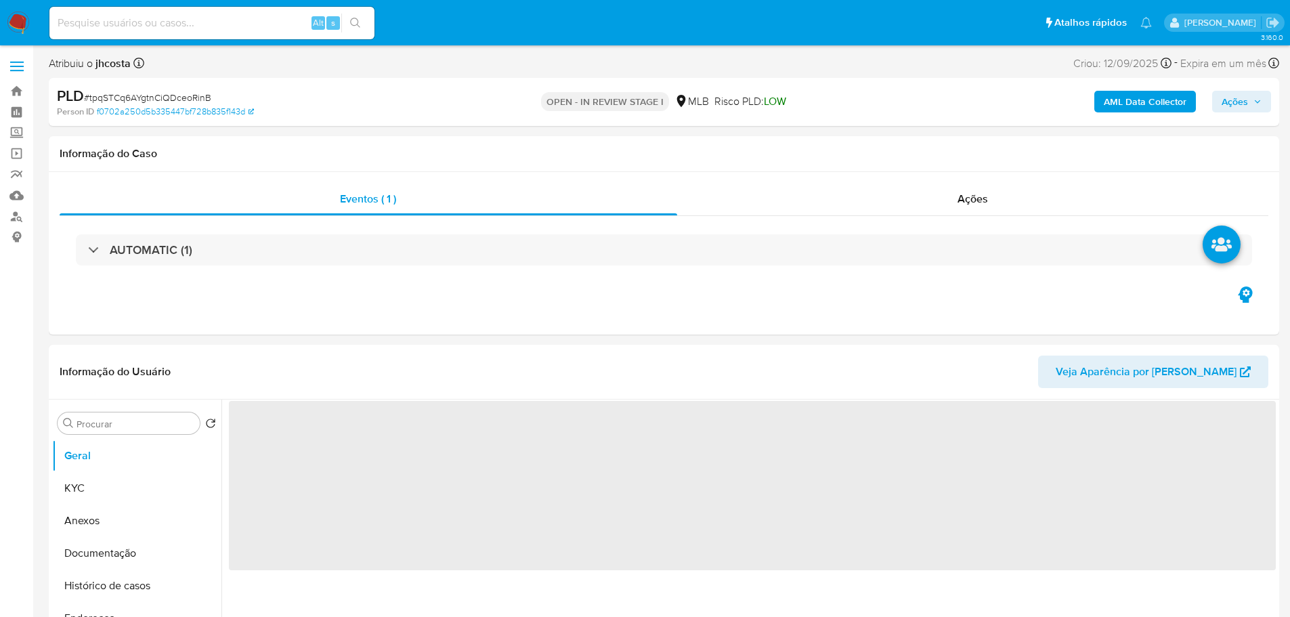
select select "10"
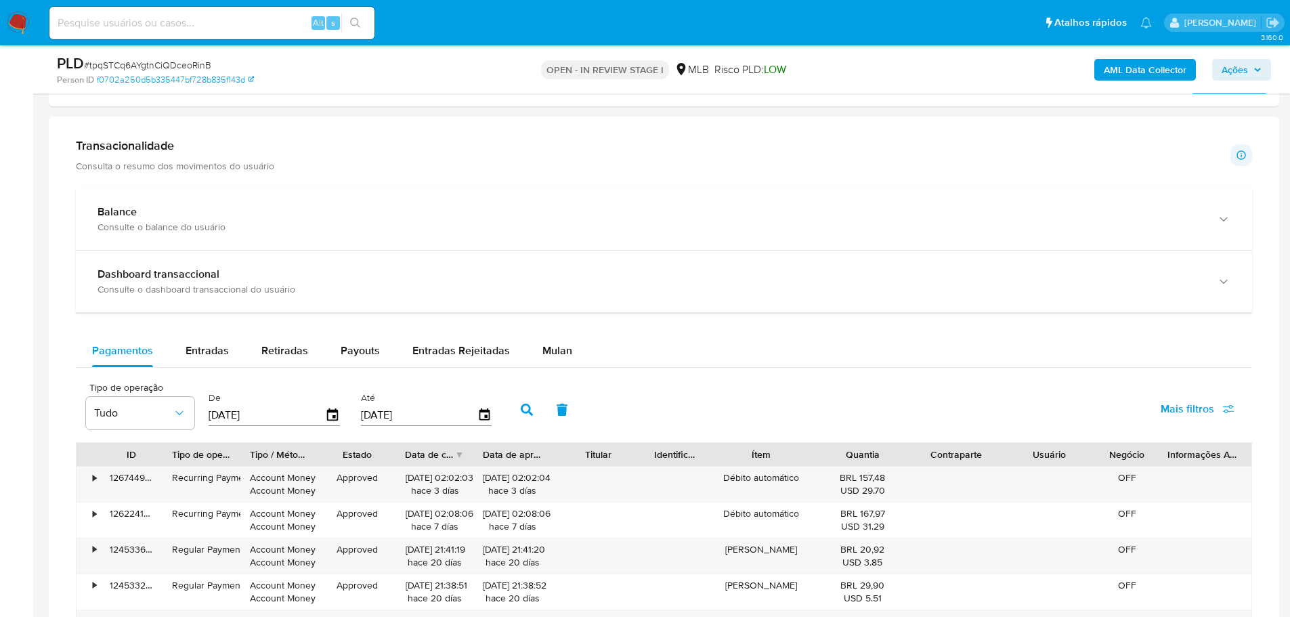
scroll to position [1016, 0]
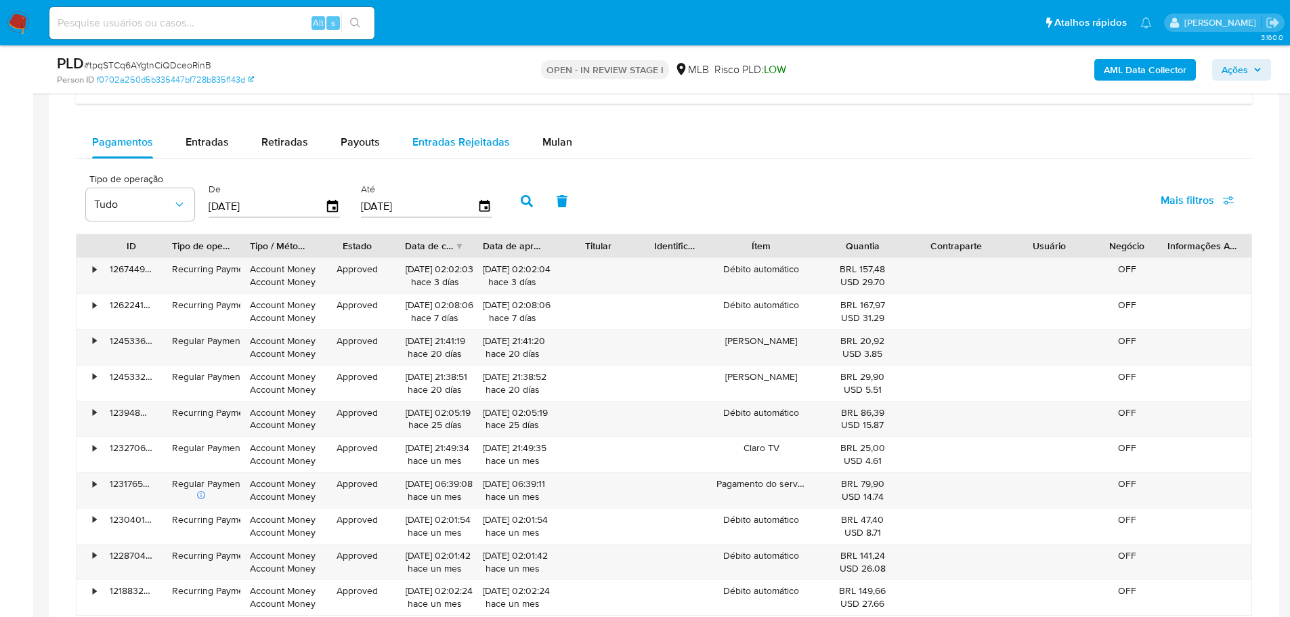
click at [549, 137] on span "Mulan" at bounding box center [557, 142] width 30 height 16
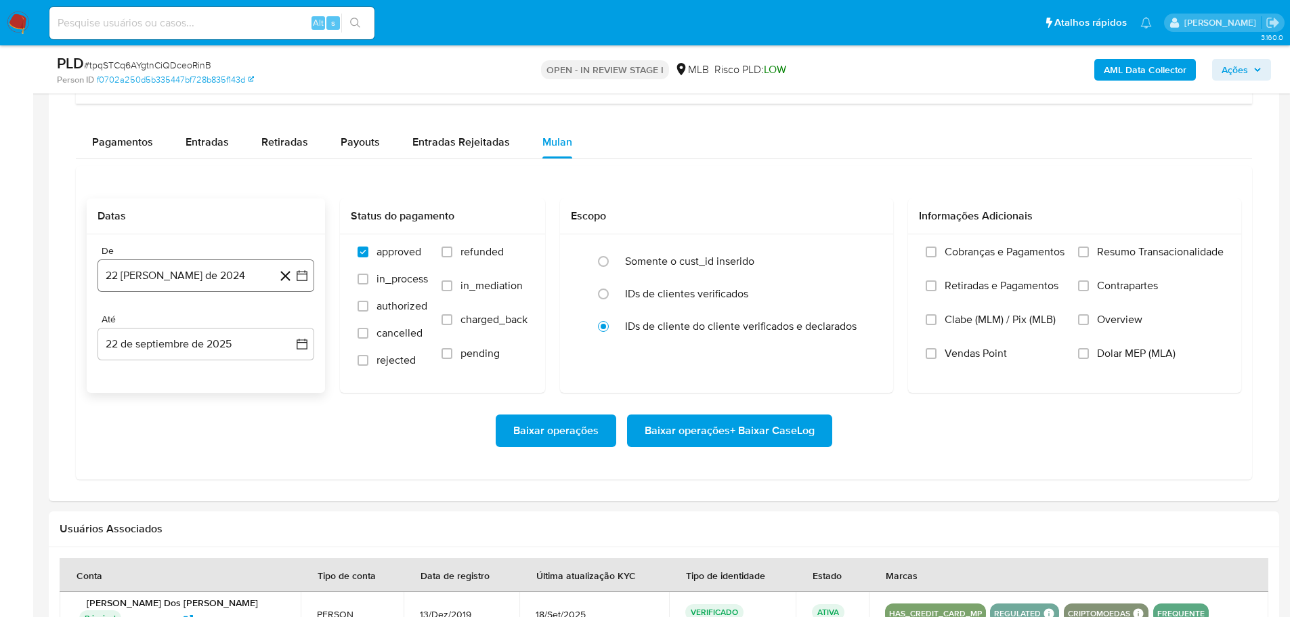
click at [163, 267] on button "22 [PERSON_NAME] de 2024" at bounding box center [206, 275] width 217 height 33
click at [215, 321] on span "agosto 2024" at bounding box center [200, 325] width 62 height 14
drag, startPoint x: 288, startPoint y: 320, endPoint x: 278, endPoint y: 346, distance: 28.5
click at [289, 320] on icon "Año siguiente" at bounding box center [287, 324] width 16 height 16
click at [204, 451] on span "ago" at bounding box center [204, 449] width 17 height 11
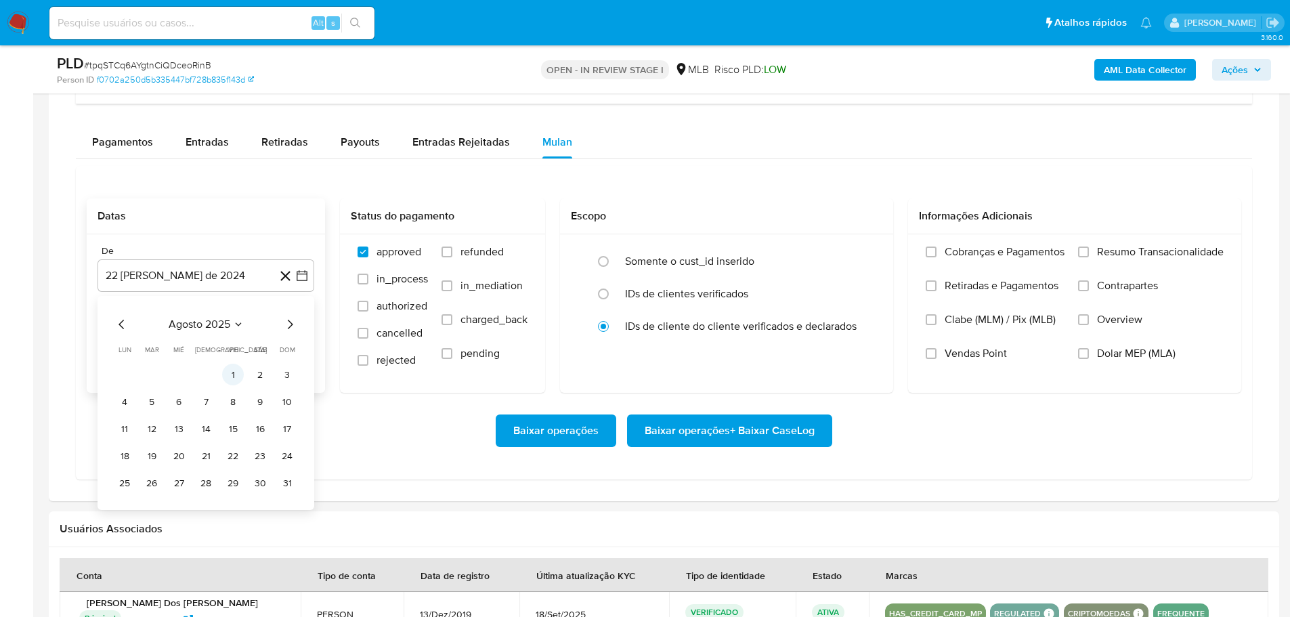
click at [237, 377] on button "1" at bounding box center [233, 375] width 22 height 22
click at [1142, 254] on span "Resumo Transacionalidade" at bounding box center [1160, 252] width 127 height 14
click at [1089, 254] on input "Resumo Transacionalidade" at bounding box center [1083, 251] width 11 height 11
click at [771, 420] on span "Baixar operações + Baixar CaseLog" at bounding box center [730, 431] width 170 height 30
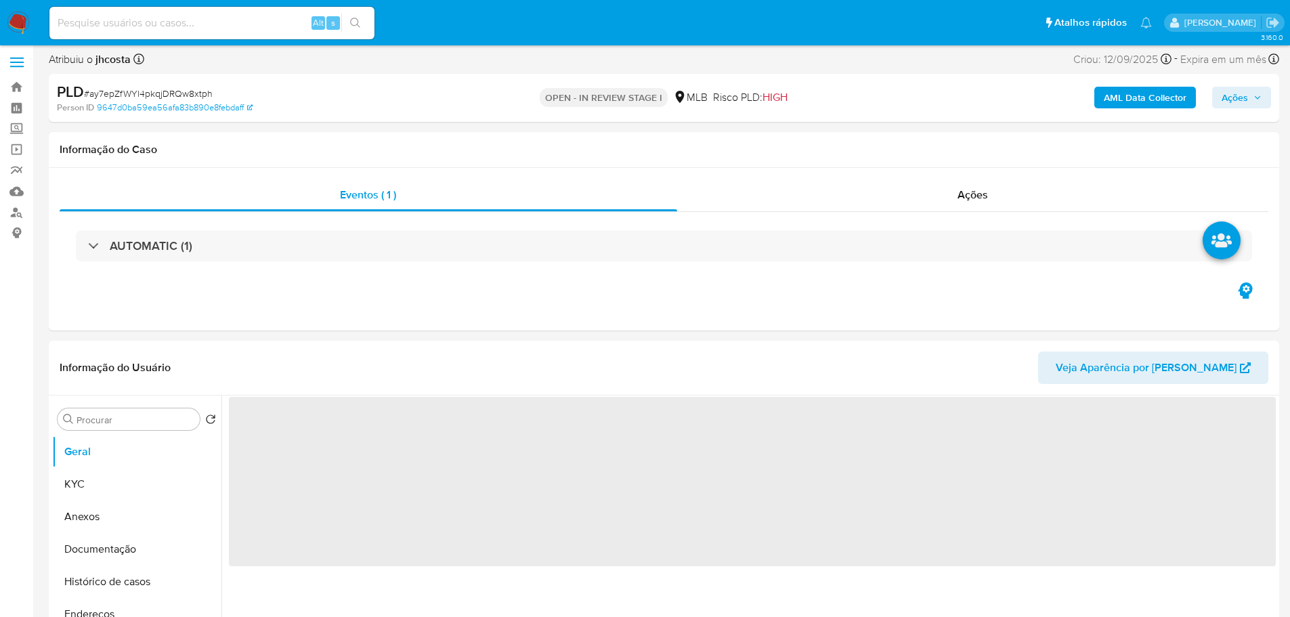
select select "10"
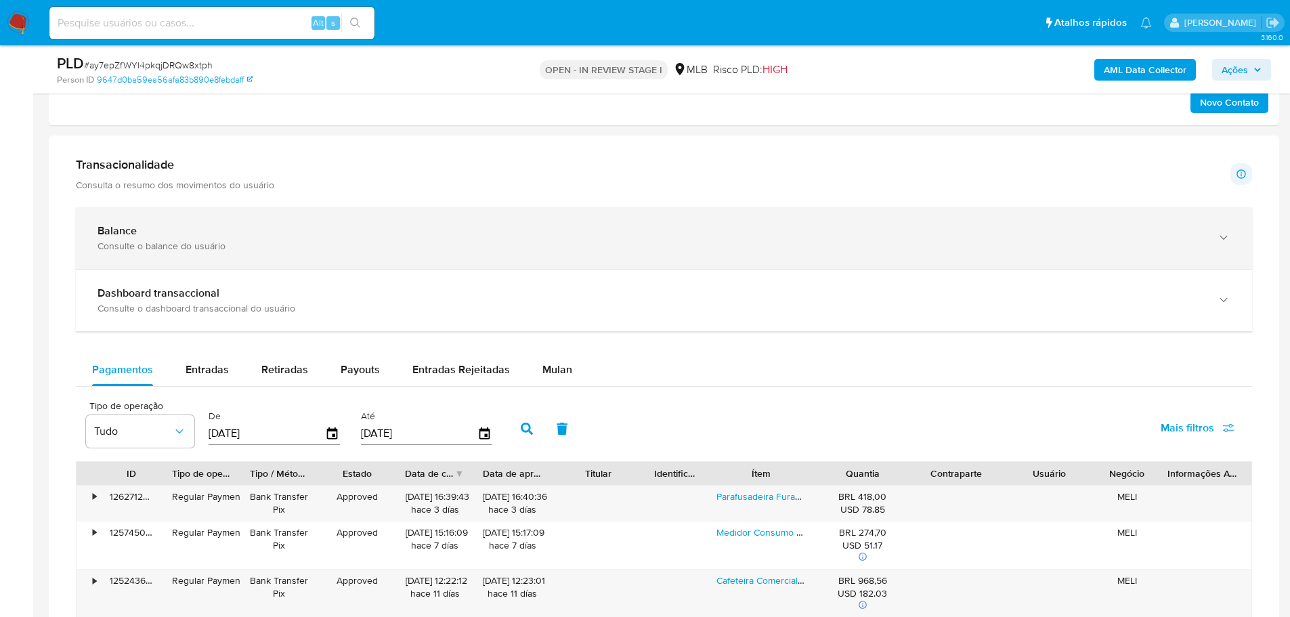
scroll to position [1083, 0]
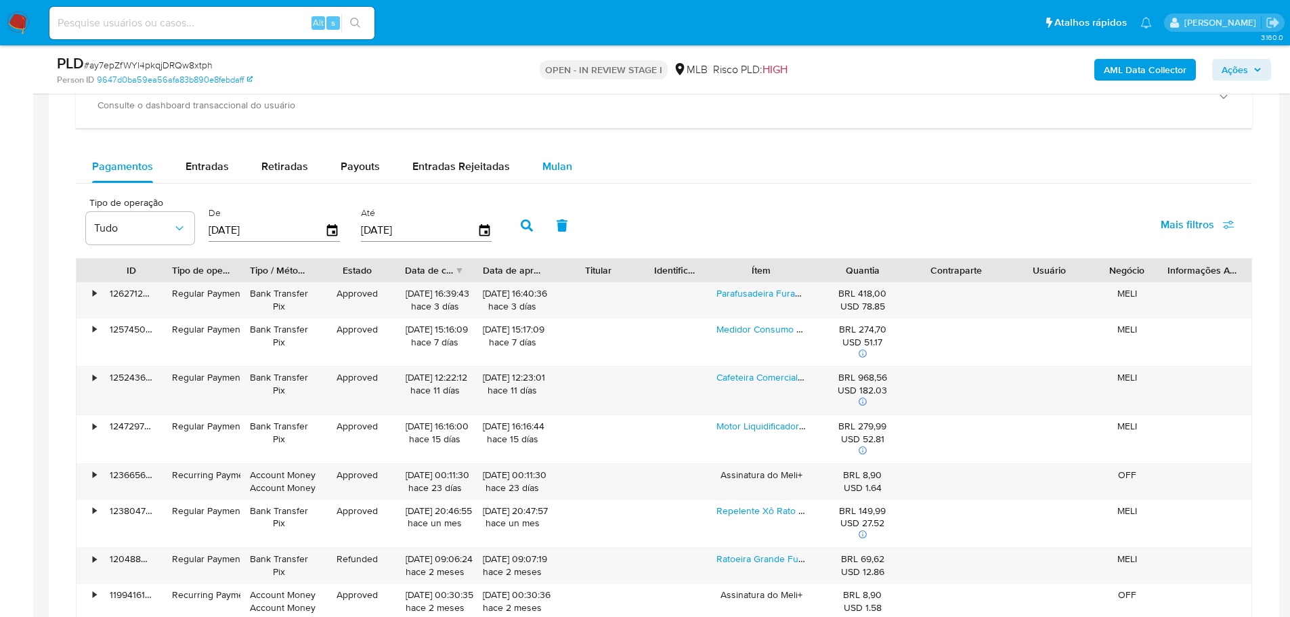
drag, startPoint x: 548, startPoint y: 169, endPoint x: 521, endPoint y: 172, distance: 26.5
click at [548, 169] on span "Mulan" at bounding box center [557, 166] width 30 height 16
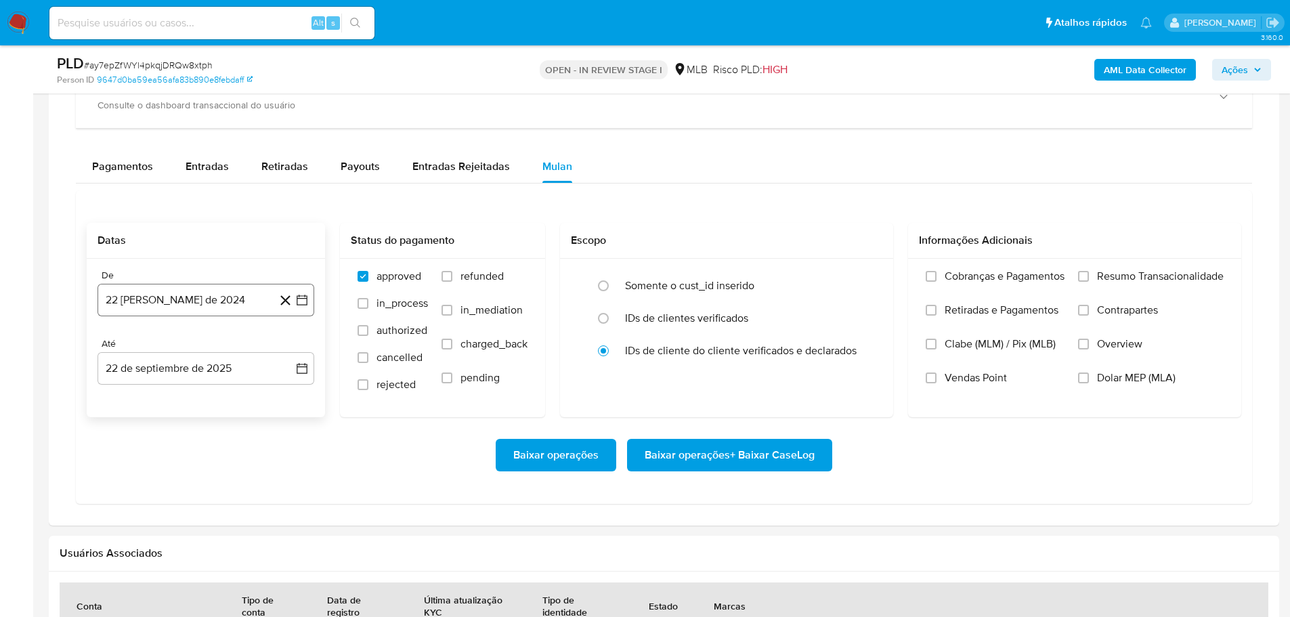
click at [165, 308] on button "22 [PERSON_NAME] de 2024" at bounding box center [206, 300] width 217 height 33
click at [223, 350] on span "agosto 2024" at bounding box center [200, 349] width 62 height 14
click at [290, 350] on icon "Año siguiente" at bounding box center [287, 349] width 16 height 16
click at [206, 479] on button "ago" at bounding box center [205, 474] width 38 height 22
click at [236, 400] on button "1" at bounding box center [233, 399] width 22 height 22
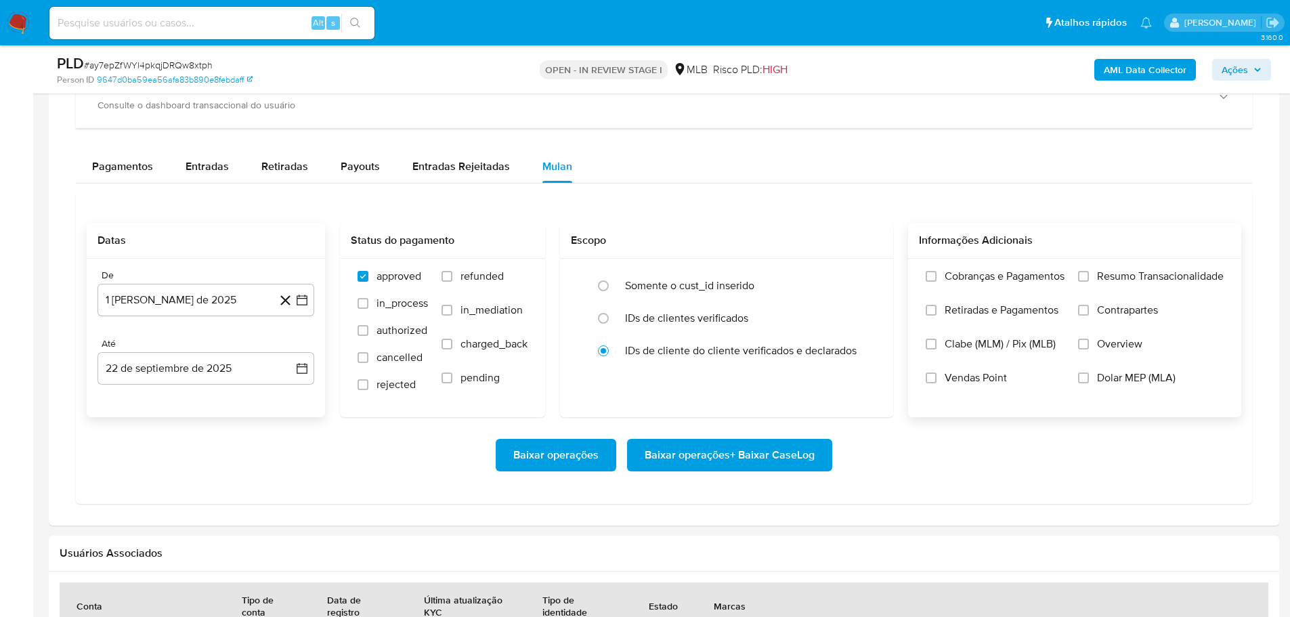
click at [1083, 283] on label "Resumo Transacionalidade" at bounding box center [1151, 287] width 146 height 34
click at [1083, 282] on input "Resumo Transacionalidade" at bounding box center [1083, 276] width 11 height 11
click at [761, 446] on span "Baixar operações + Baixar CaseLog" at bounding box center [730, 455] width 170 height 30
